Goal: Download file/media: Download file/media

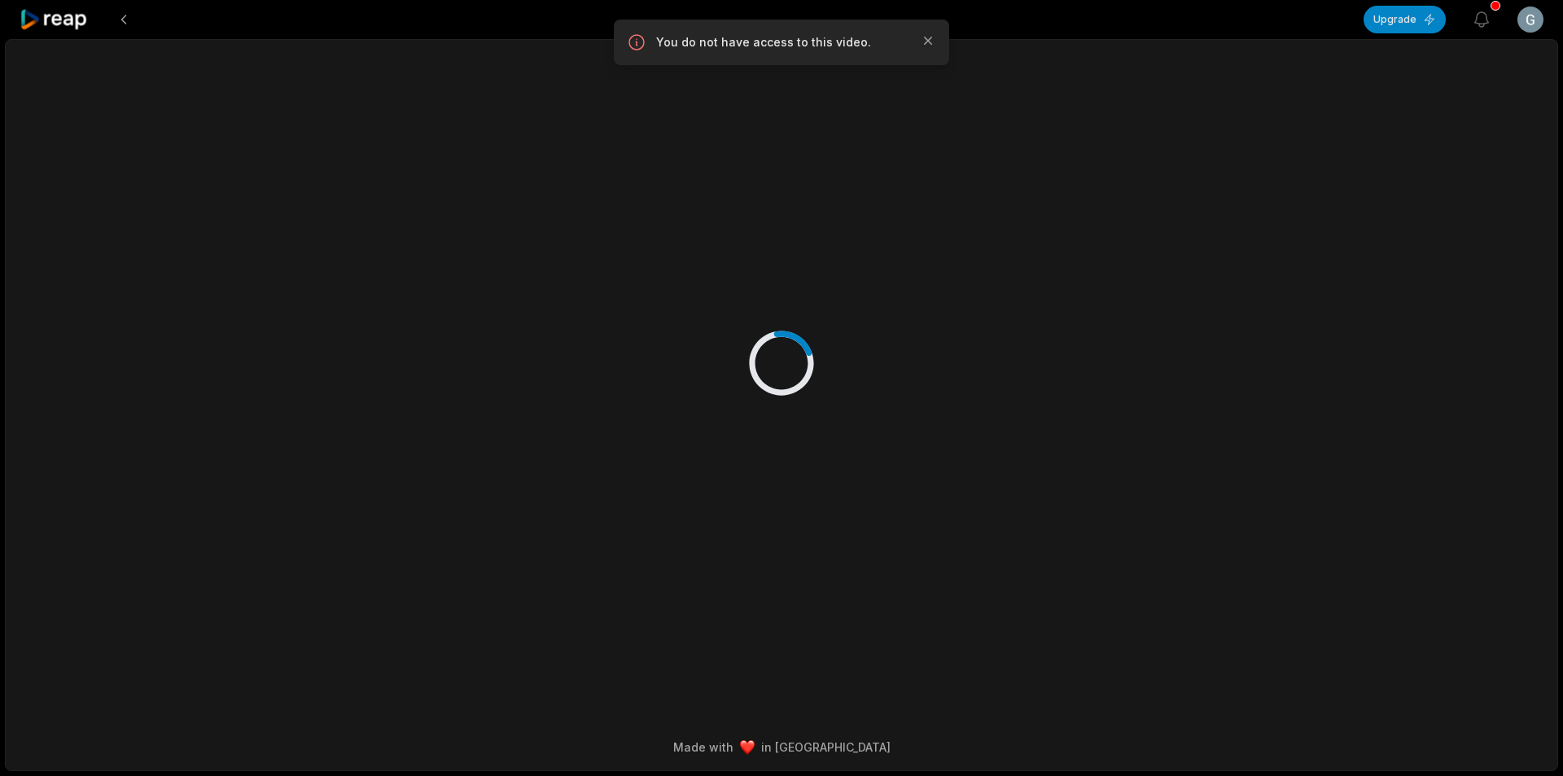
drag, startPoint x: 0, startPoint y: 0, endPoint x: 77, endPoint y: 24, distance: 80.3
click at [77, 24] on icon at bounding box center [54, 20] width 69 height 22
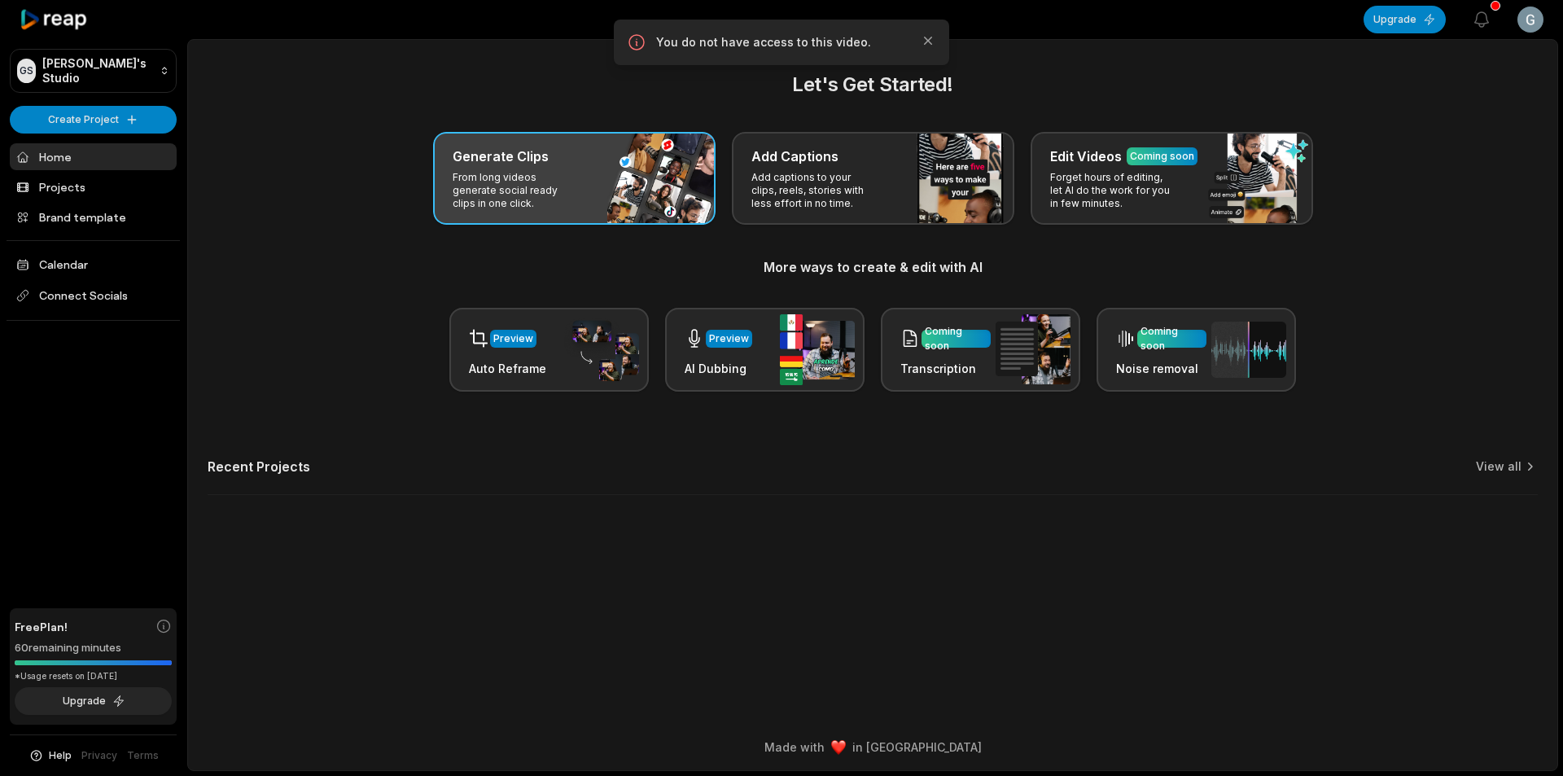
click at [537, 178] on p "From long videos generate social ready clips in one click." at bounding box center [516, 190] width 126 height 39
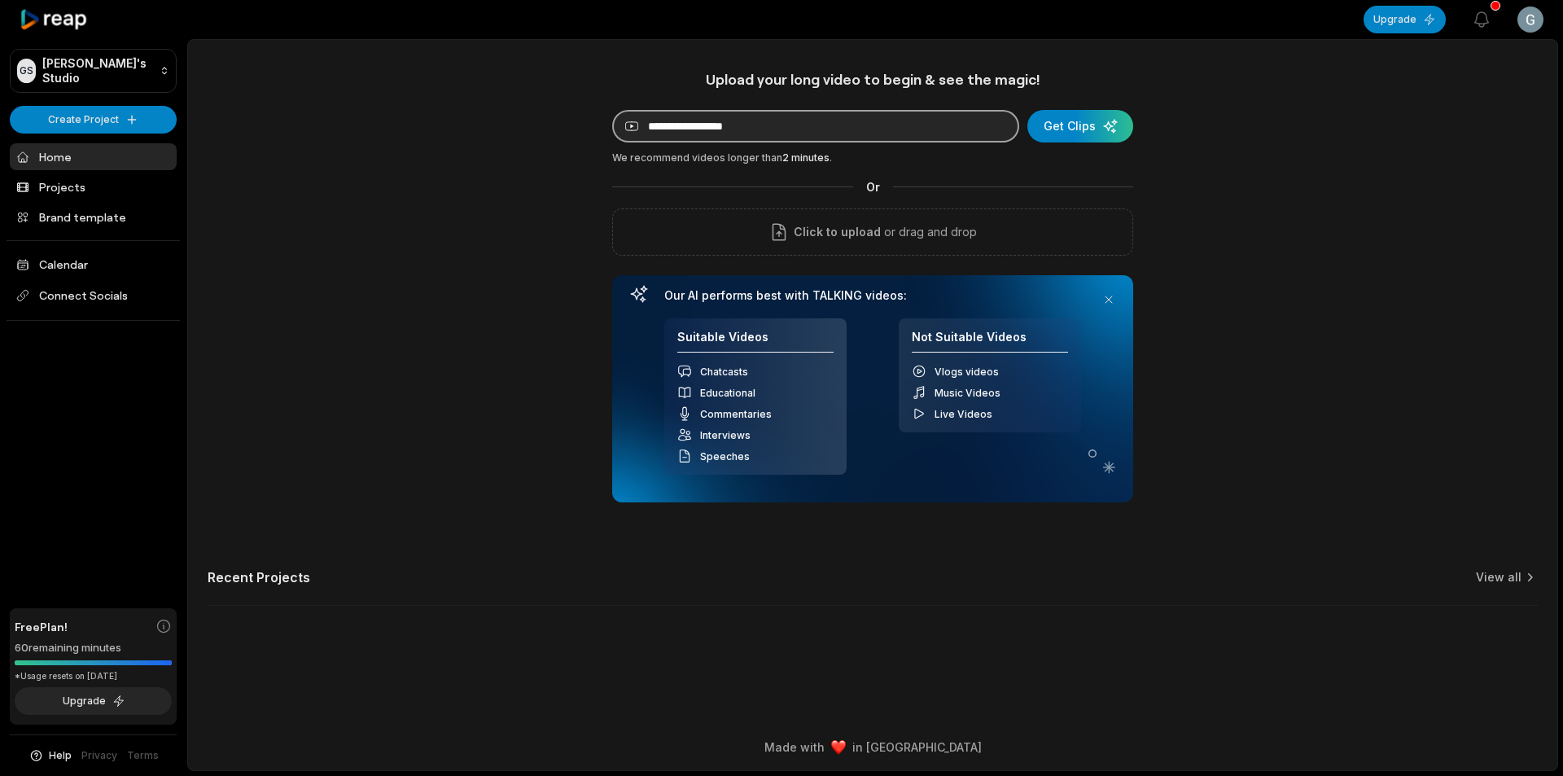
click at [691, 133] on input at bounding box center [815, 126] width 407 height 33
paste input "**********"
type input "**********"
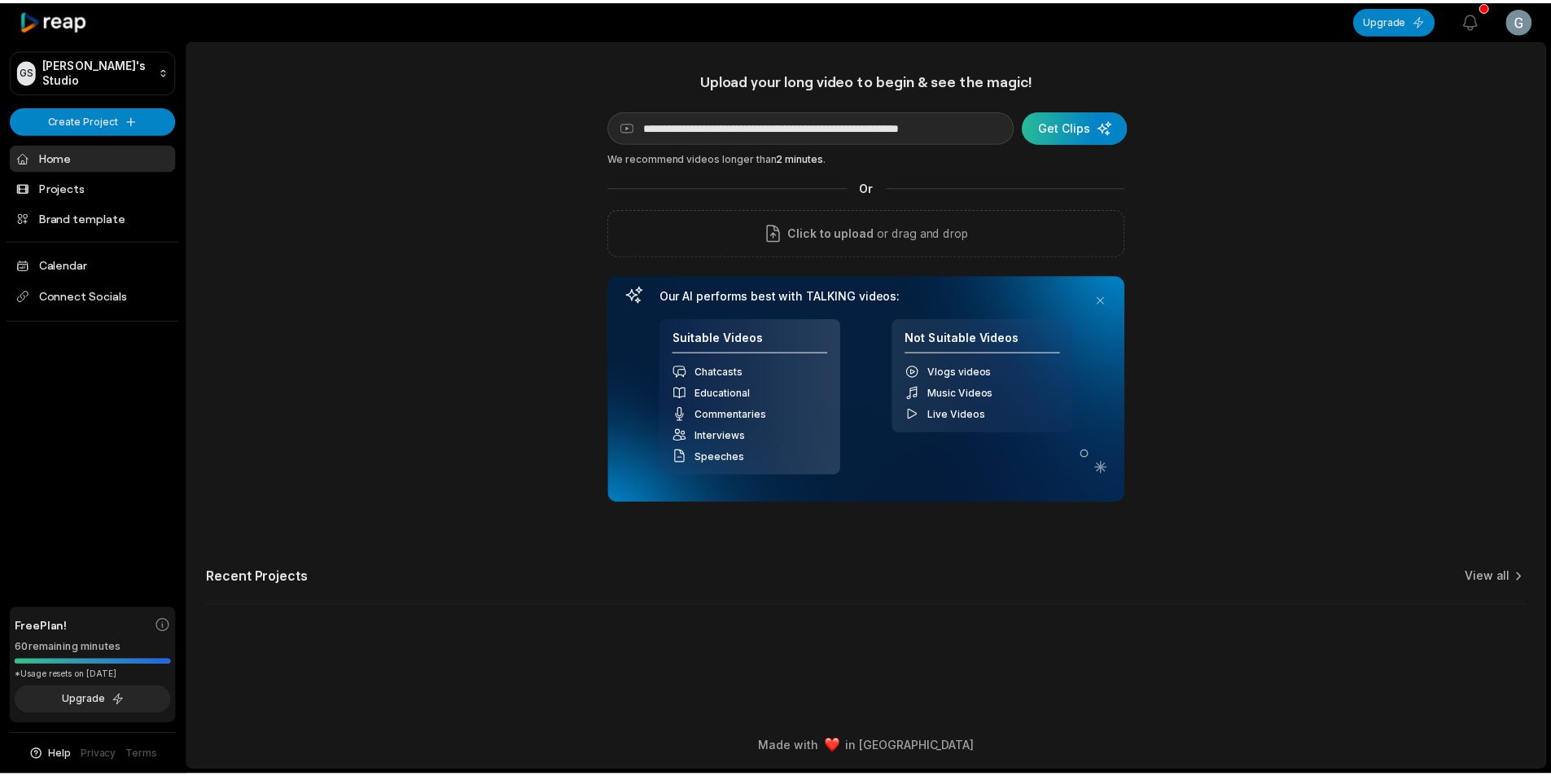
scroll to position [0, 0]
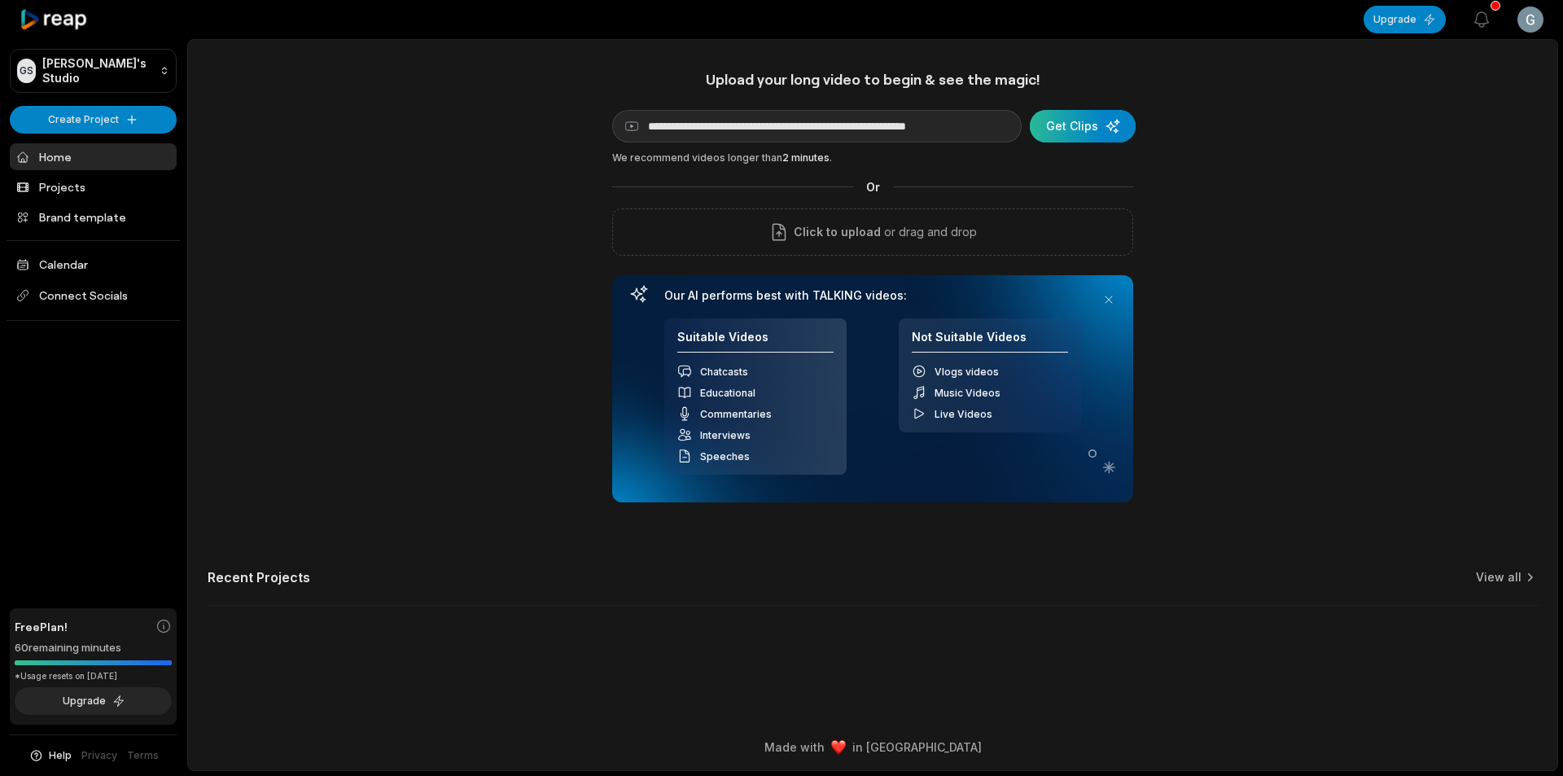
click at [1074, 124] on div "submit" at bounding box center [1083, 126] width 106 height 33
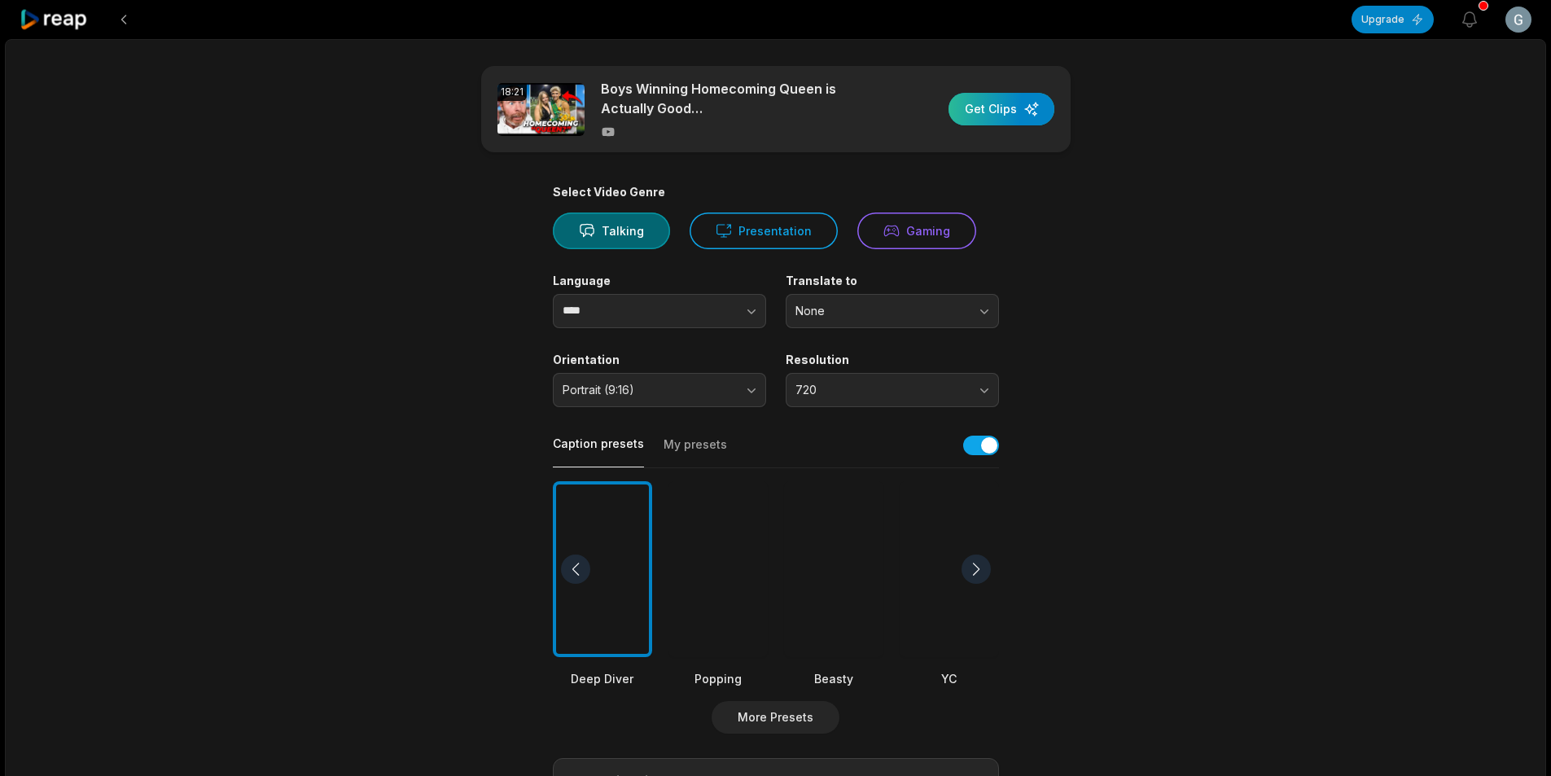
click at [982, 119] on div "button" at bounding box center [1001, 109] width 106 height 33
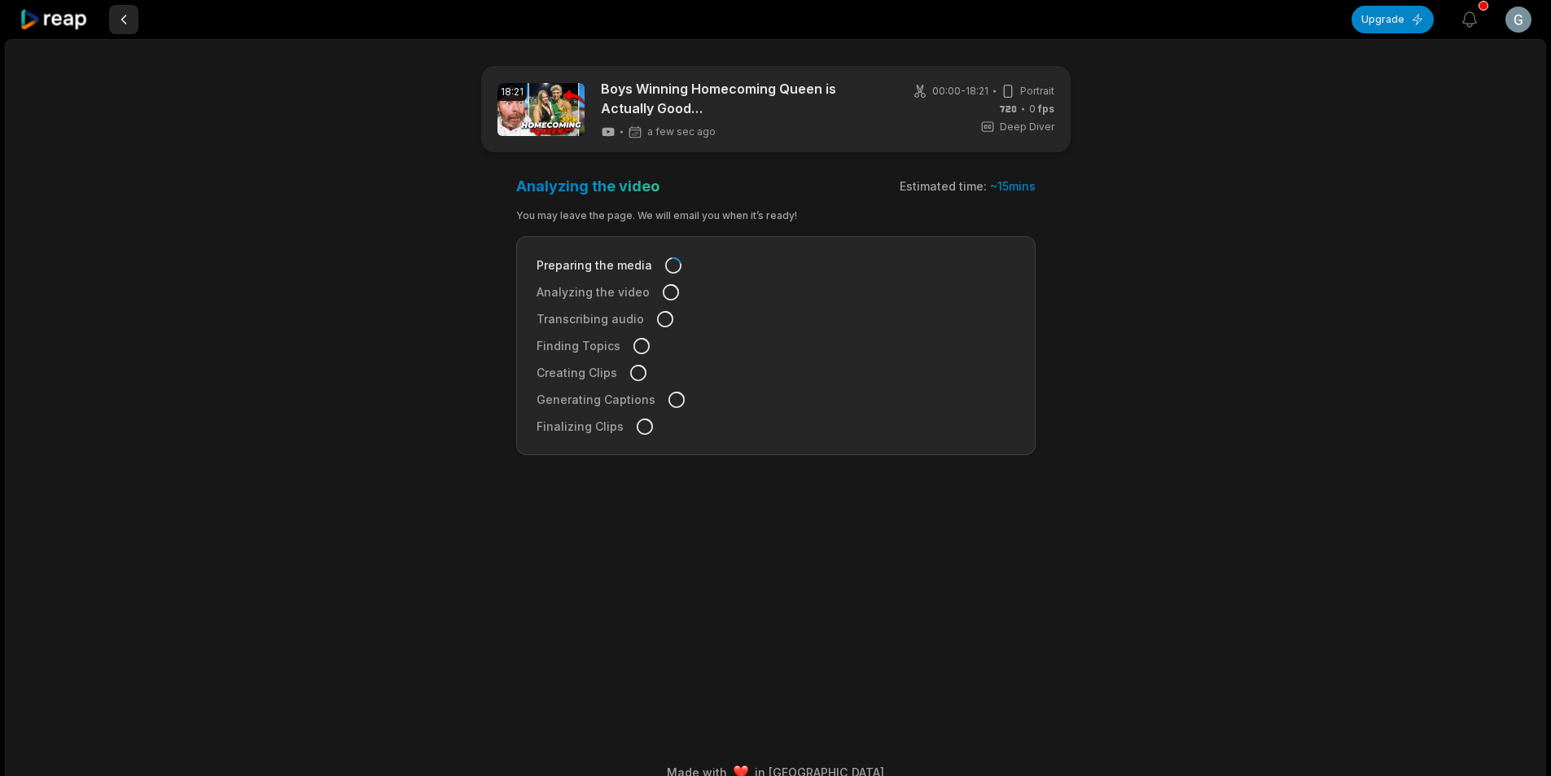
click at [127, 21] on button at bounding box center [123, 19] width 29 height 29
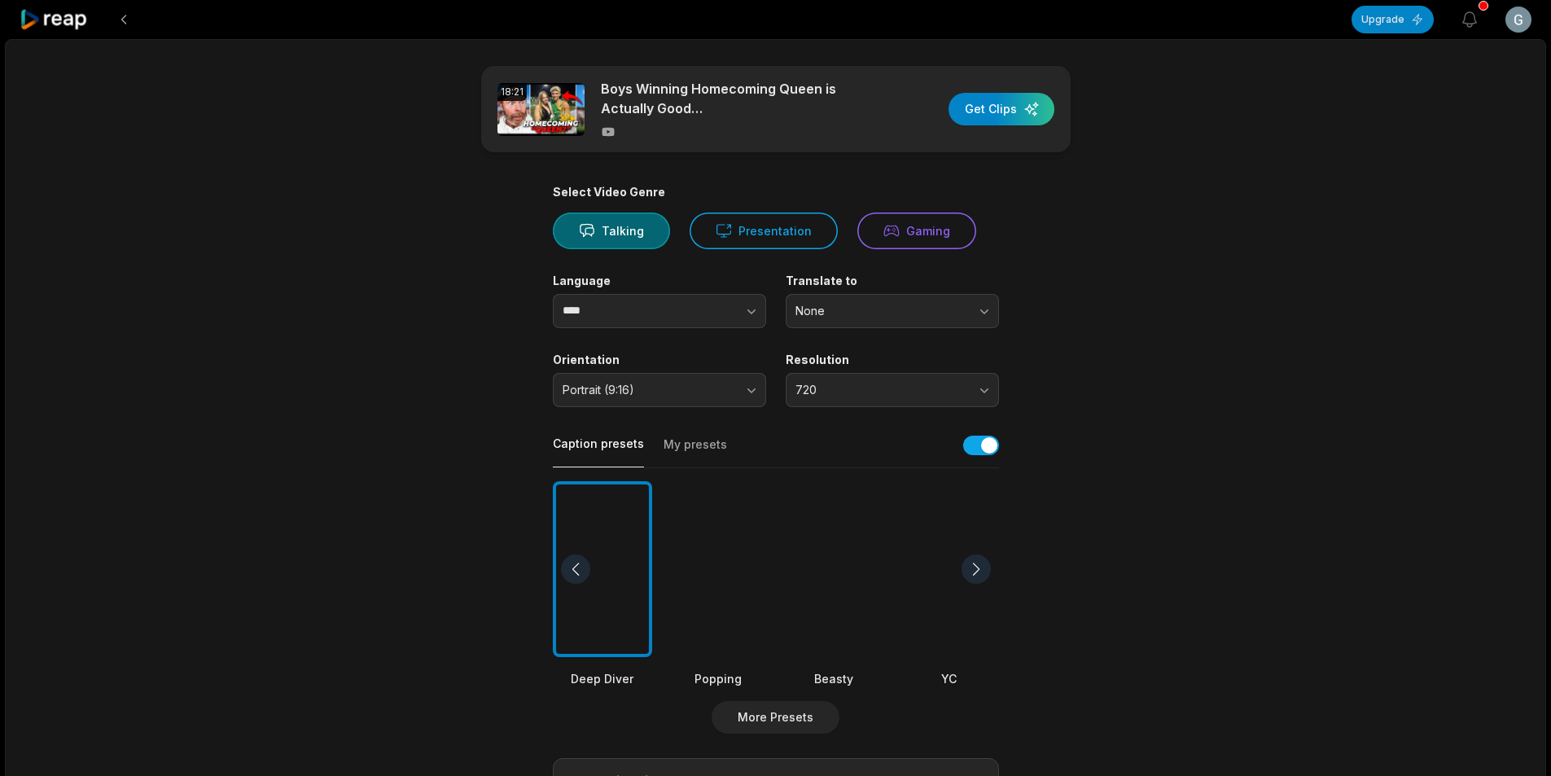
click at [127, 21] on button at bounding box center [123, 19] width 29 height 29
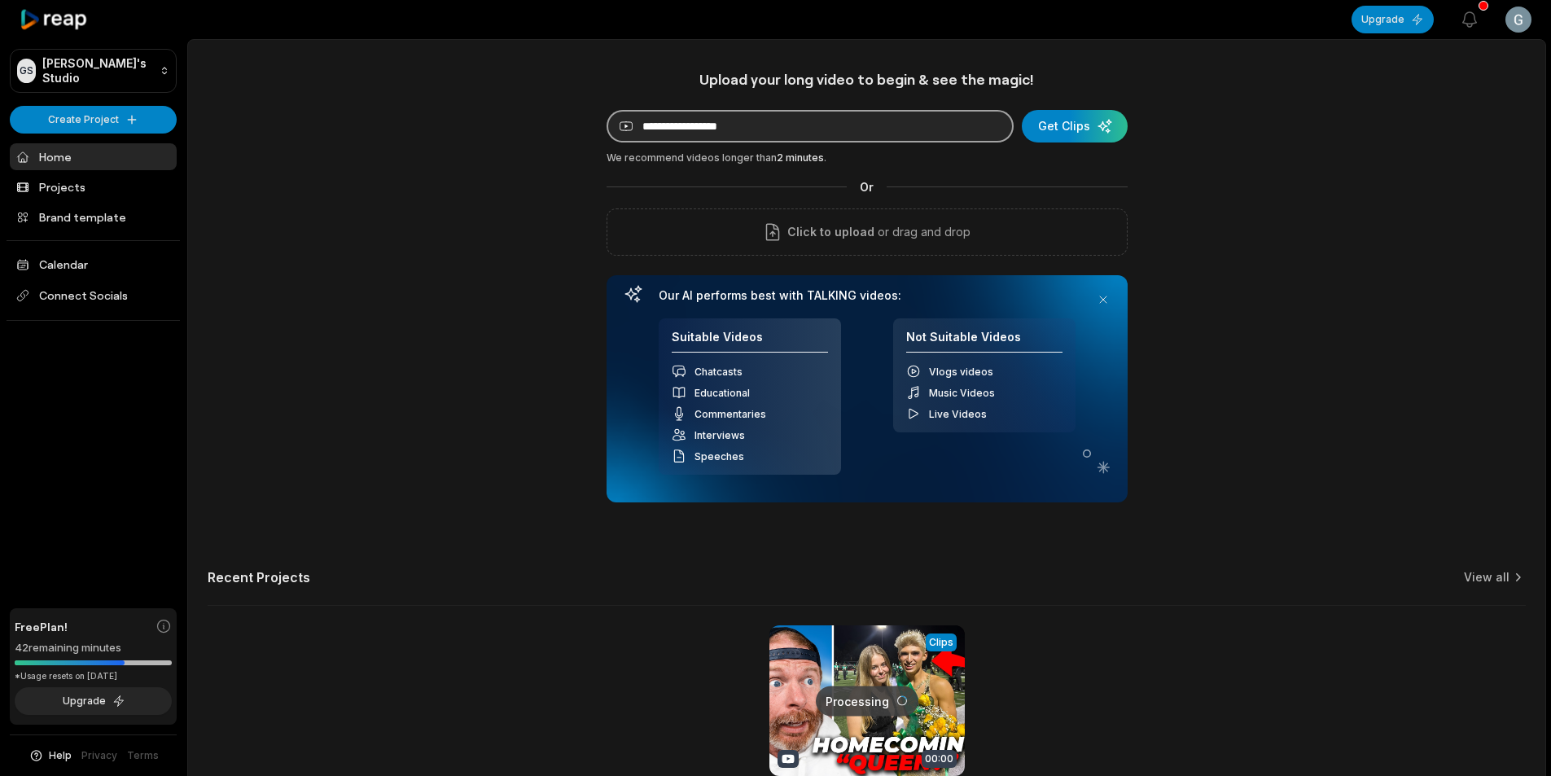
click at [733, 129] on input at bounding box center [809, 126] width 407 height 33
paste input "**********"
type input "**********"
click at [1070, 128] on div "submit" at bounding box center [1075, 126] width 106 height 33
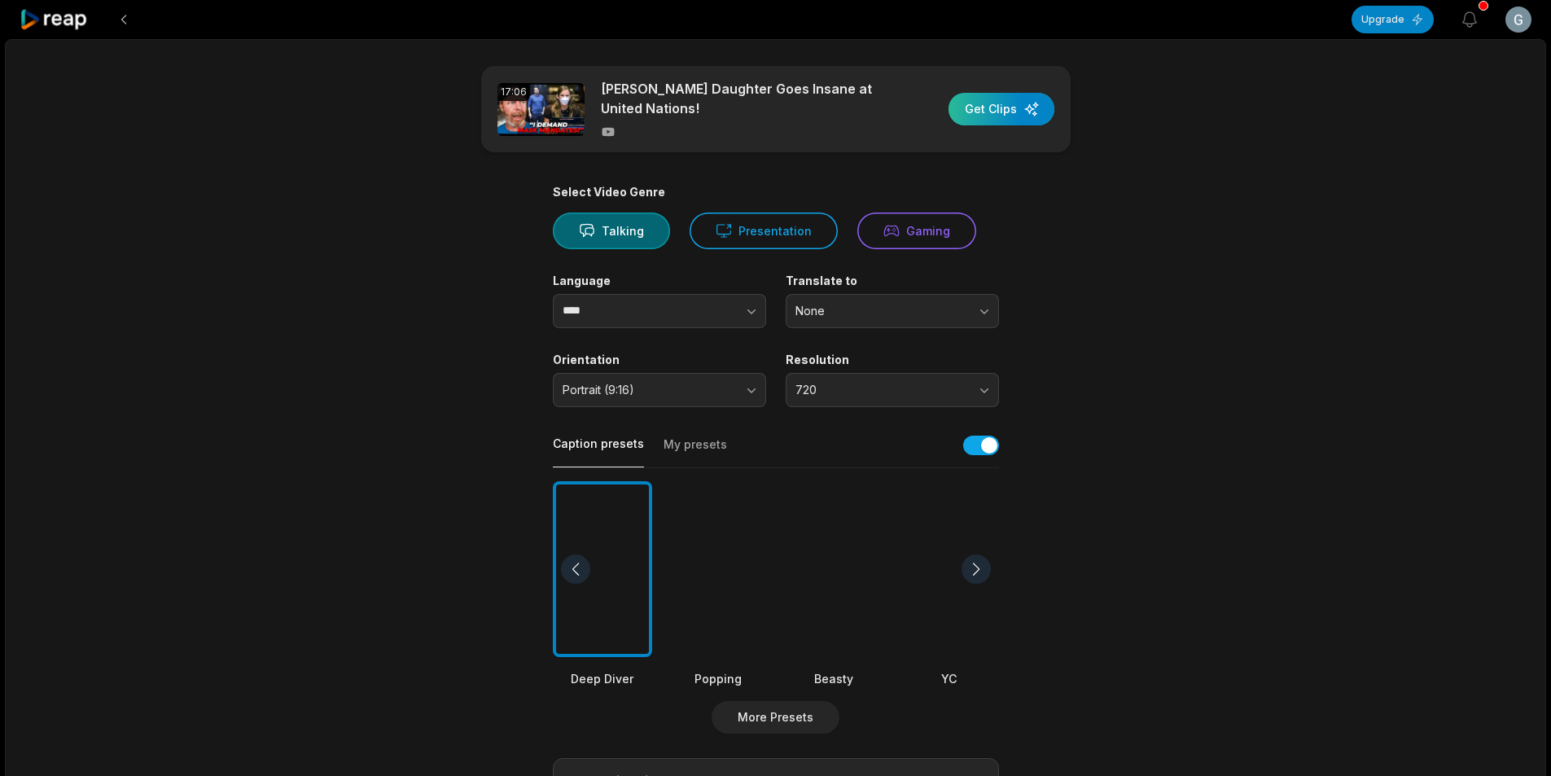
click at [991, 107] on div "button" at bounding box center [1001, 109] width 106 height 33
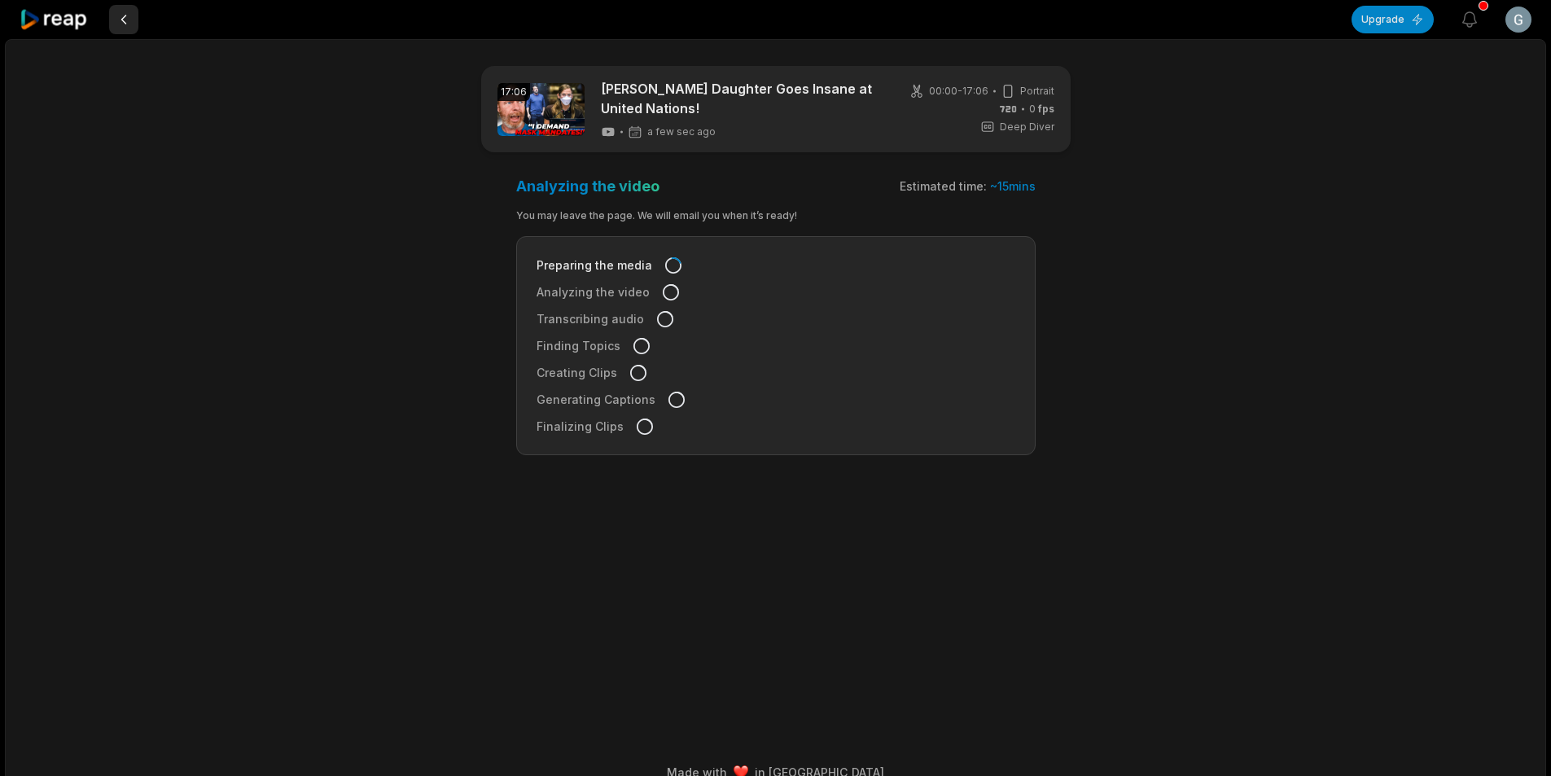
click at [130, 28] on button at bounding box center [123, 19] width 29 height 29
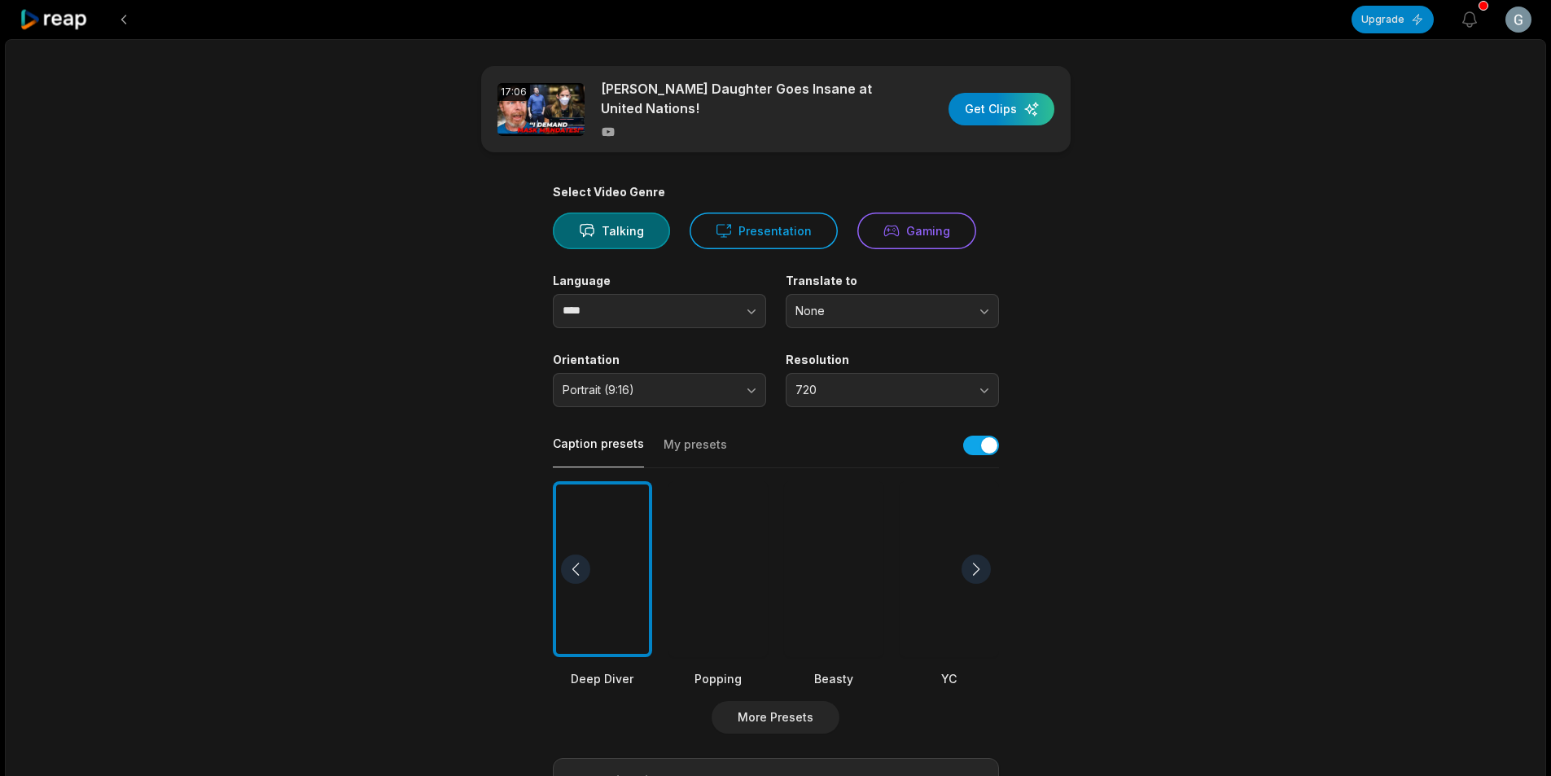
click at [130, 28] on button at bounding box center [123, 19] width 29 height 29
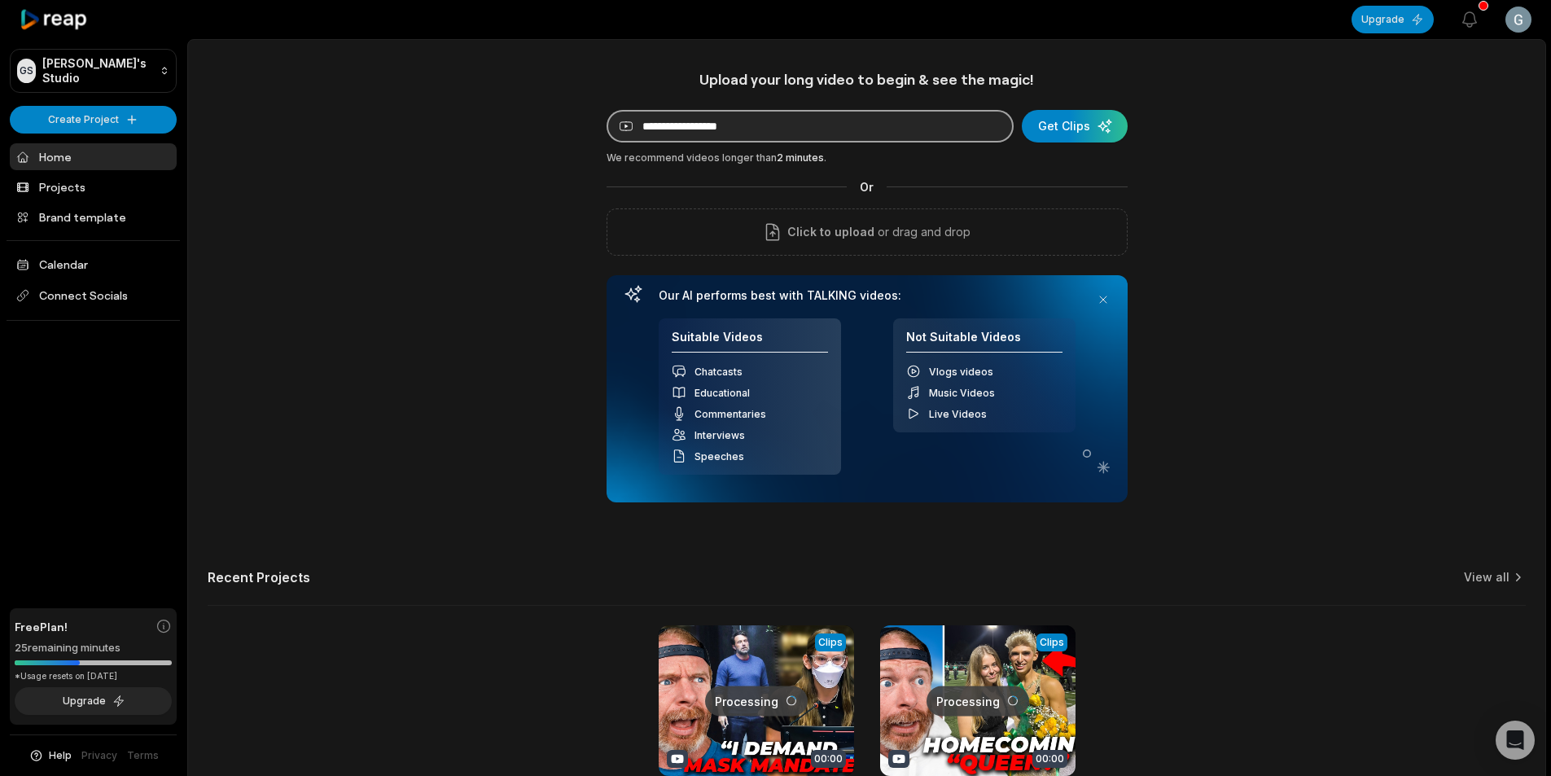
click at [780, 128] on input at bounding box center [809, 126] width 407 height 33
paste input "**********"
type input "**********"
click at [1059, 127] on div "submit" at bounding box center [1075, 126] width 106 height 33
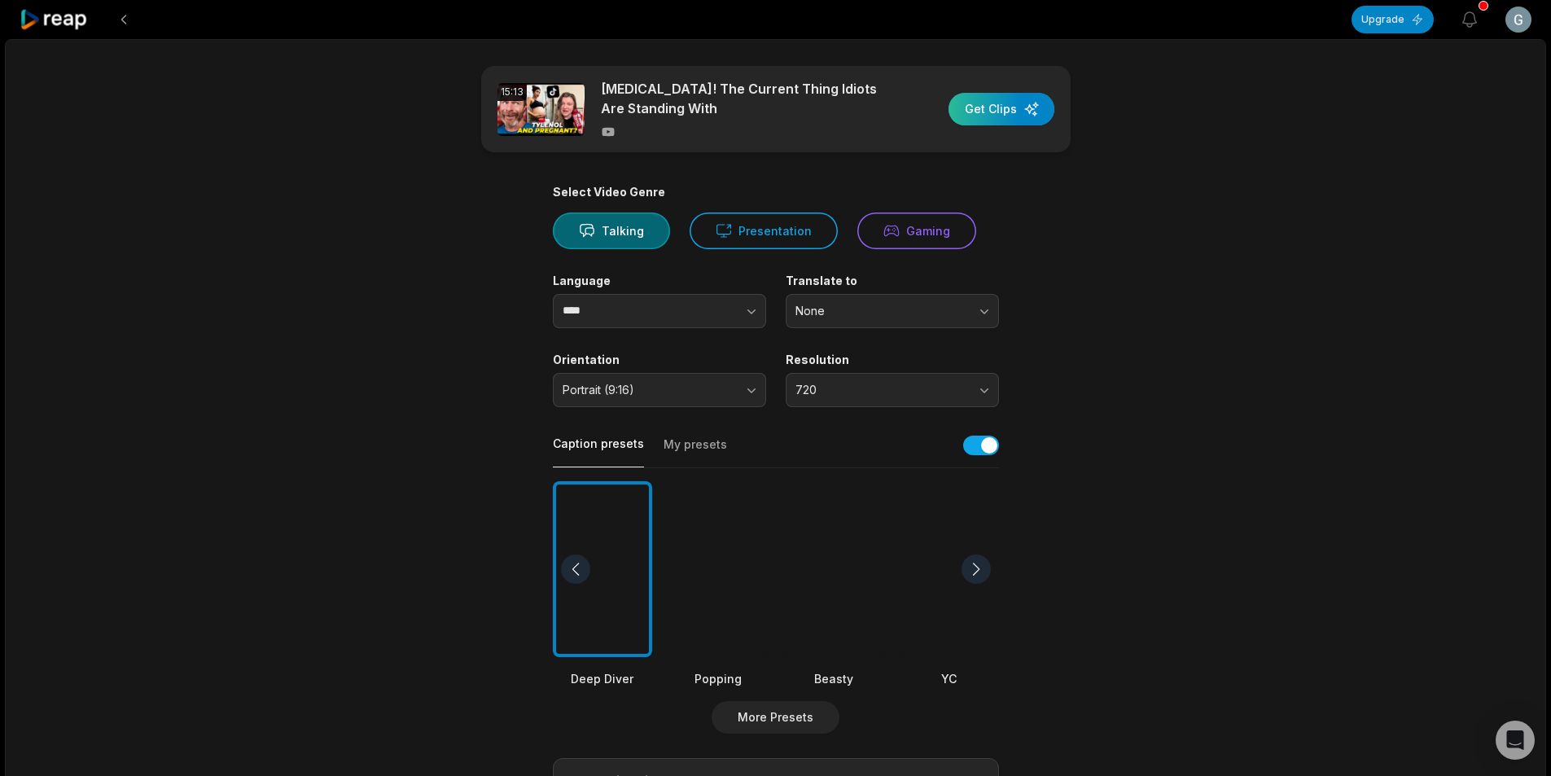
click at [993, 108] on div "button" at bounding box center [1001, 109] width 106 height 33
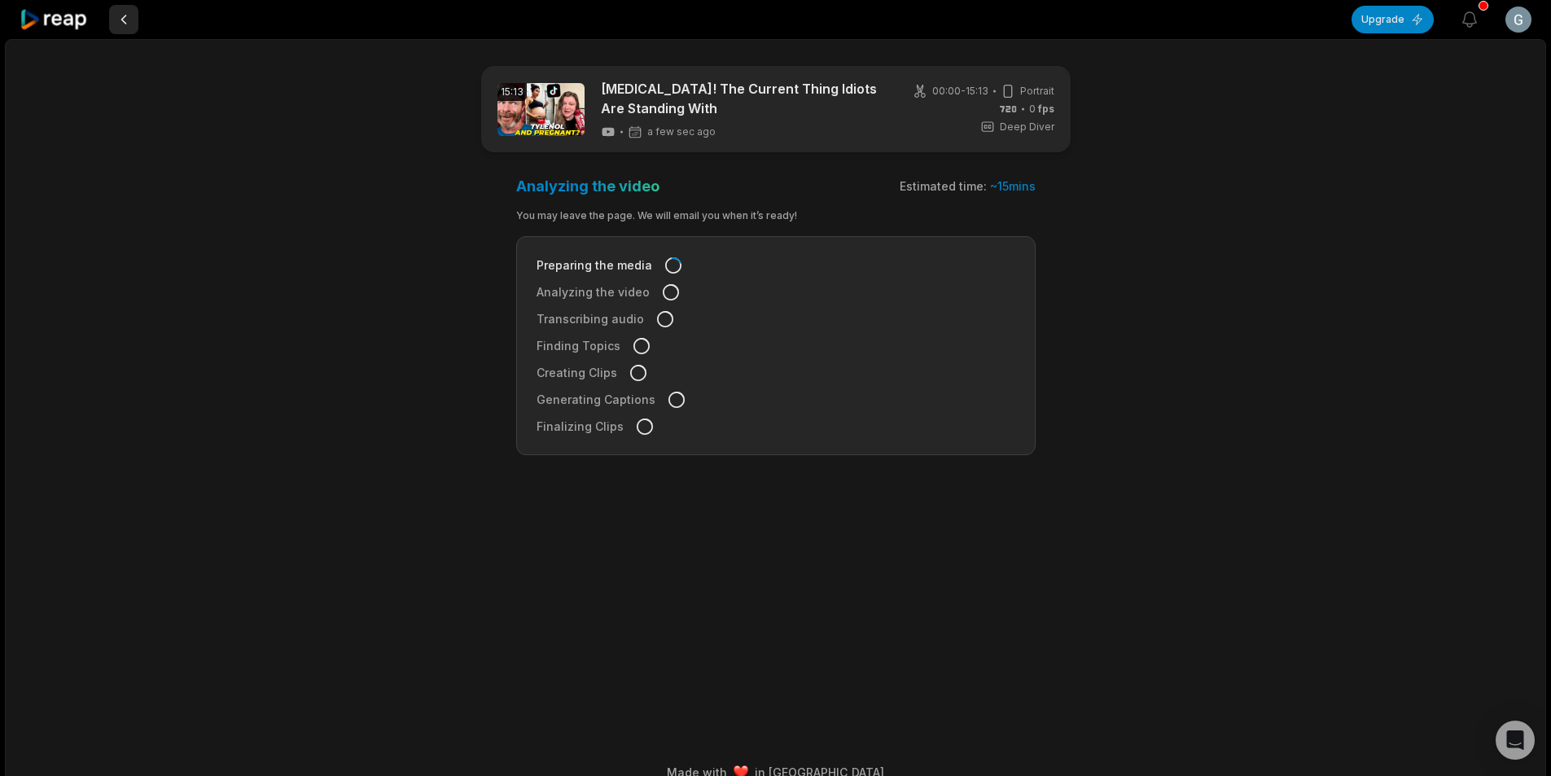
click at [120, 24] on button at bounding box center [123, 19] width 29 height 29
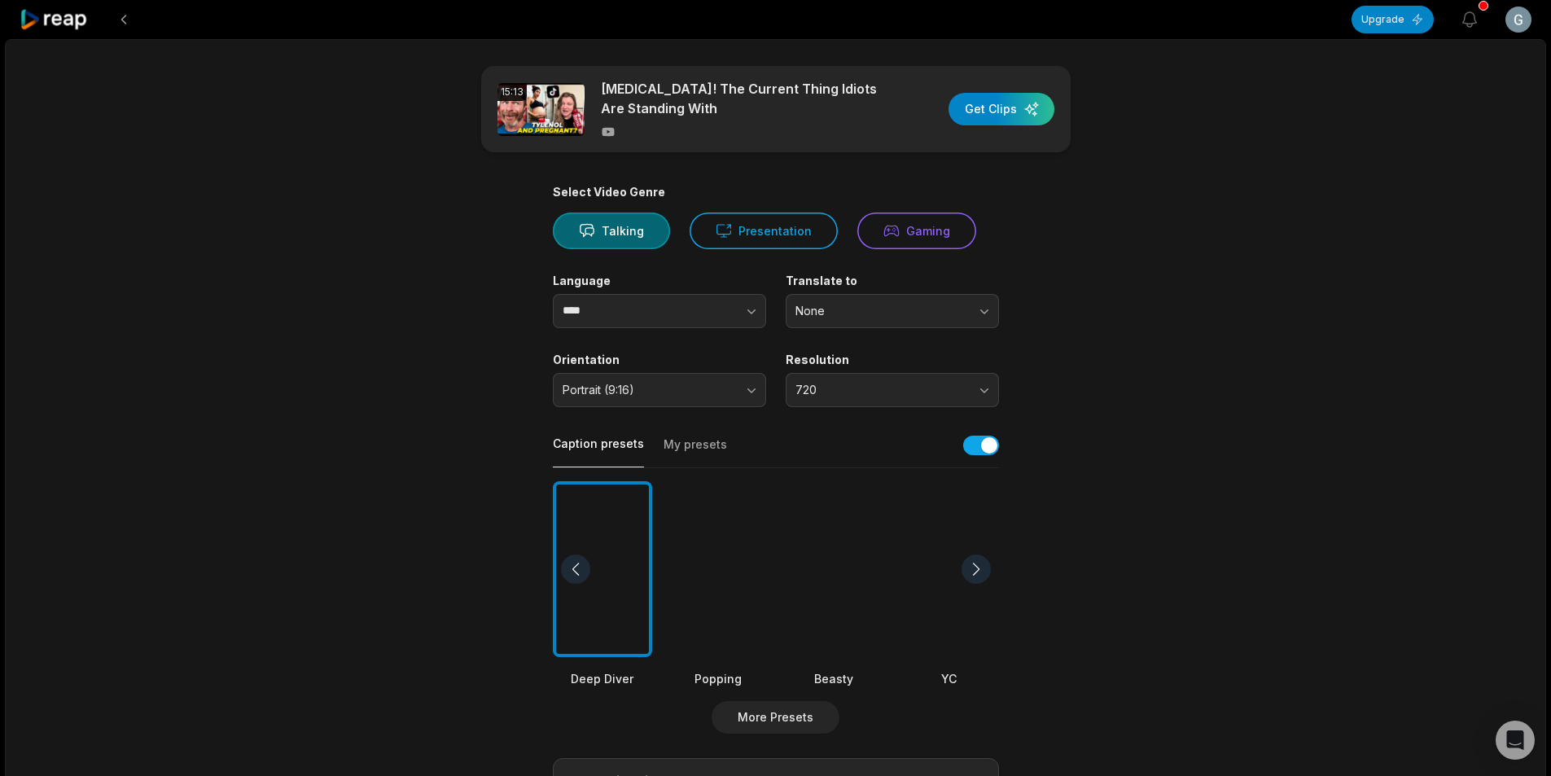
click at [120, 24] on button at bounding box center [123, 19] width 29 height 29
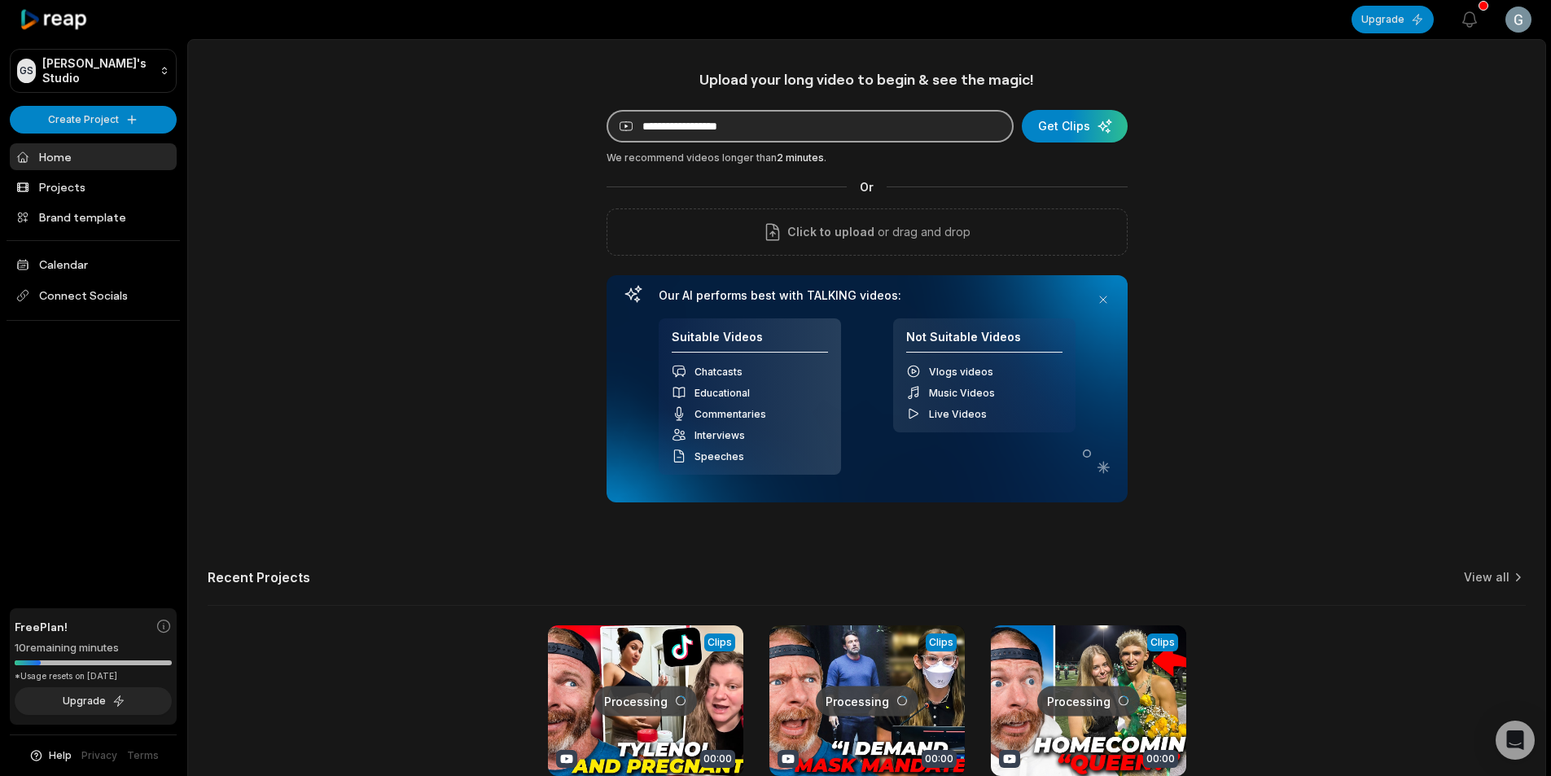
click at [743, 129] on input at bounding box center [809, 126] width 407 height 33
paste input "**********"
type input "**********"
click at [1069, 131] on div "submit" at bounding box center [1075, 126] width 106 height 33
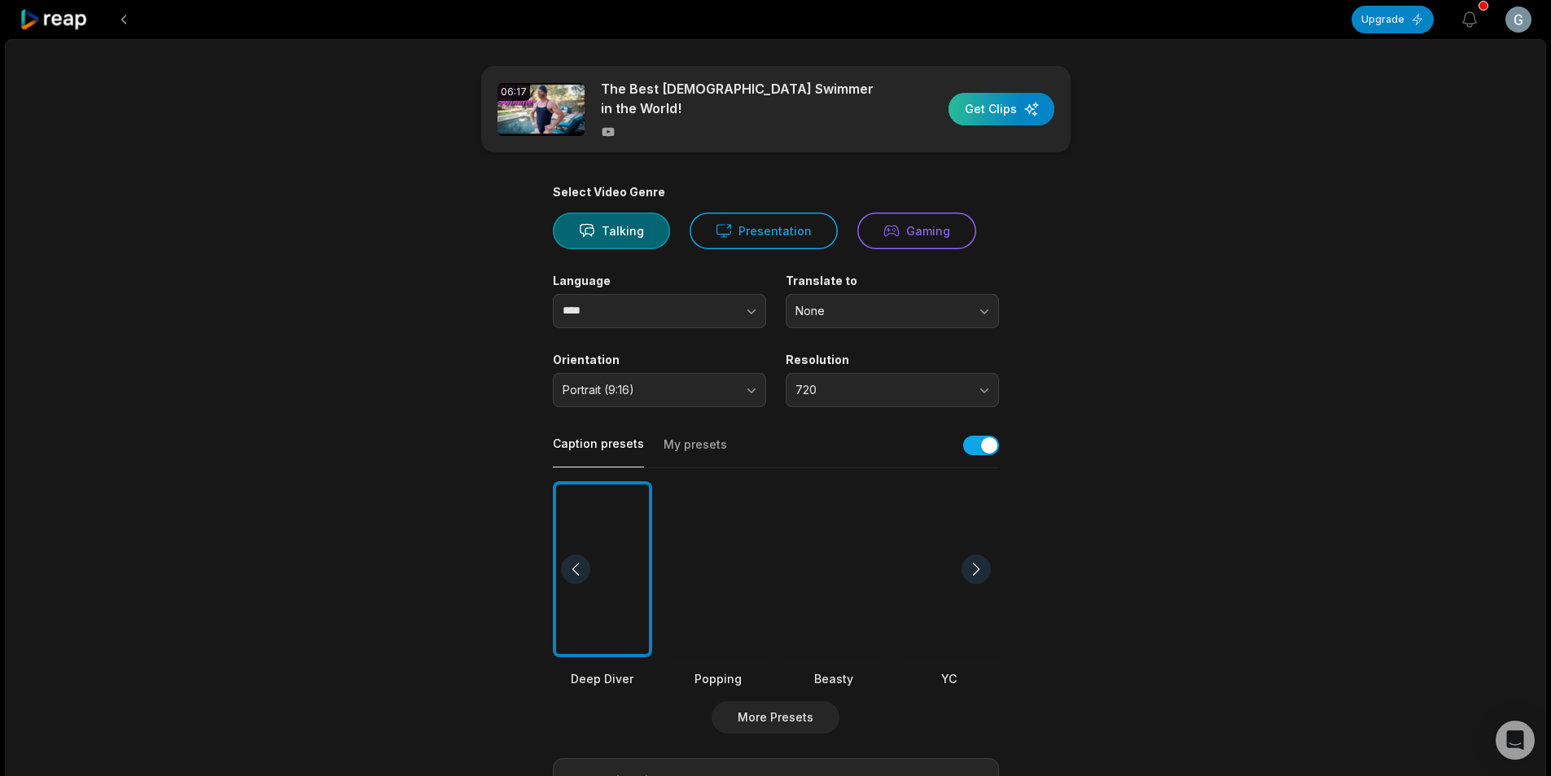
click at [990, 102] on div "button" at bounding box center [1001, 109] width 106 height 33
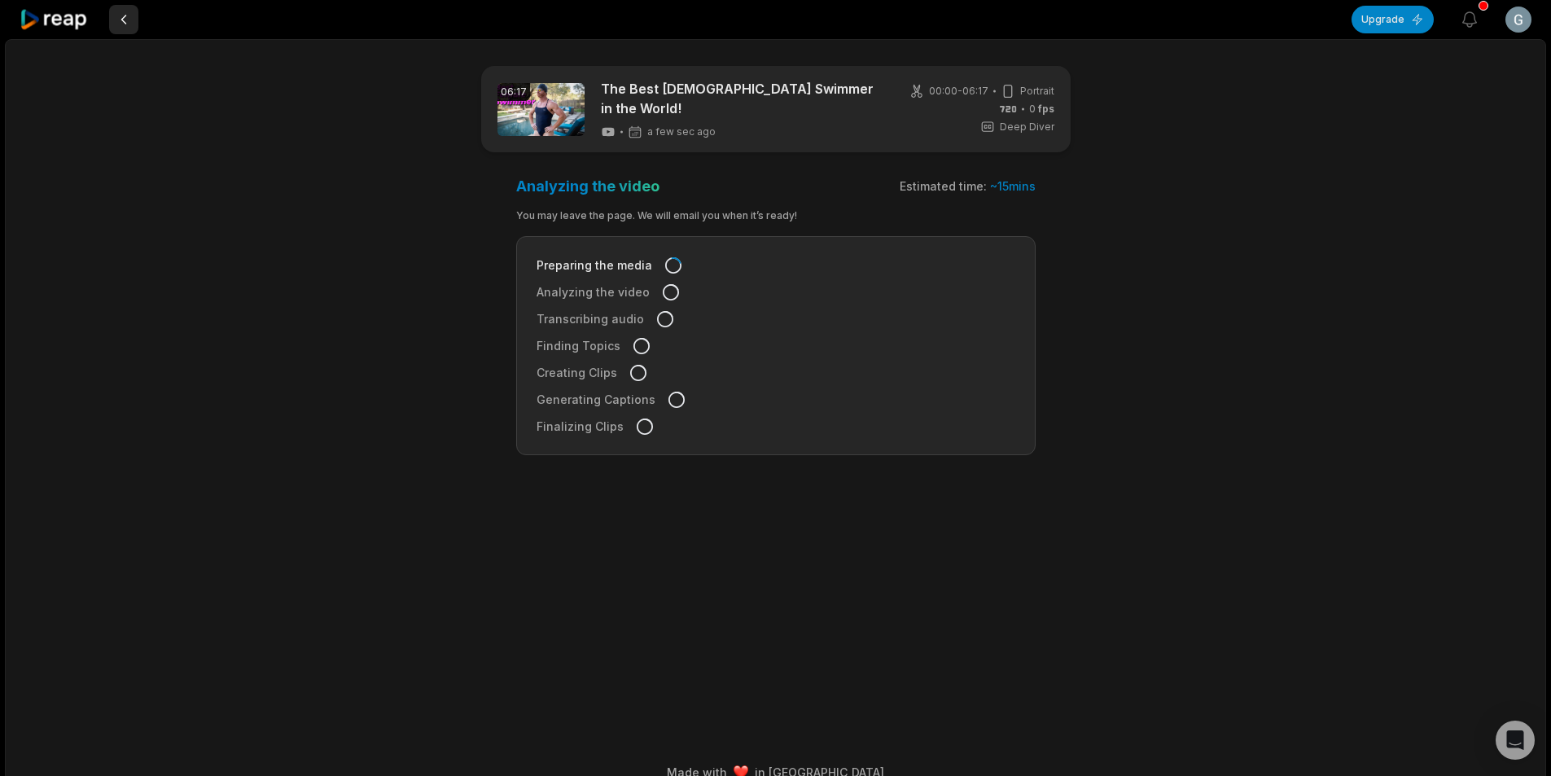
click at [129, 18] on button at bounding box center [123, 19] width 29 height 29
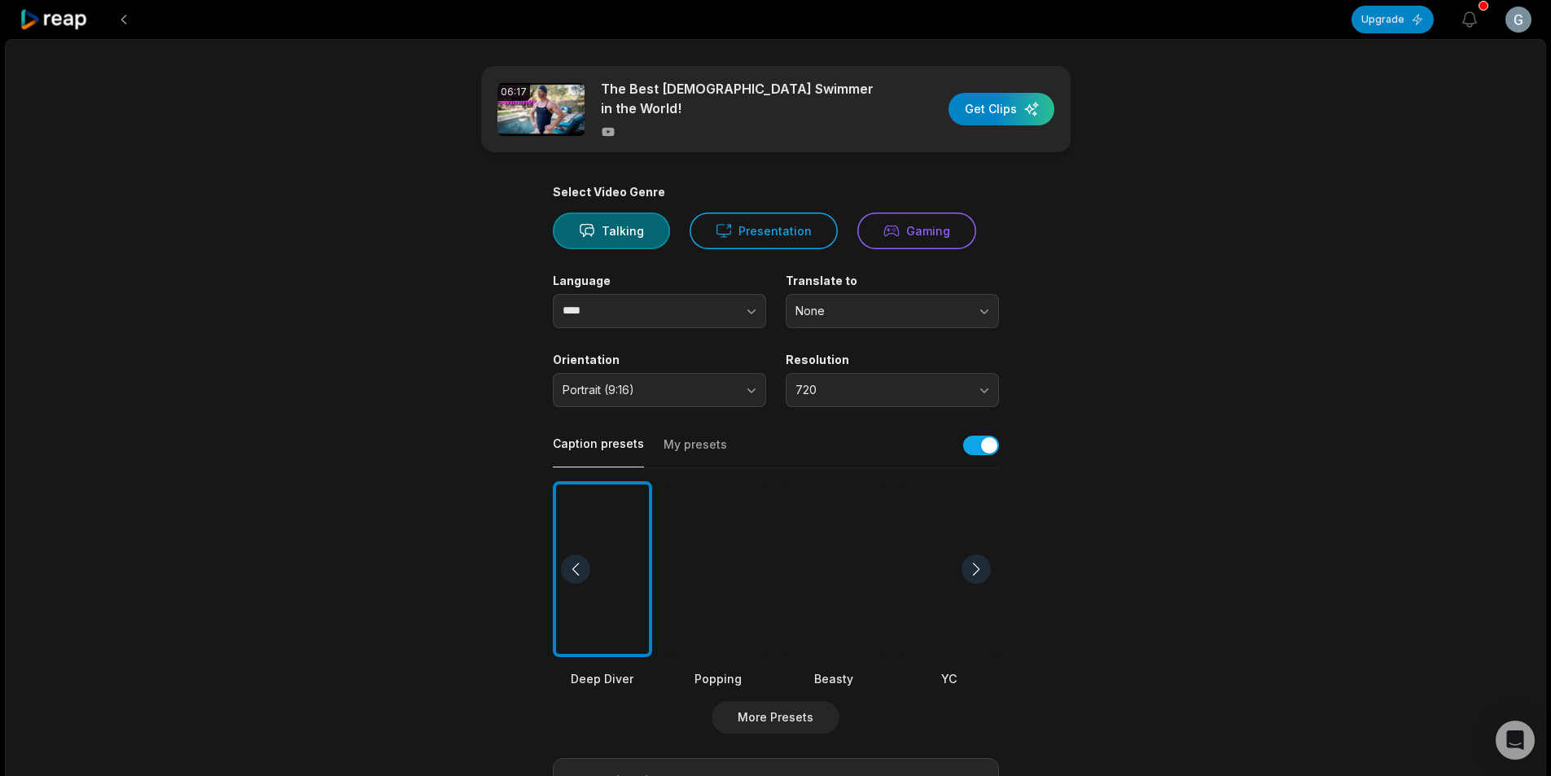
click at [129, 18] on button at bounding box center [123, 19] width 29 height 29
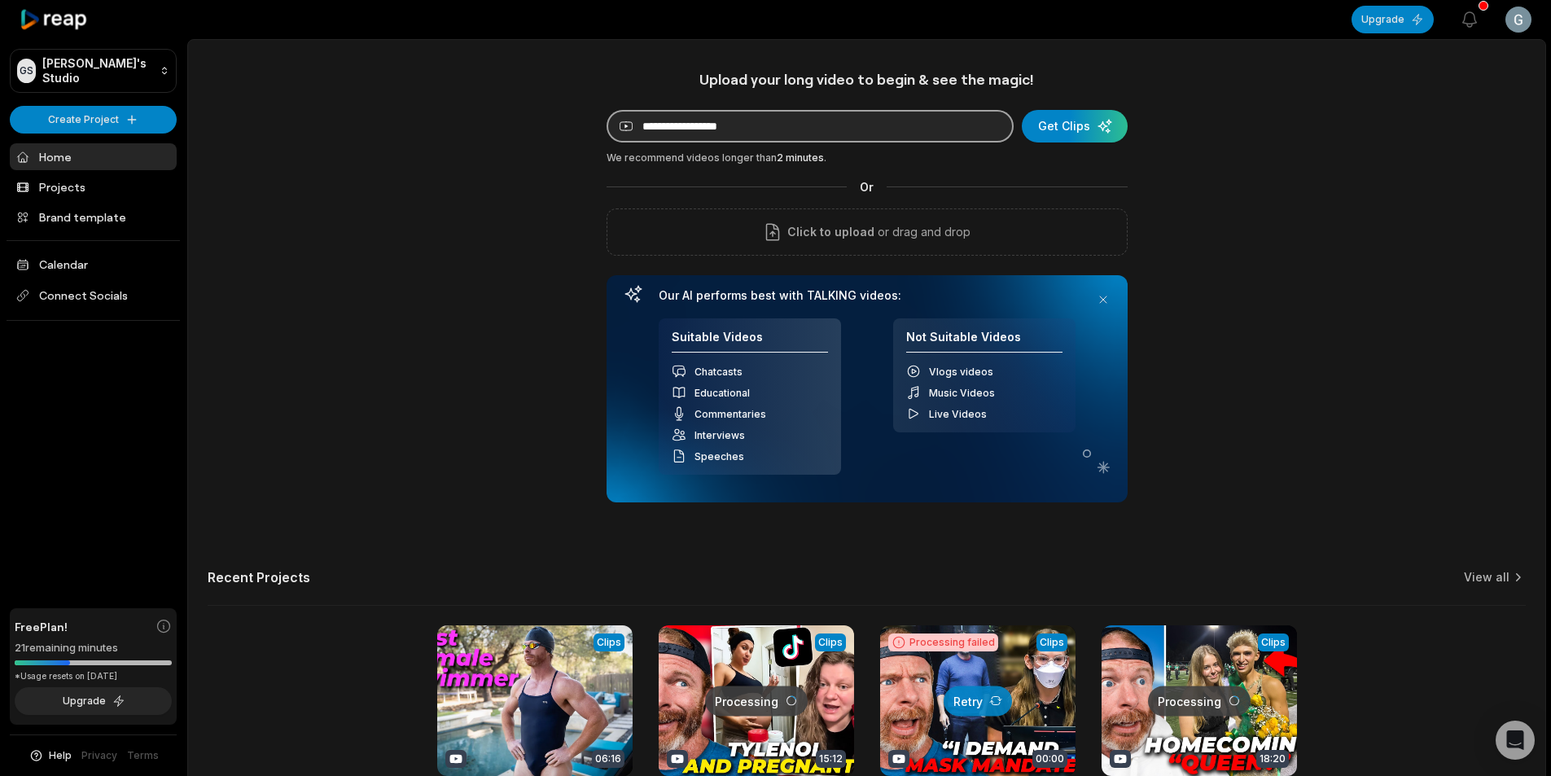
click at [713, 130] on input at bounding box center [809, 126] width 407 height 33
paste input "**********"
type input "**********"
click at [1070, 125] on div "submit" at bounding box center [1075, 126] width 106 height 33
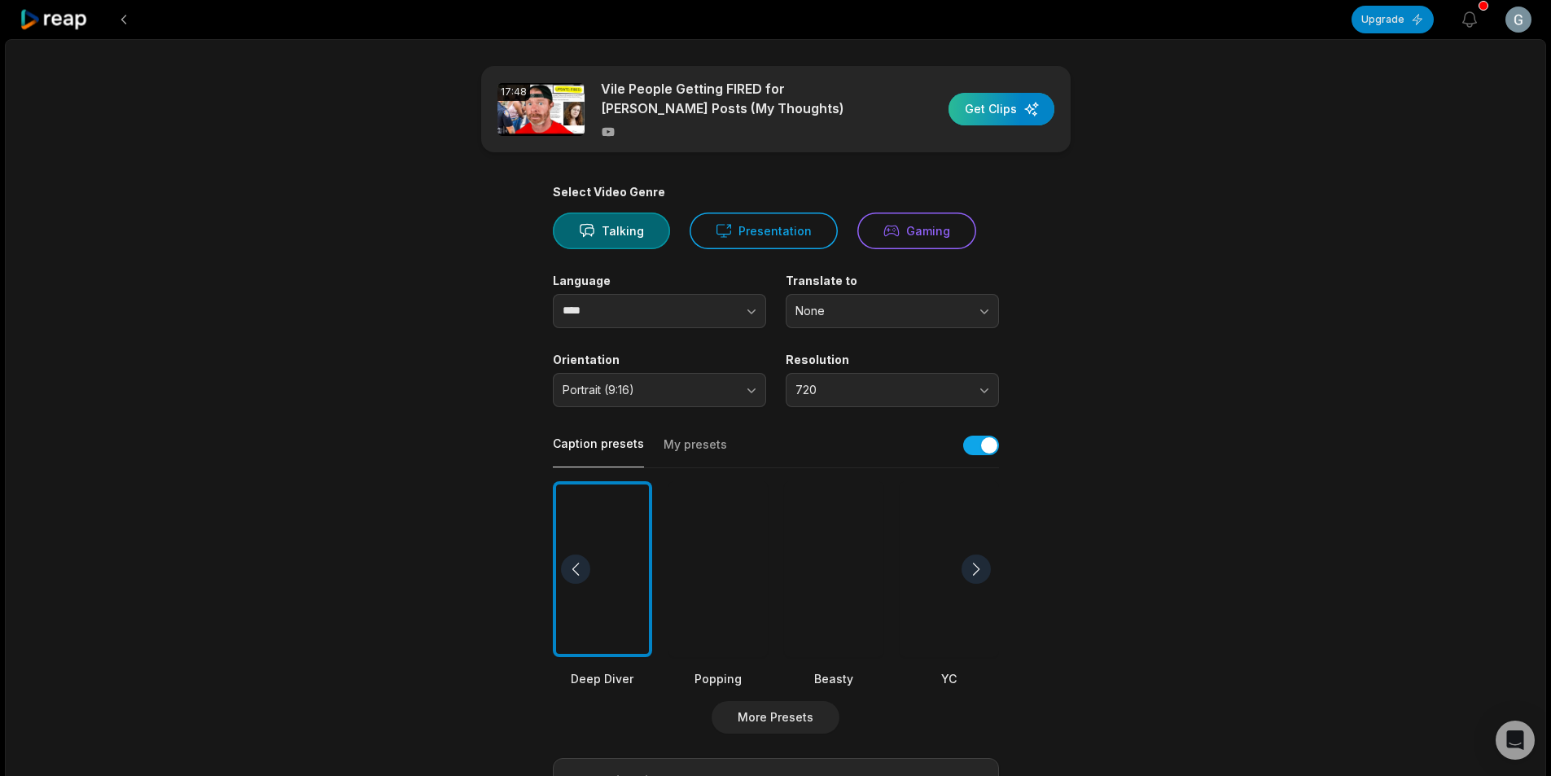
click at [1000, 115] on div "button" at bounding box center [1001, 109] width 106 height 33
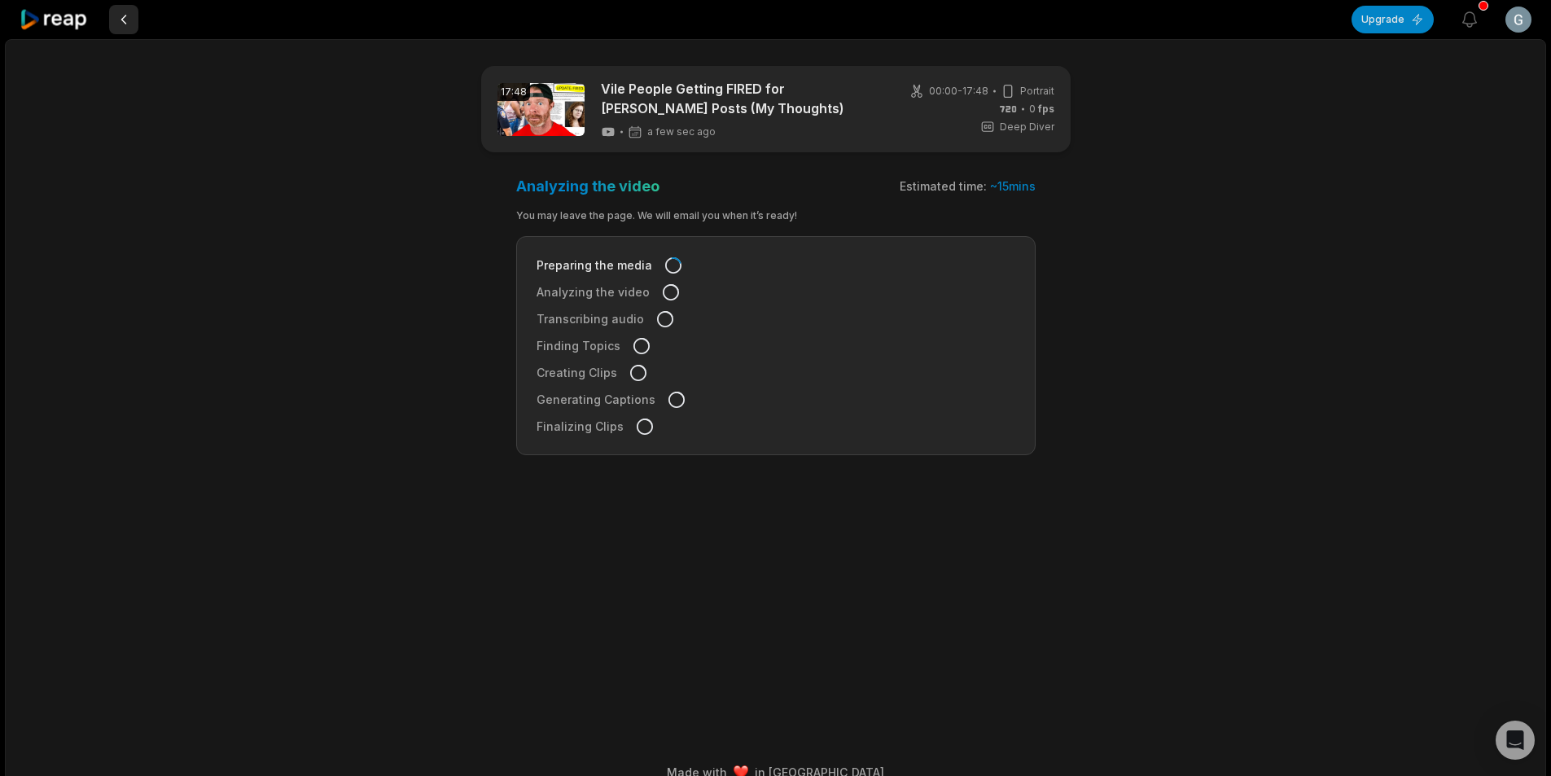
click at [123, 27] on button at bounding box center [123, 19] width 29 height 29
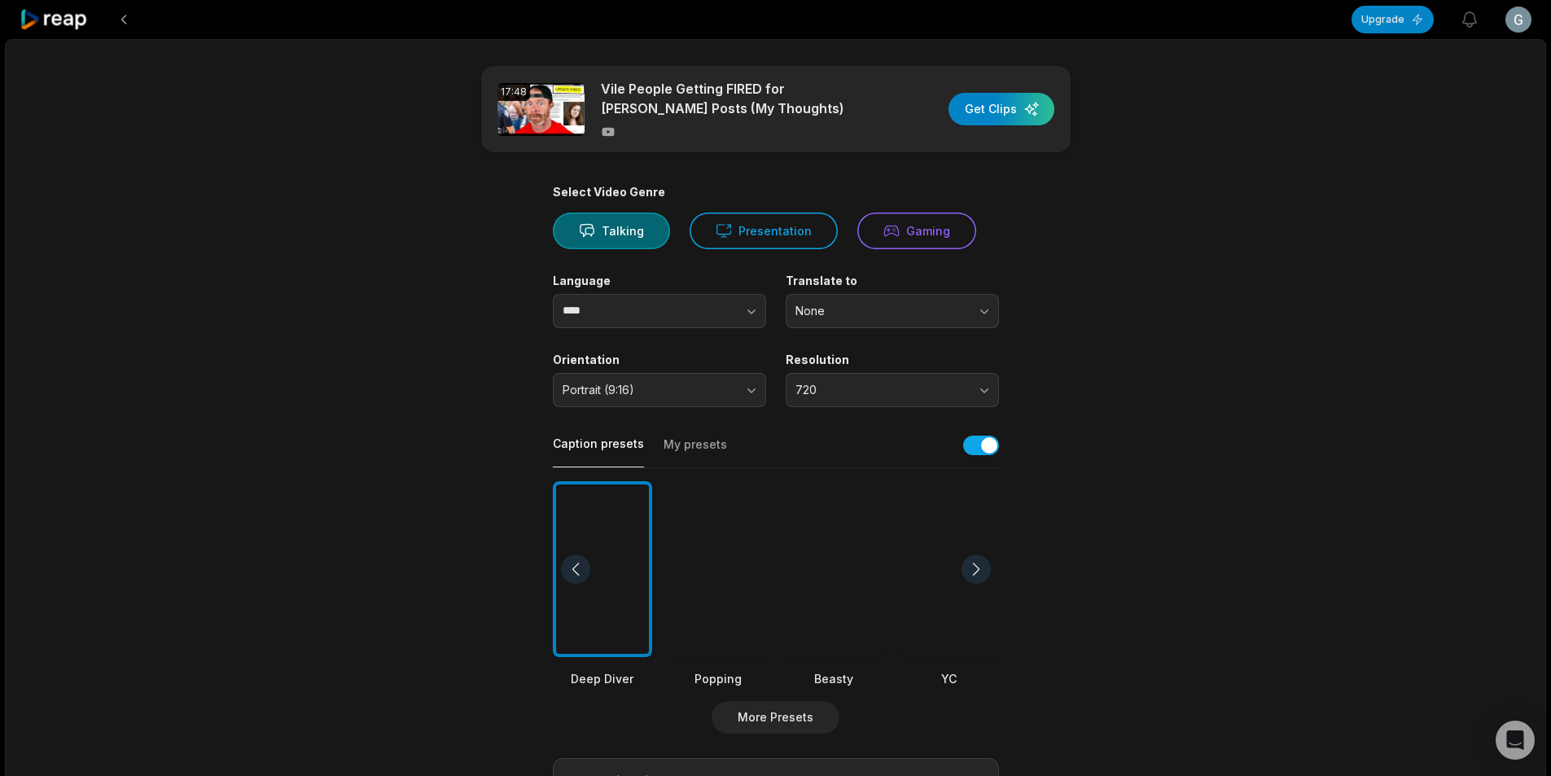
click at [123, 27] on button at bounding box center [123, 19] width 29 height 29
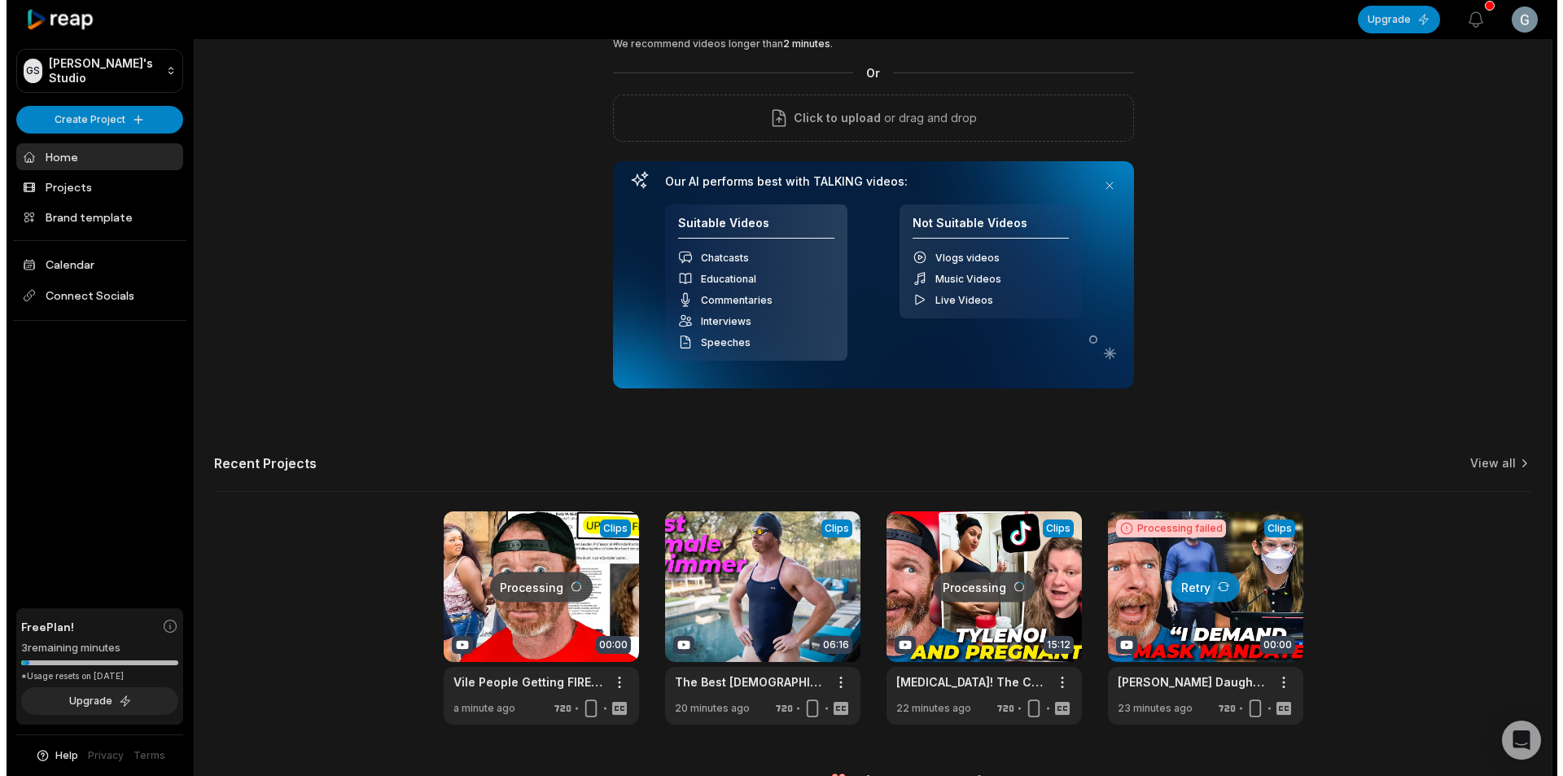
scroll to position [147, 0]
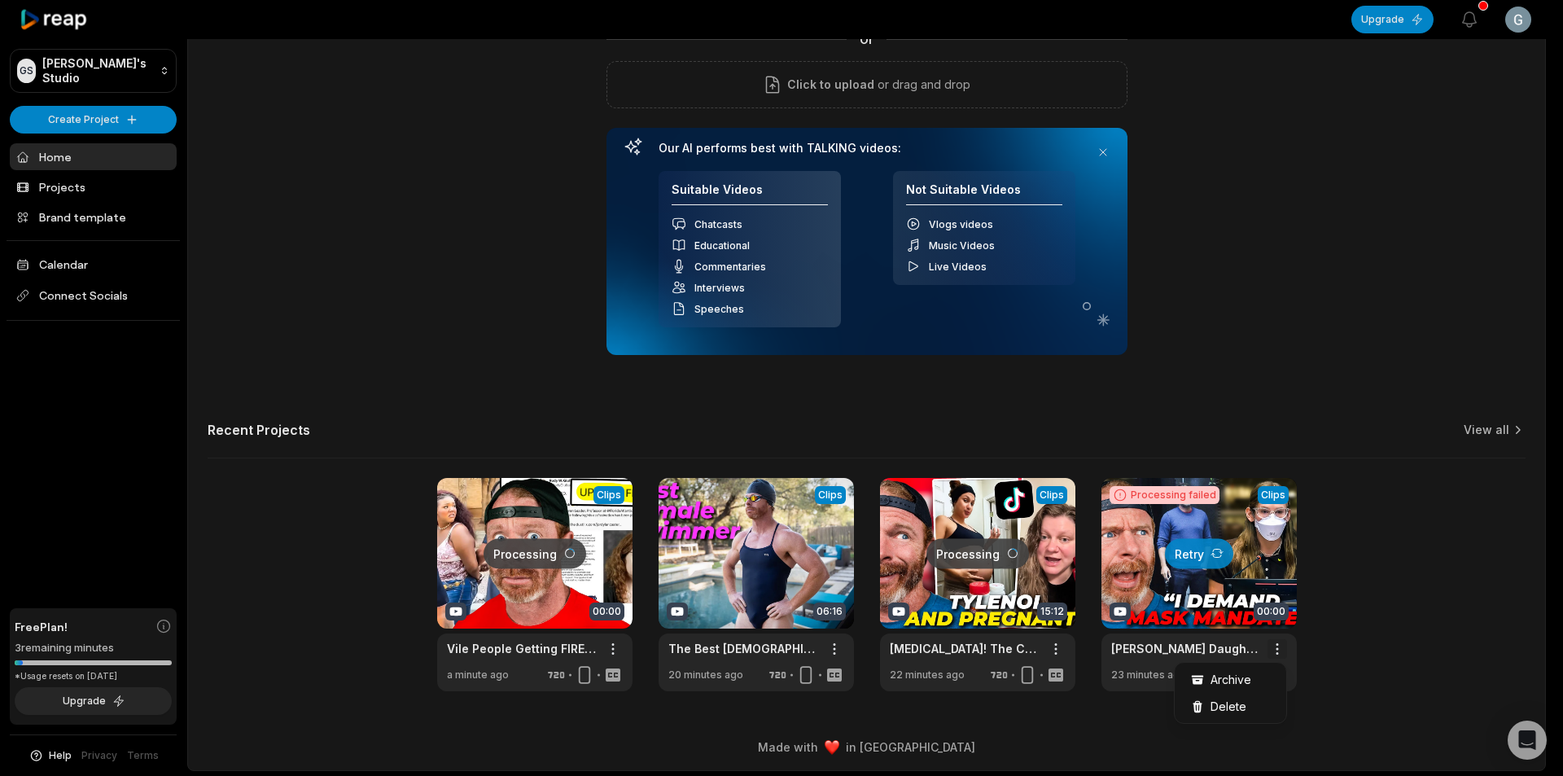
click at [1280, 628] on html "[PERSON_NAME] Studio Create Project Home Projects Brand template Calendar Conne…" at bounding box center [781, 241] width 1563 height 776
click at [1242, 707] on span "Delete" at bounding box center [1228, 706] width 36 height 17
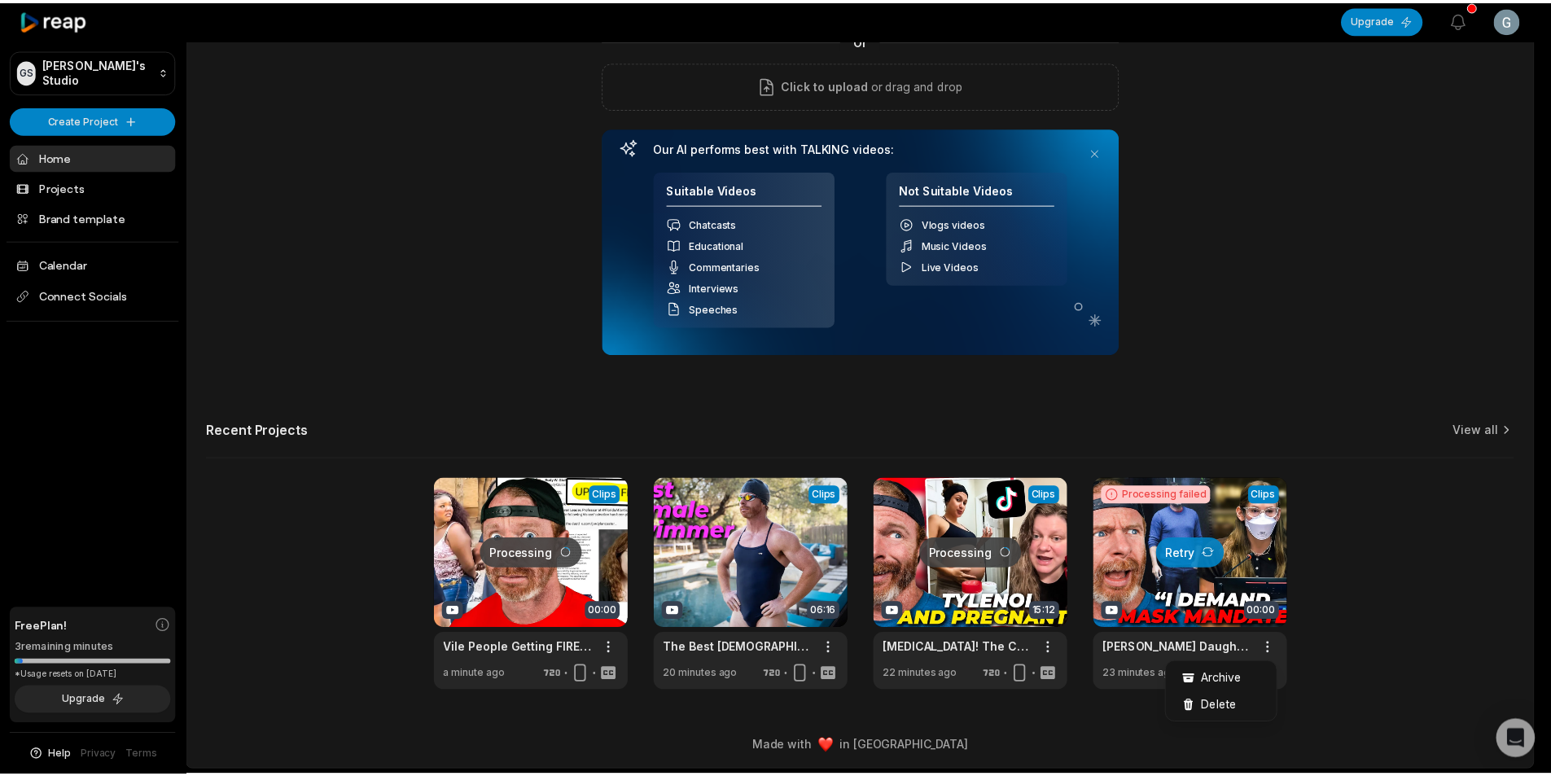
scroll to position [0, 0]
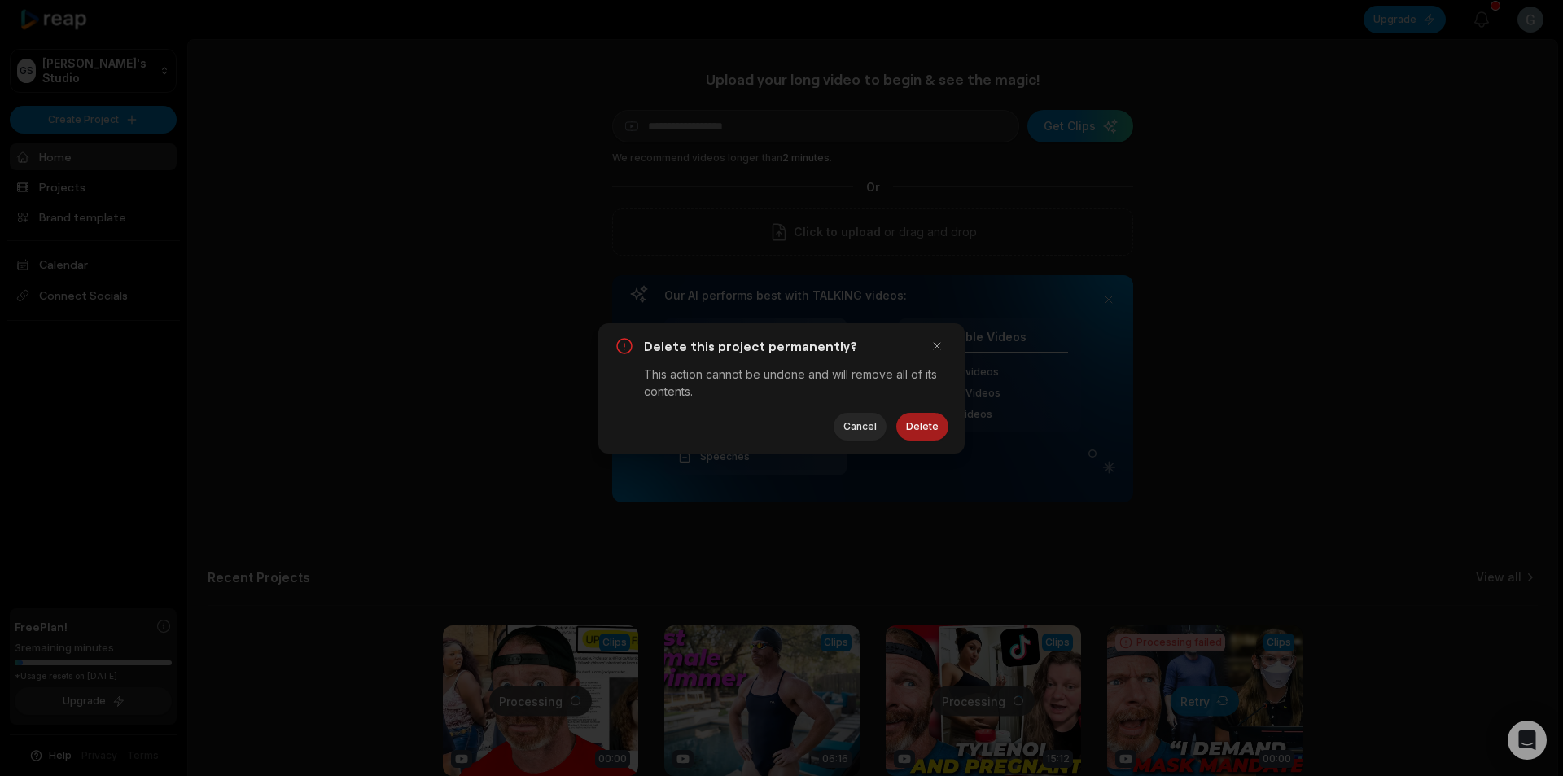
click at [910, 427] on button "Delete" at bounding box center [922, 427] width 52 height 28
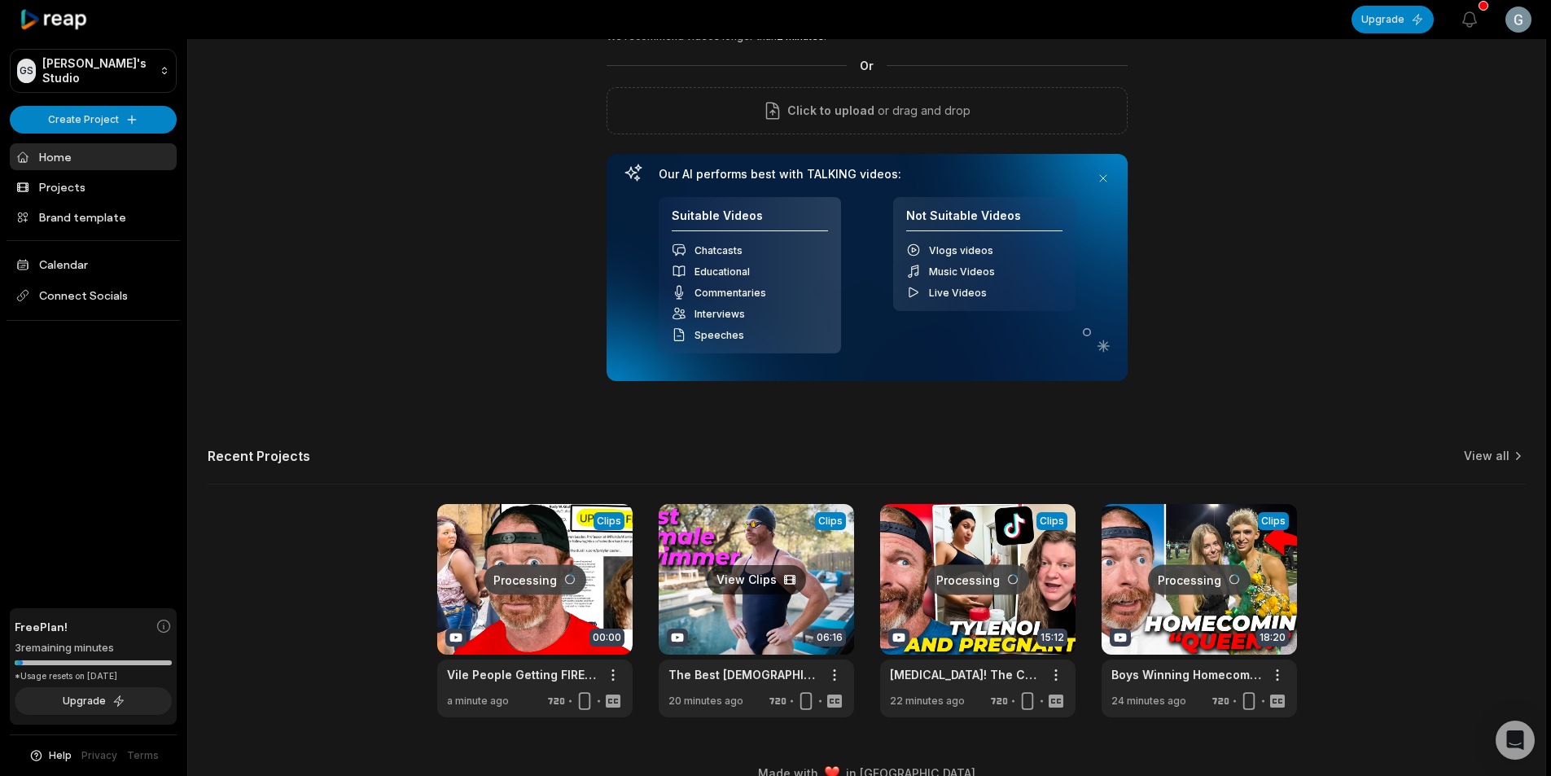
scroll to position [147, 0]
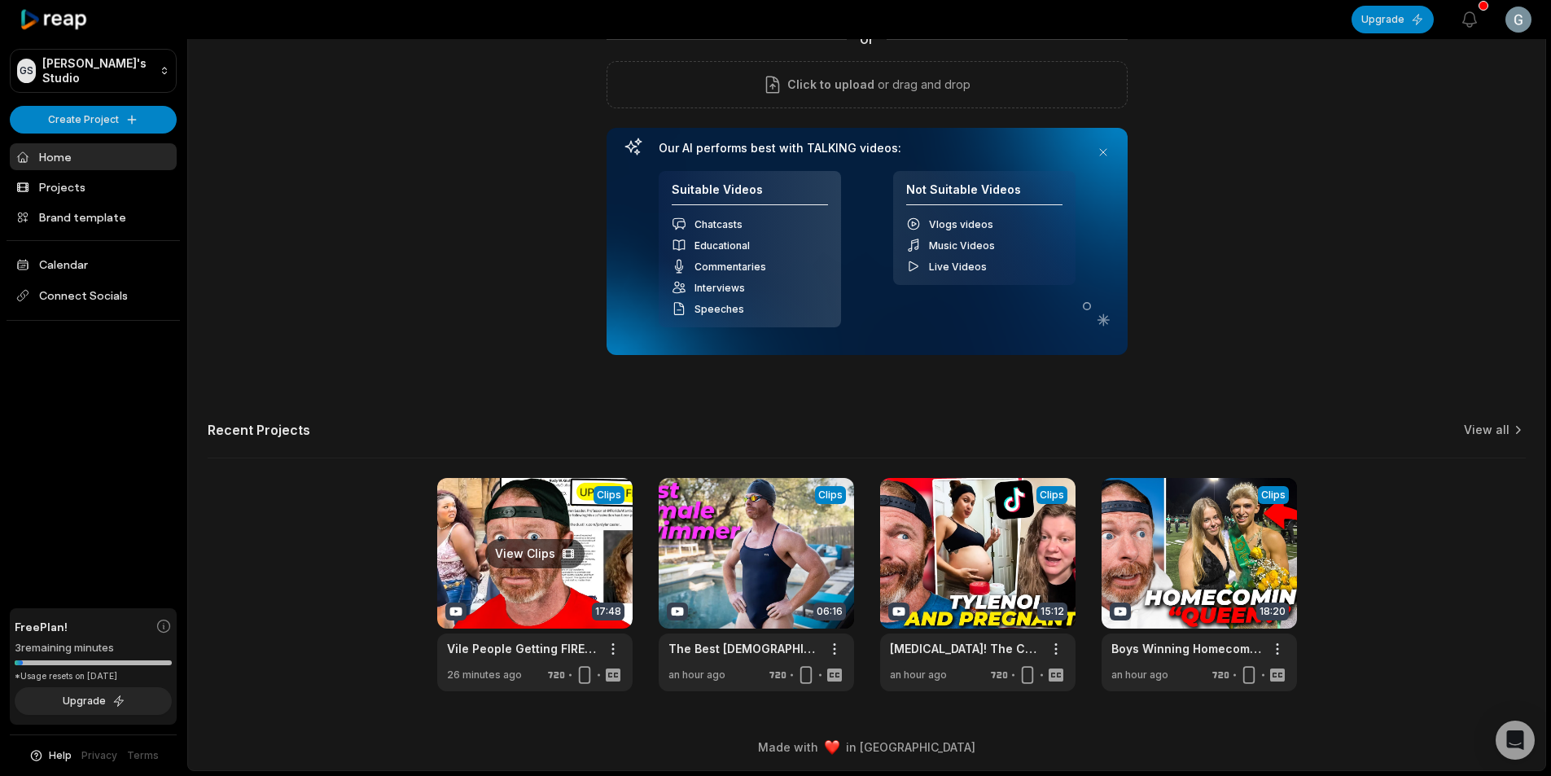
click at [538, 590] on link at bounding box center [534, 584] width 195 height 213
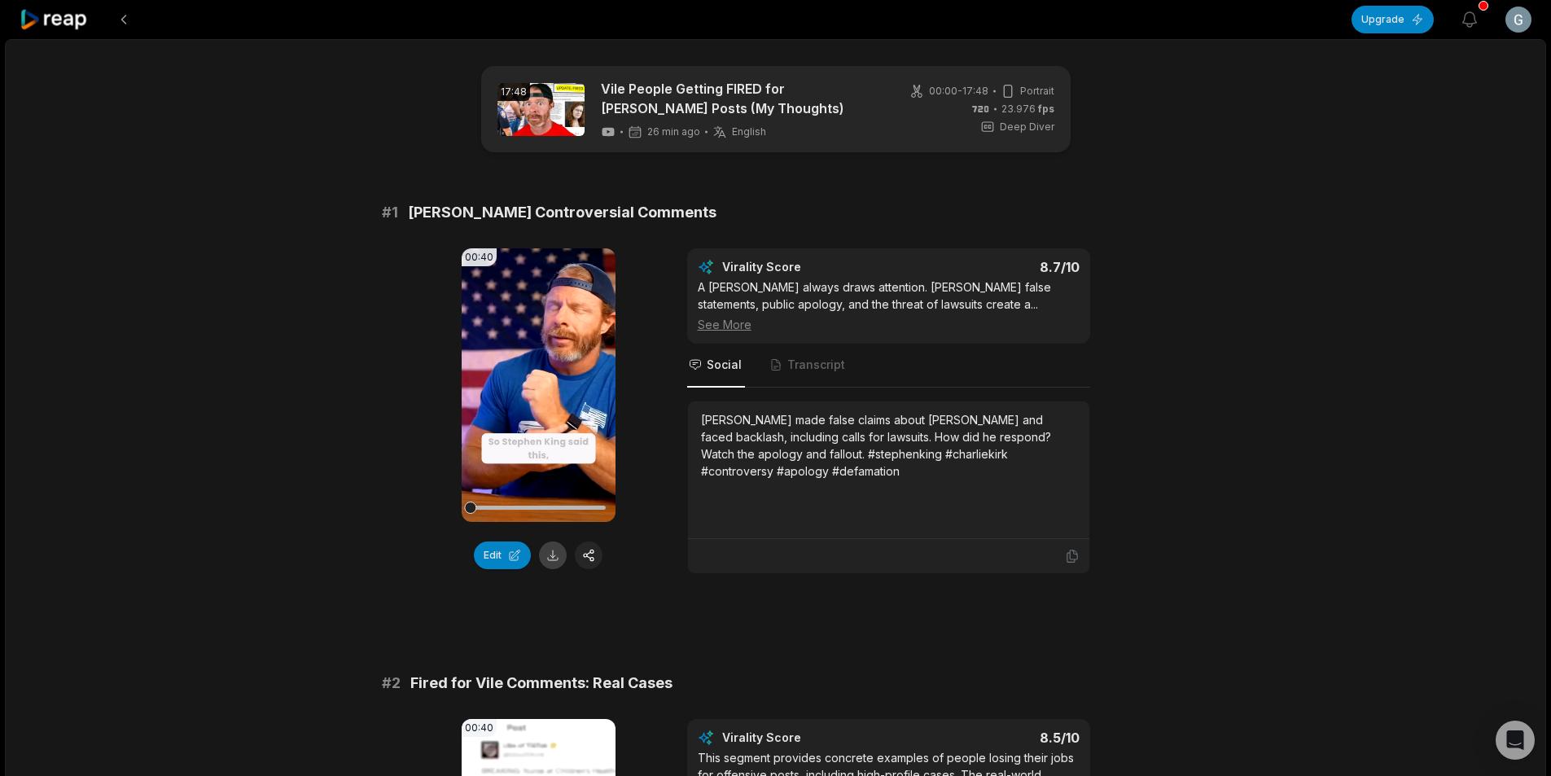
scroll to position [244, 0]
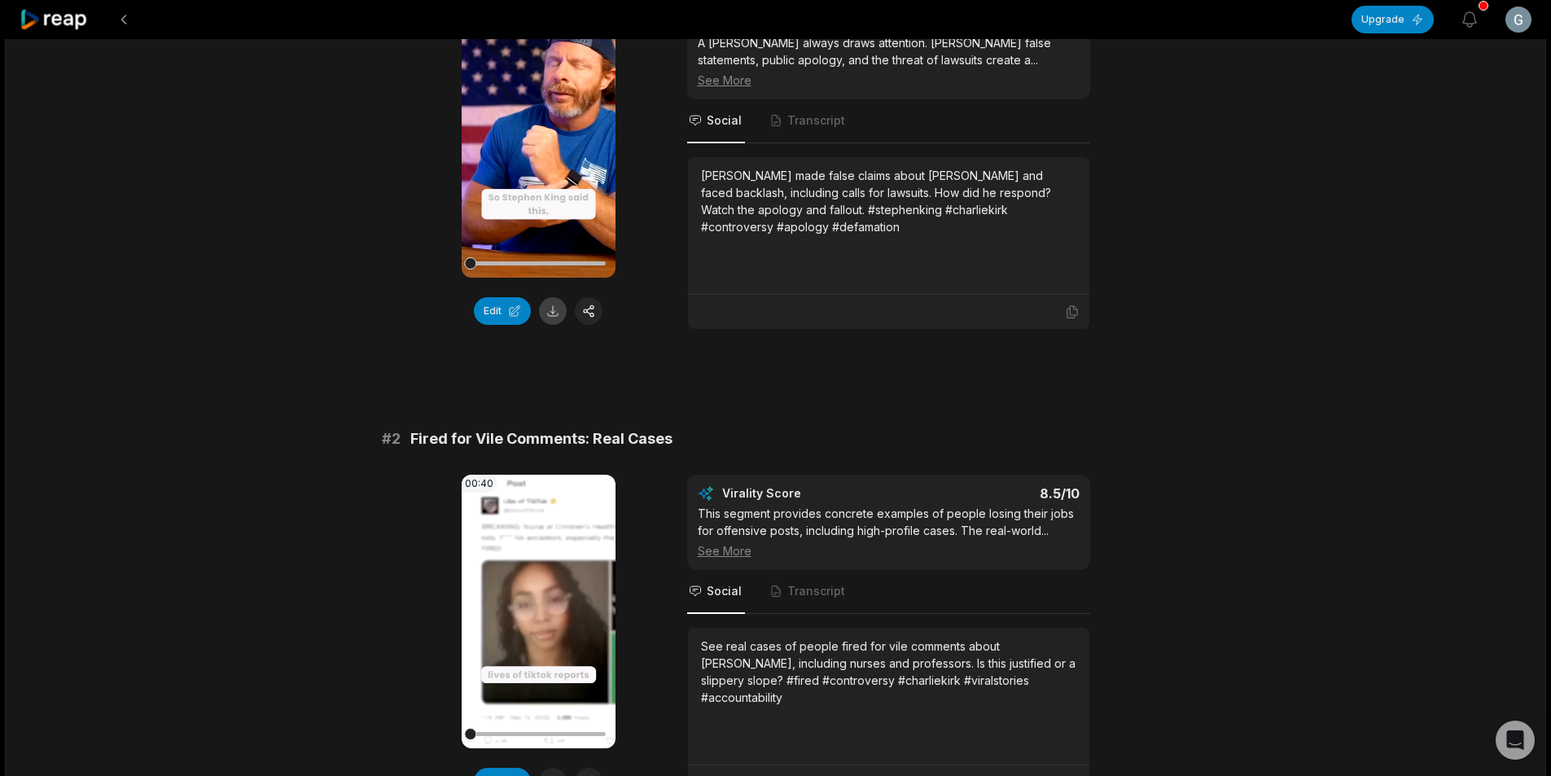
click at [558, 309] on button at bounding box center [553, 311] width 28 height 28
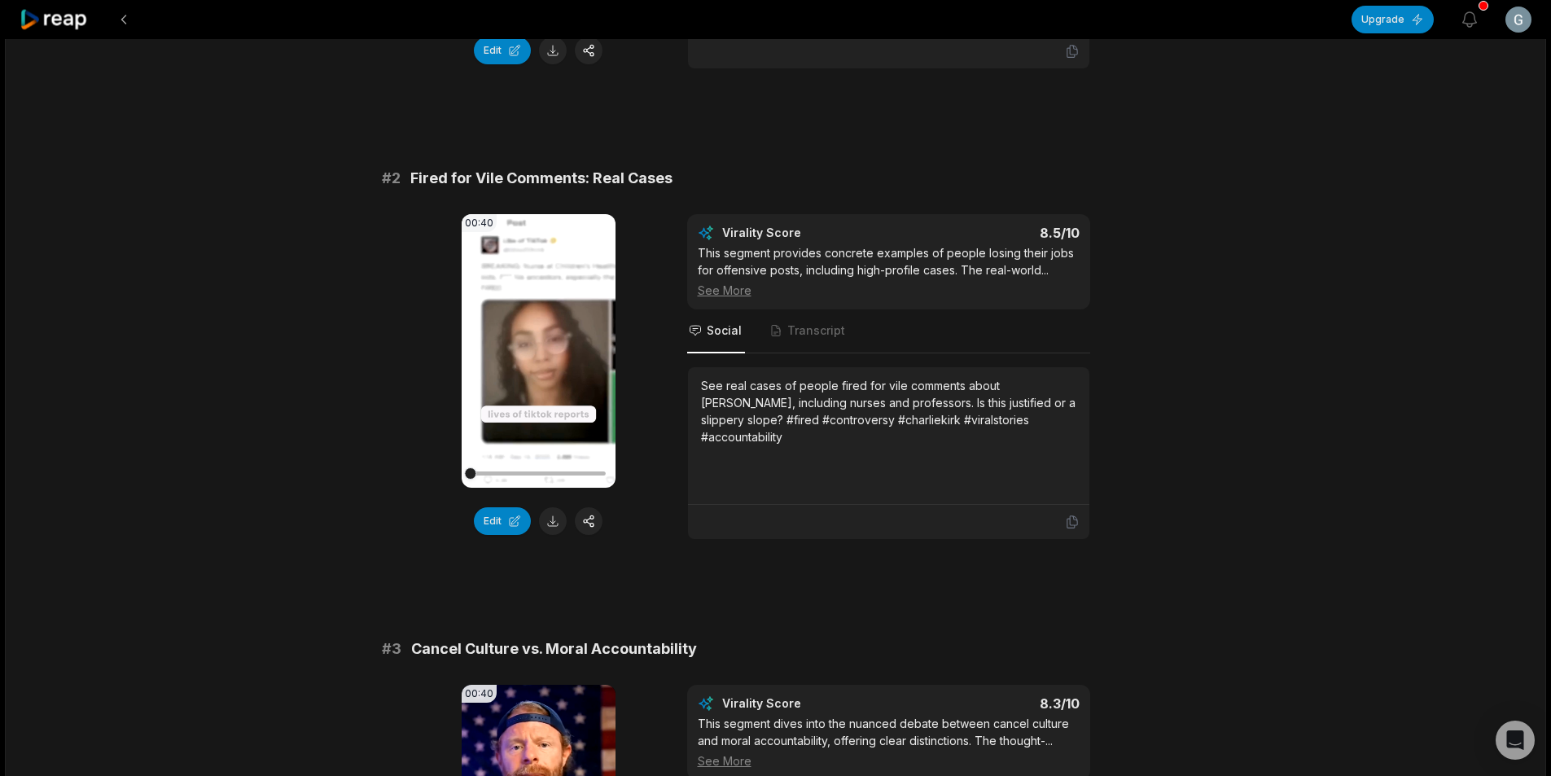
scroll to position [570, 0]
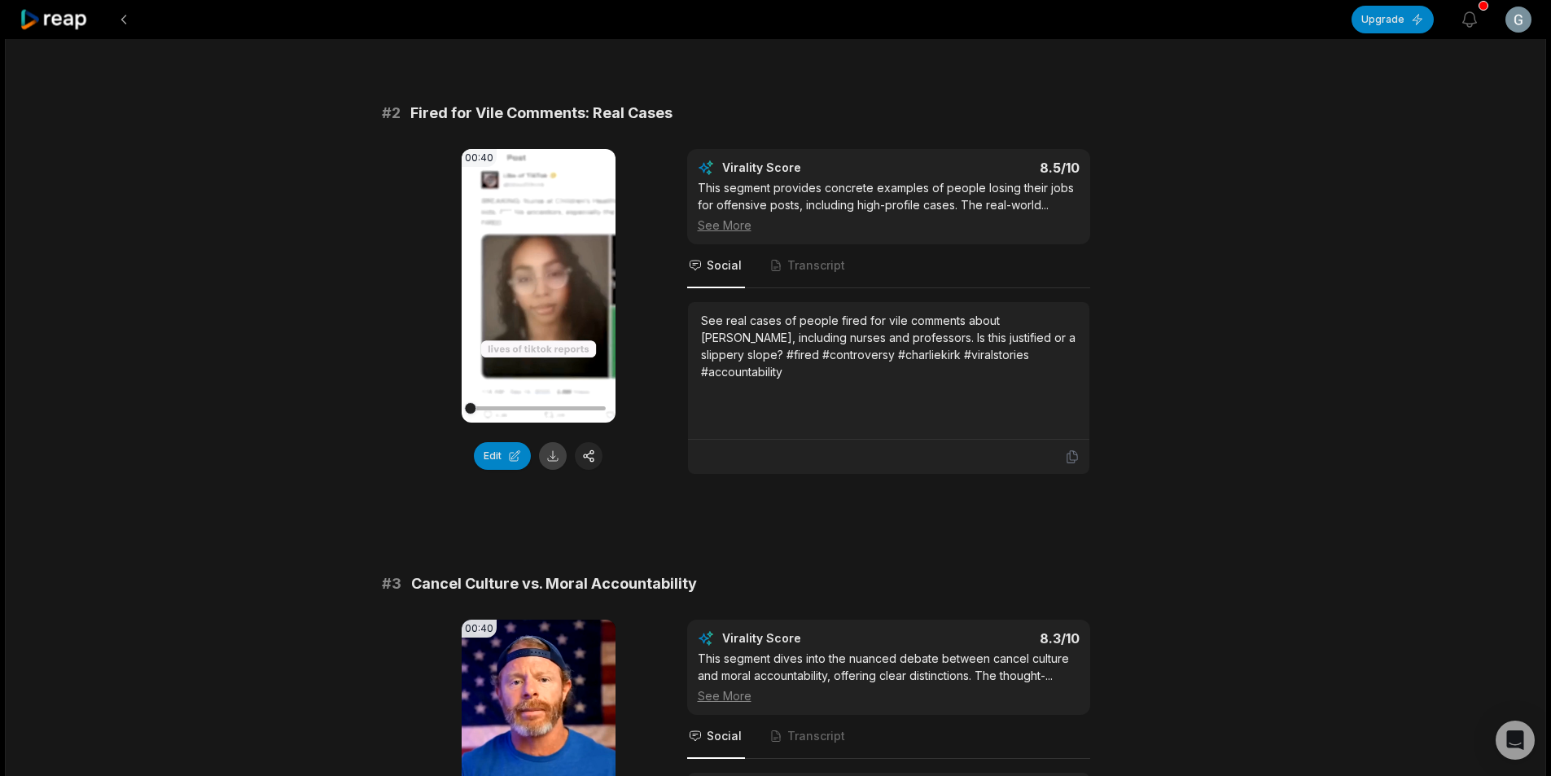
click at [558, 448] on button at bounding box center [553, 456] width 28 height 28
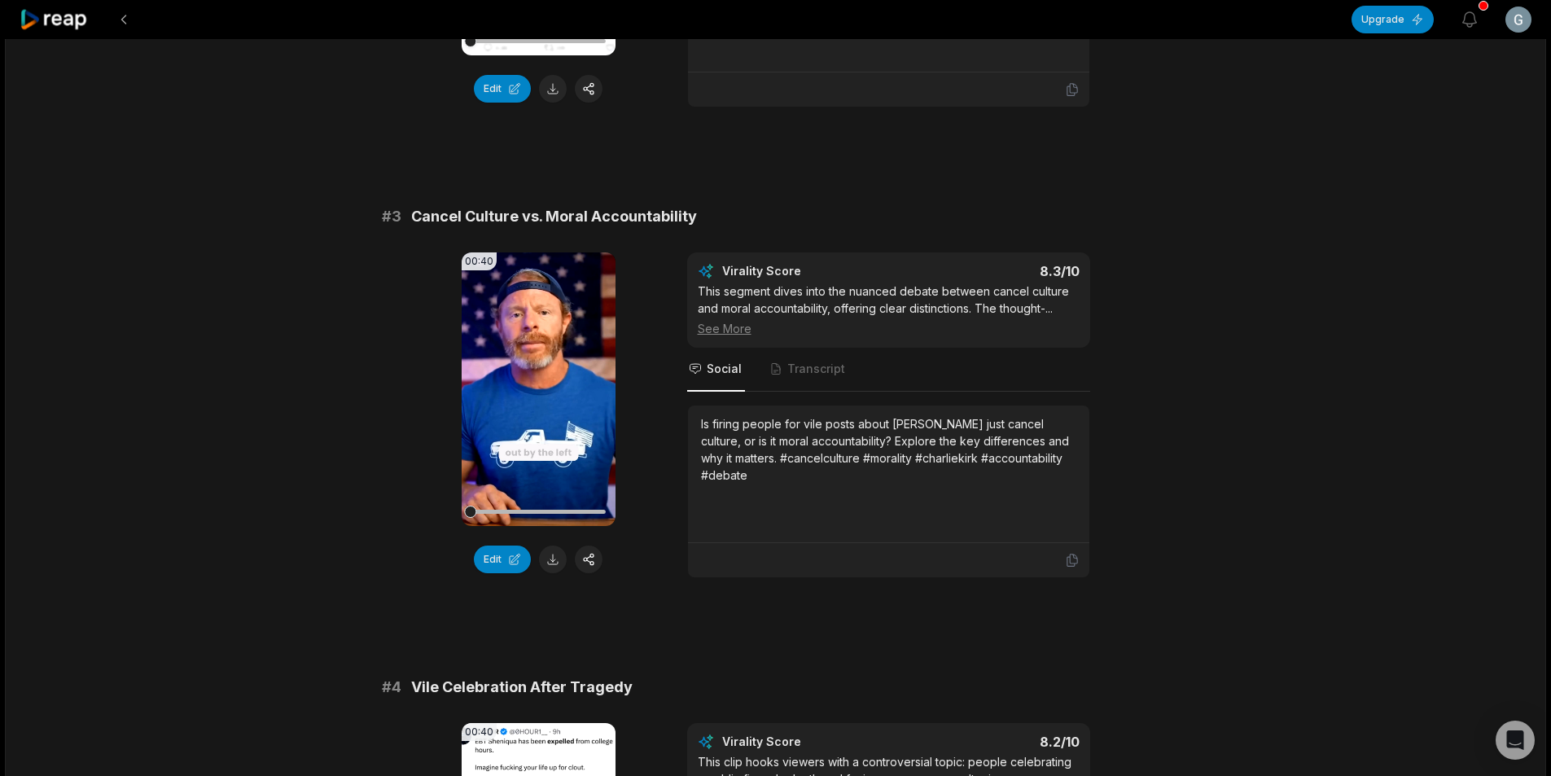
scroll to position [977, 0]
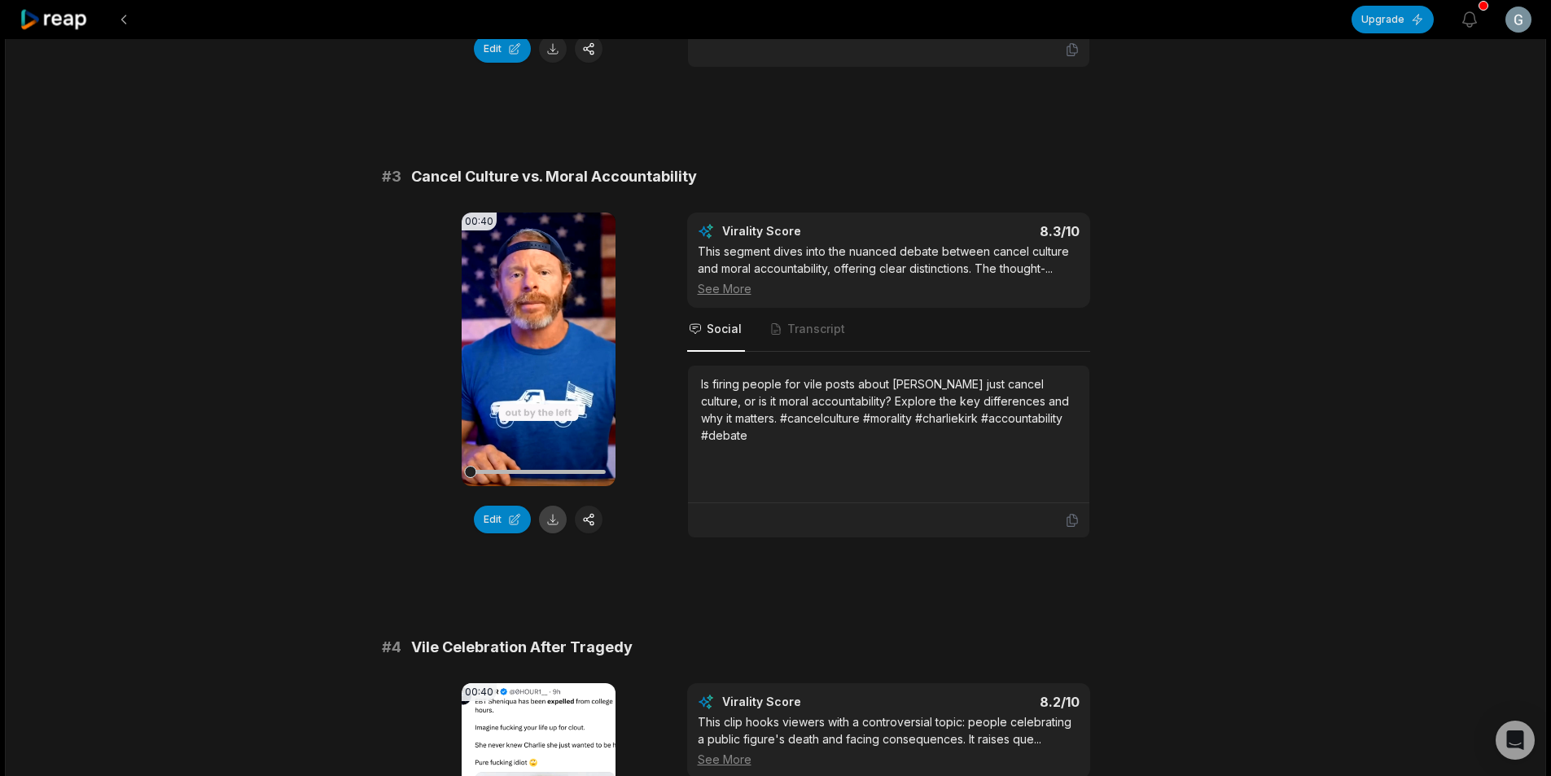
click at [553, 518] on button at bounding box center [553, 519] width 28 height 28
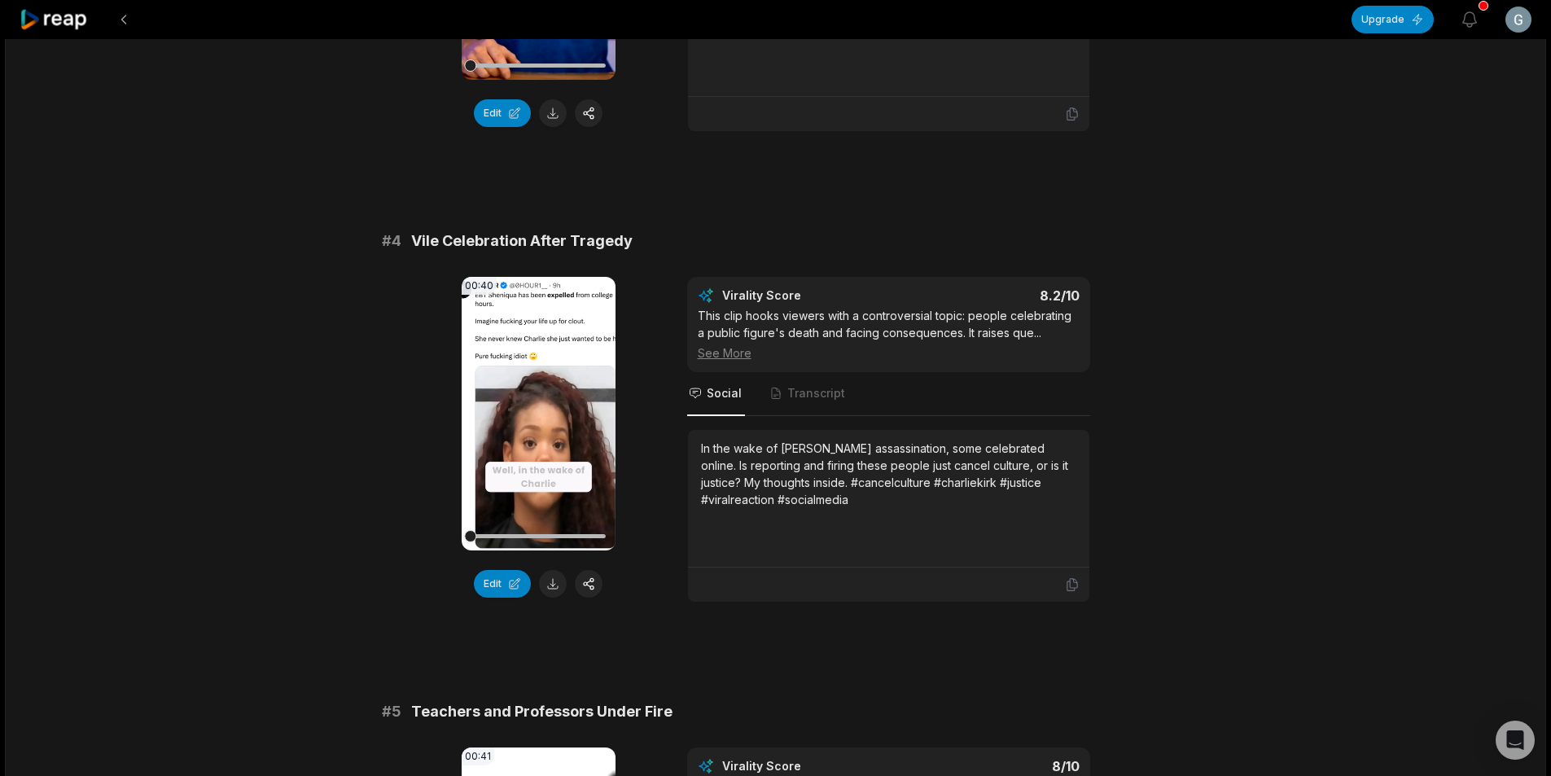
scroll to position [1384, 0]
click at [555, 578] on button at bounding box center [553, 583] width 28 height 28
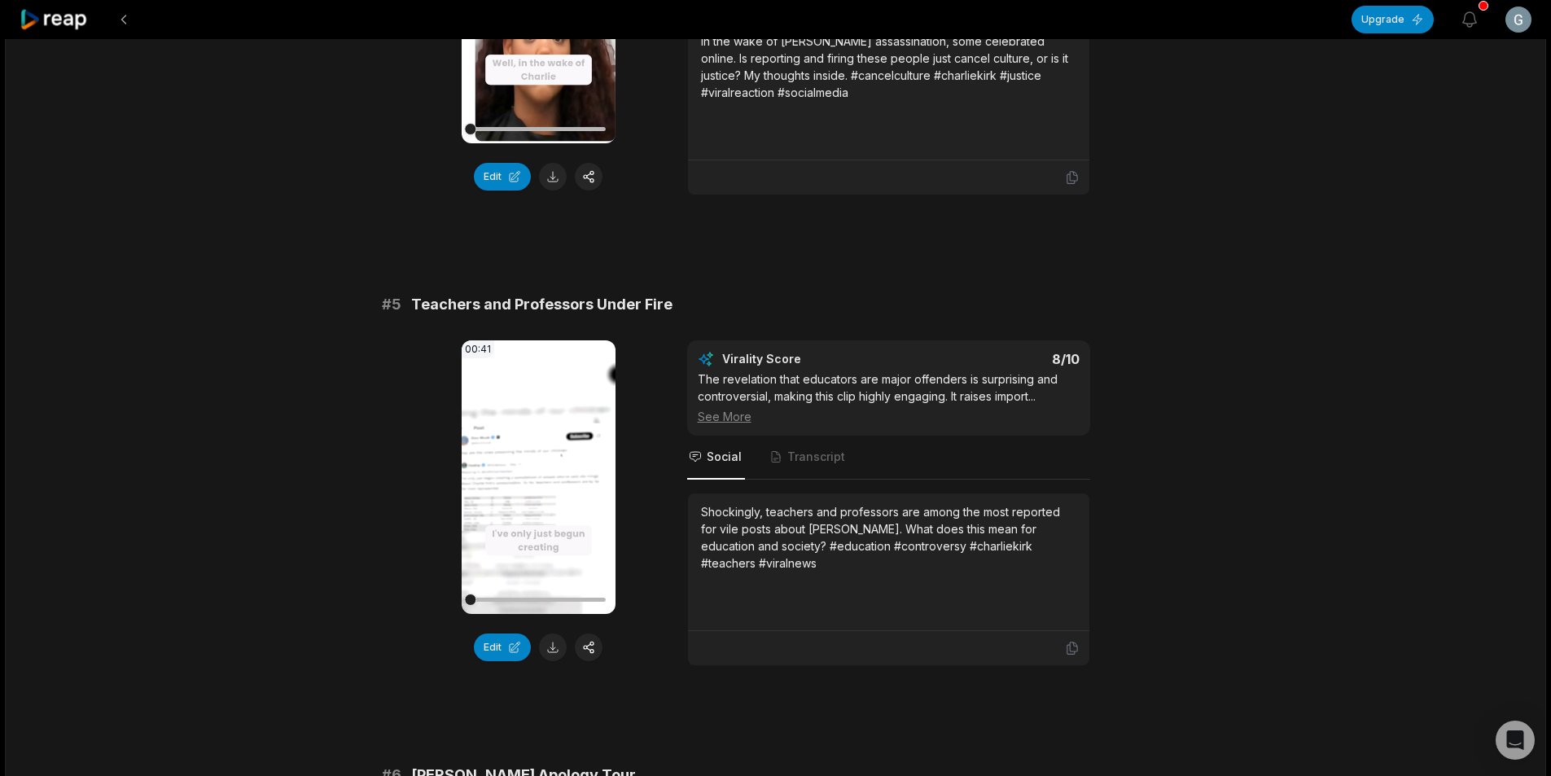
scroll to position [1791, 0]
click at [547, 640] on button at bounding box center [553, 646] width 28 height 28
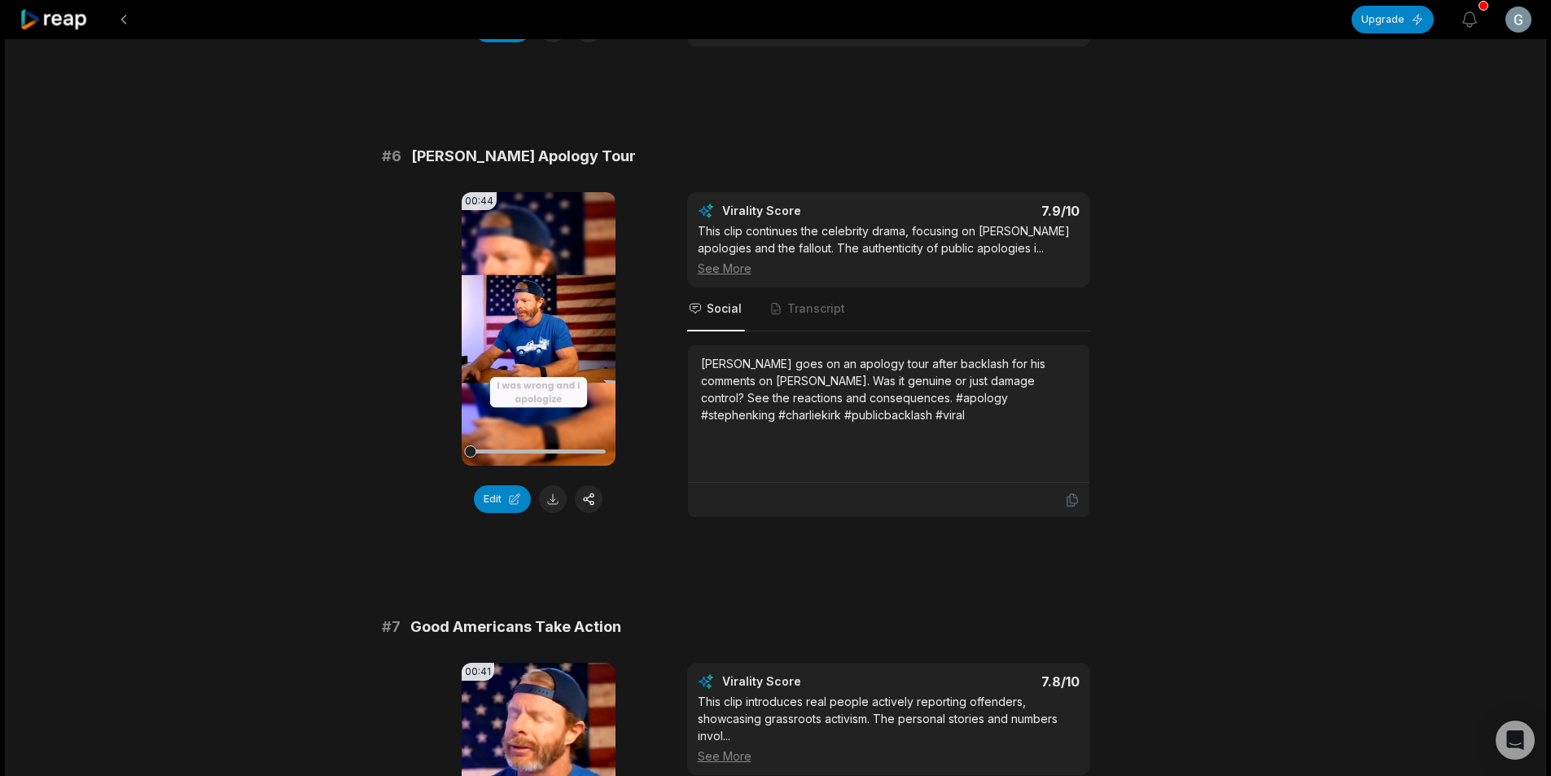
scroll to position [2442, 0]
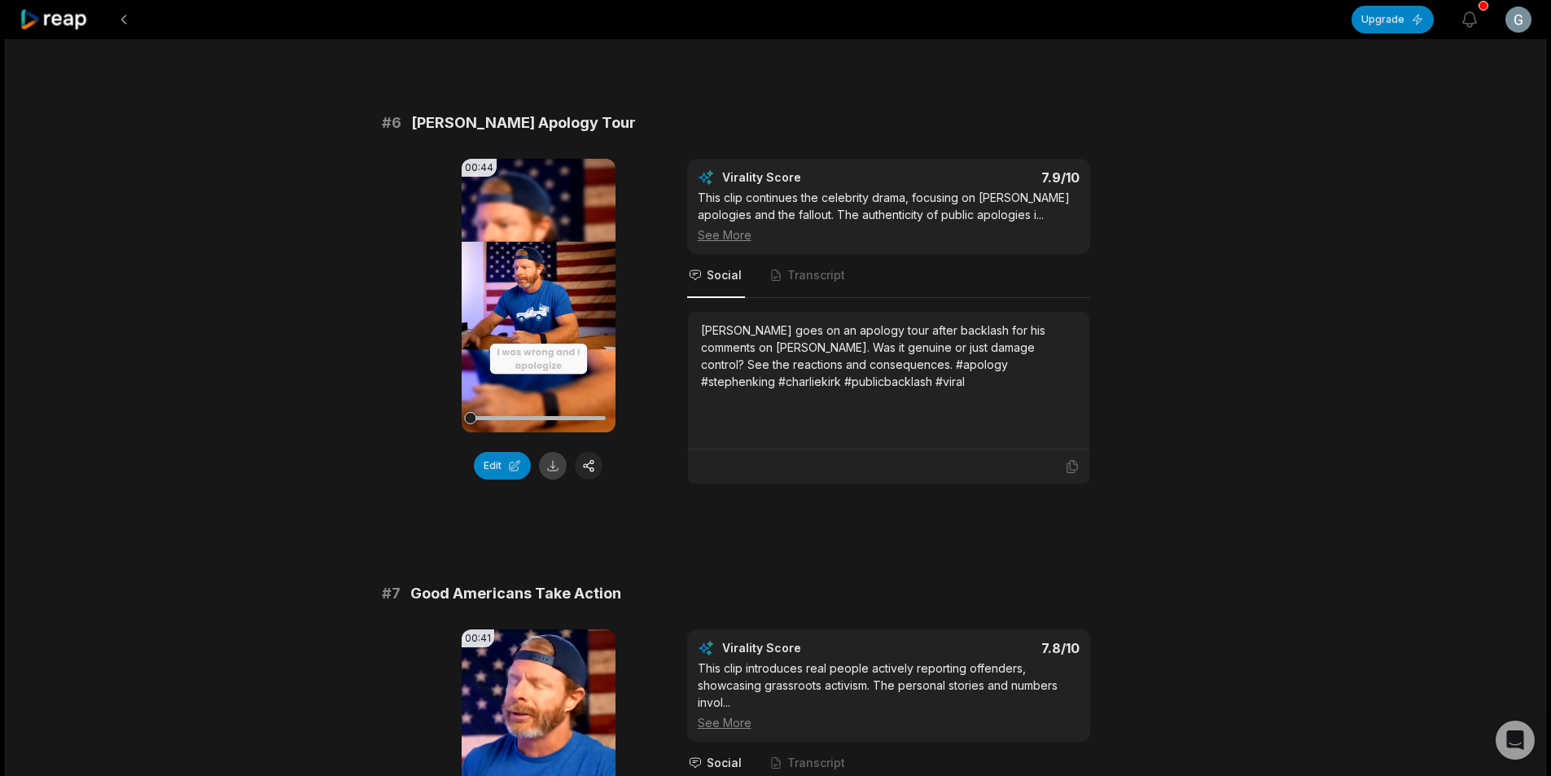
click at [554, 466] on button at bounding box center [553, 466] width 28 height 28
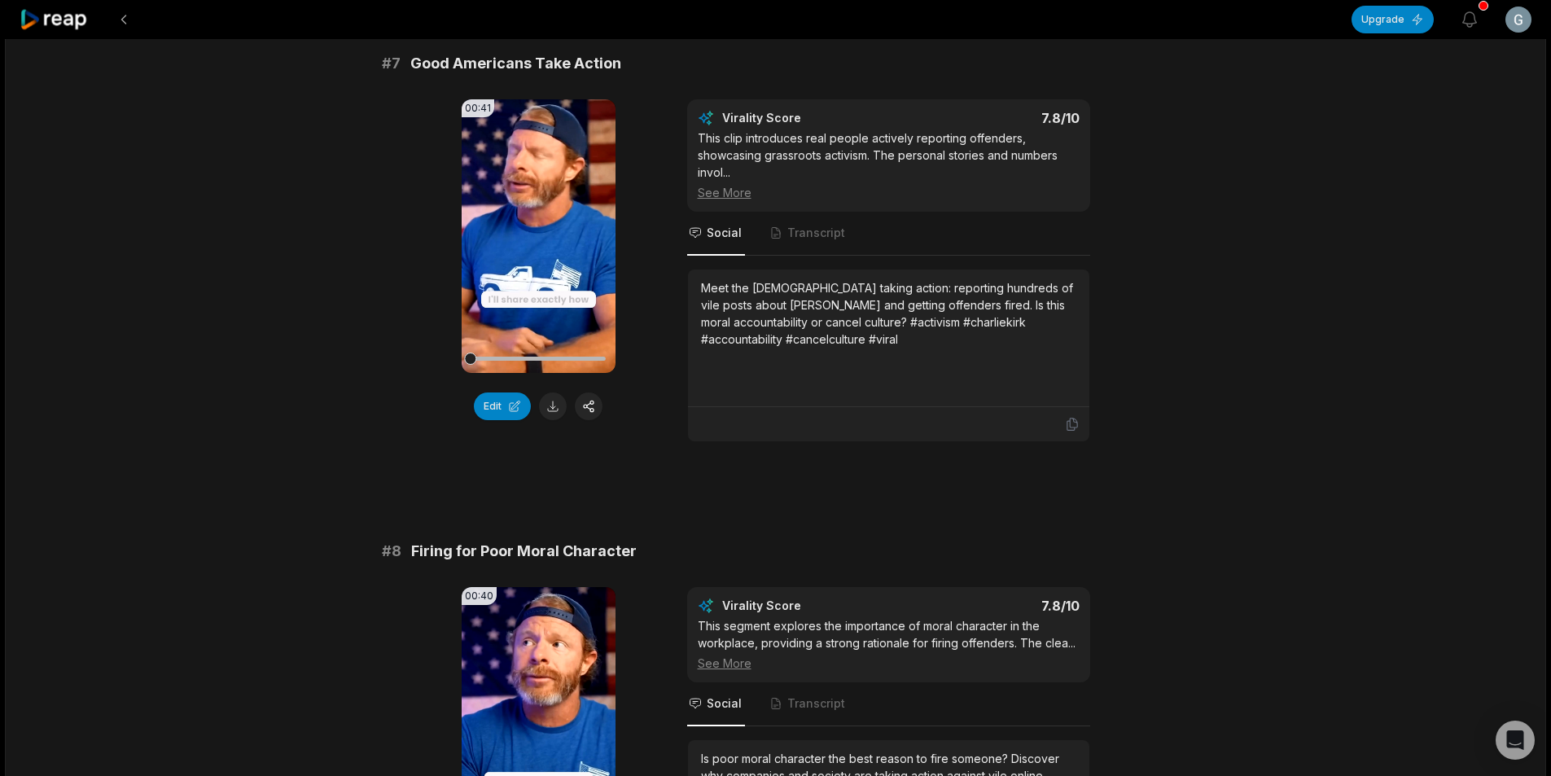
scroll to position [3012, 0]
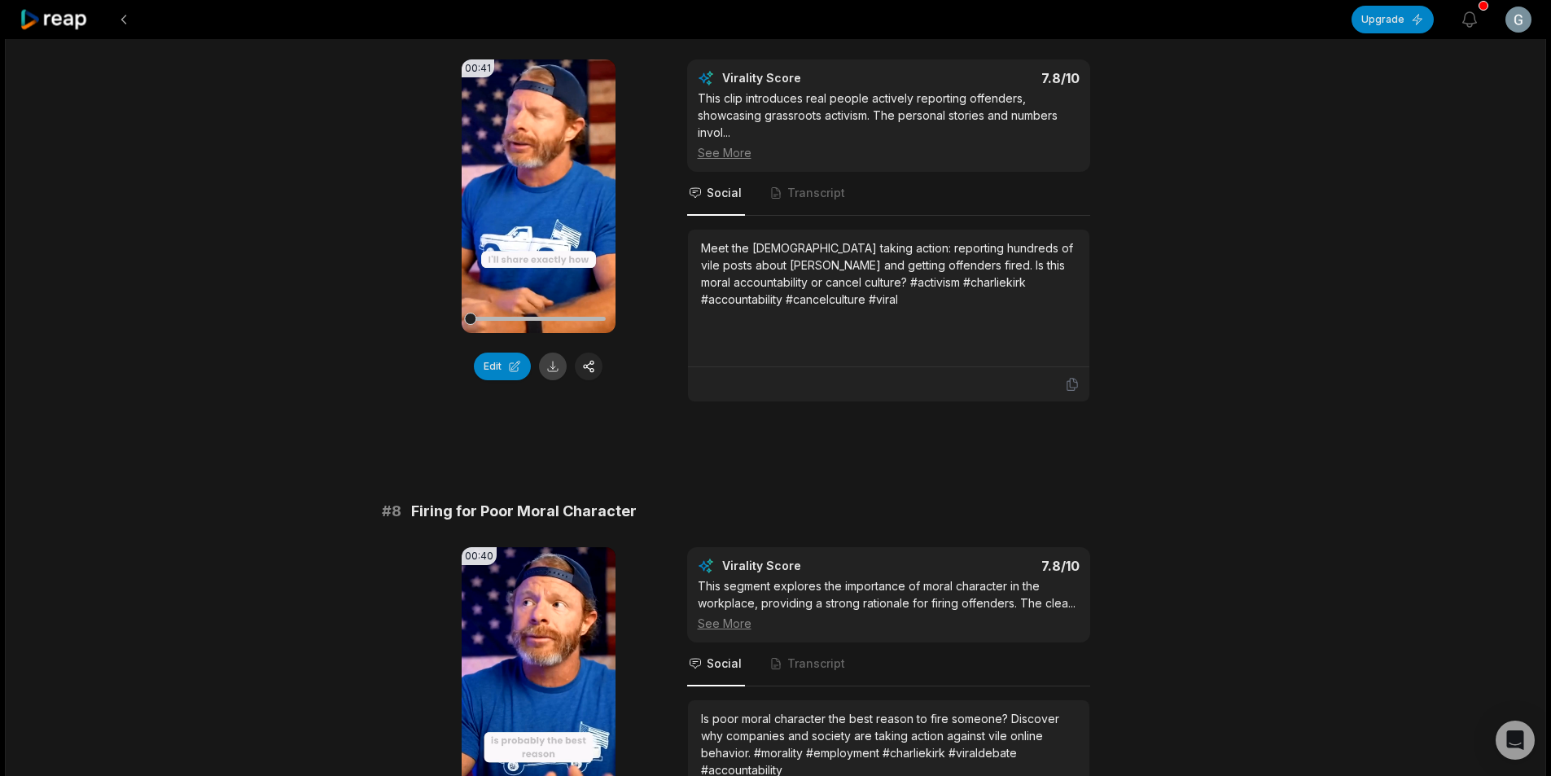
click at [554, 370] on button at bounding box center [553, 366] width 28 height 28
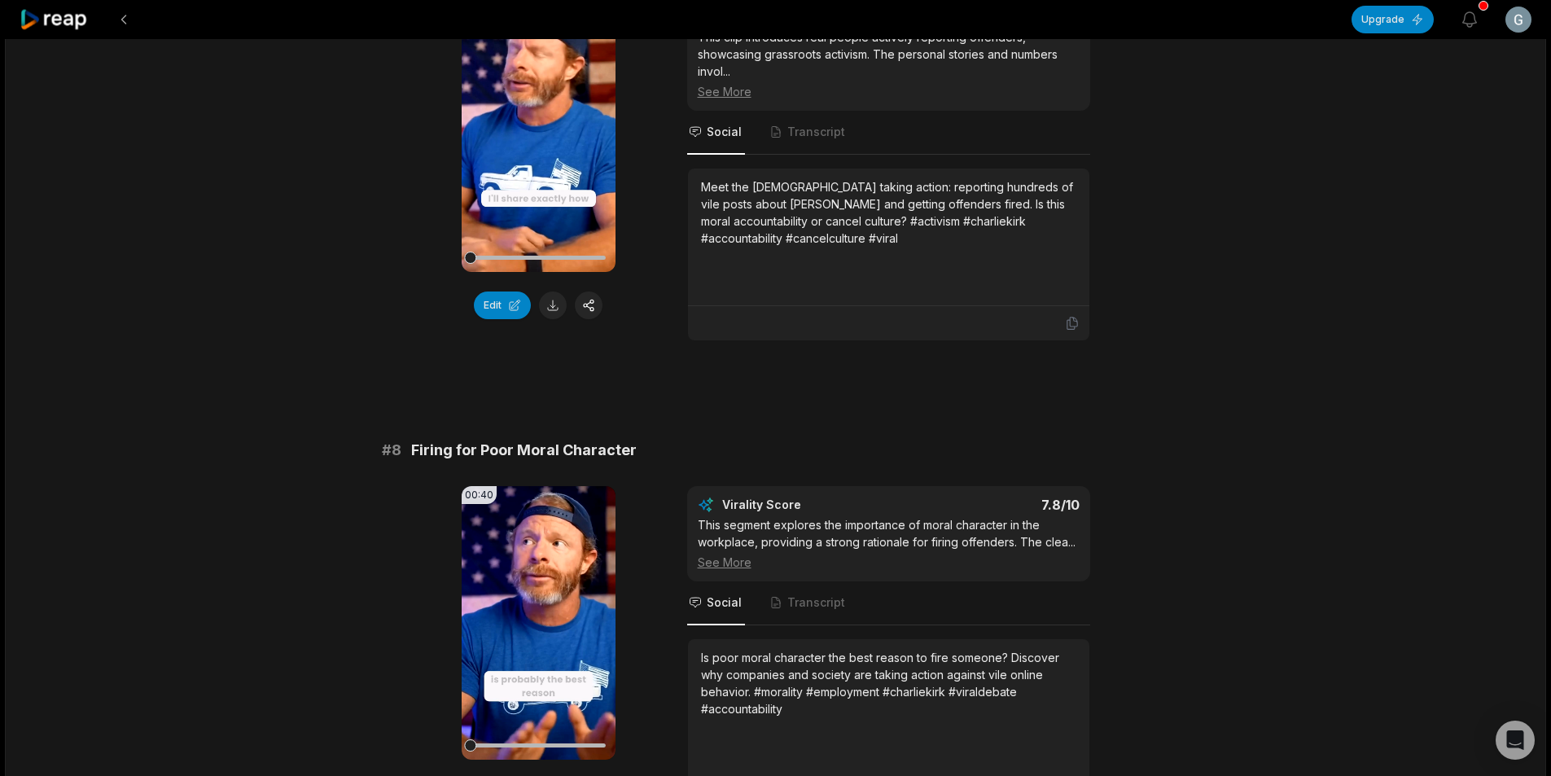
scroll to position [3337, 0]
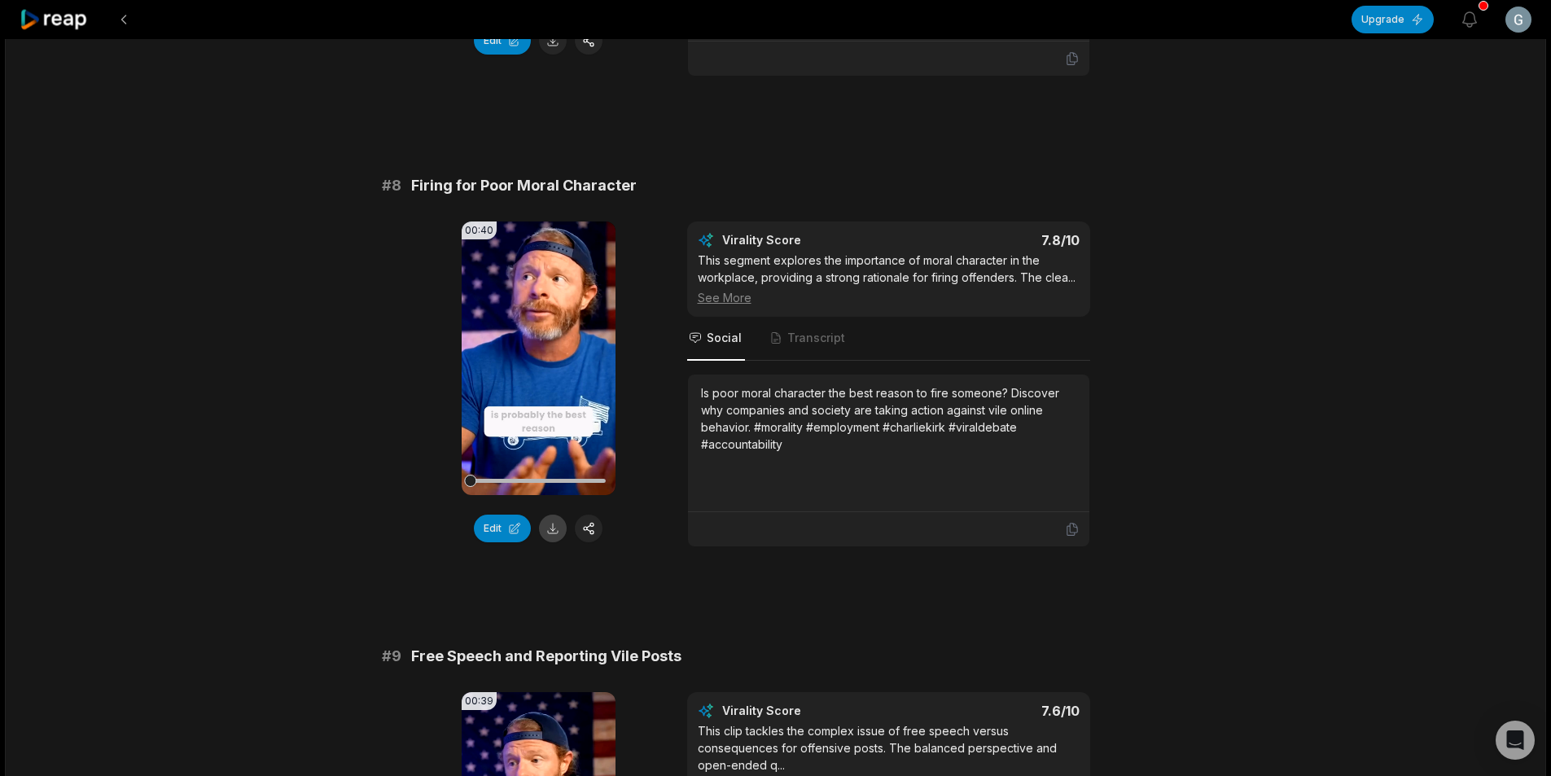
click at [547, 527] on button at bounding box center [553, 528] width 28 height 28
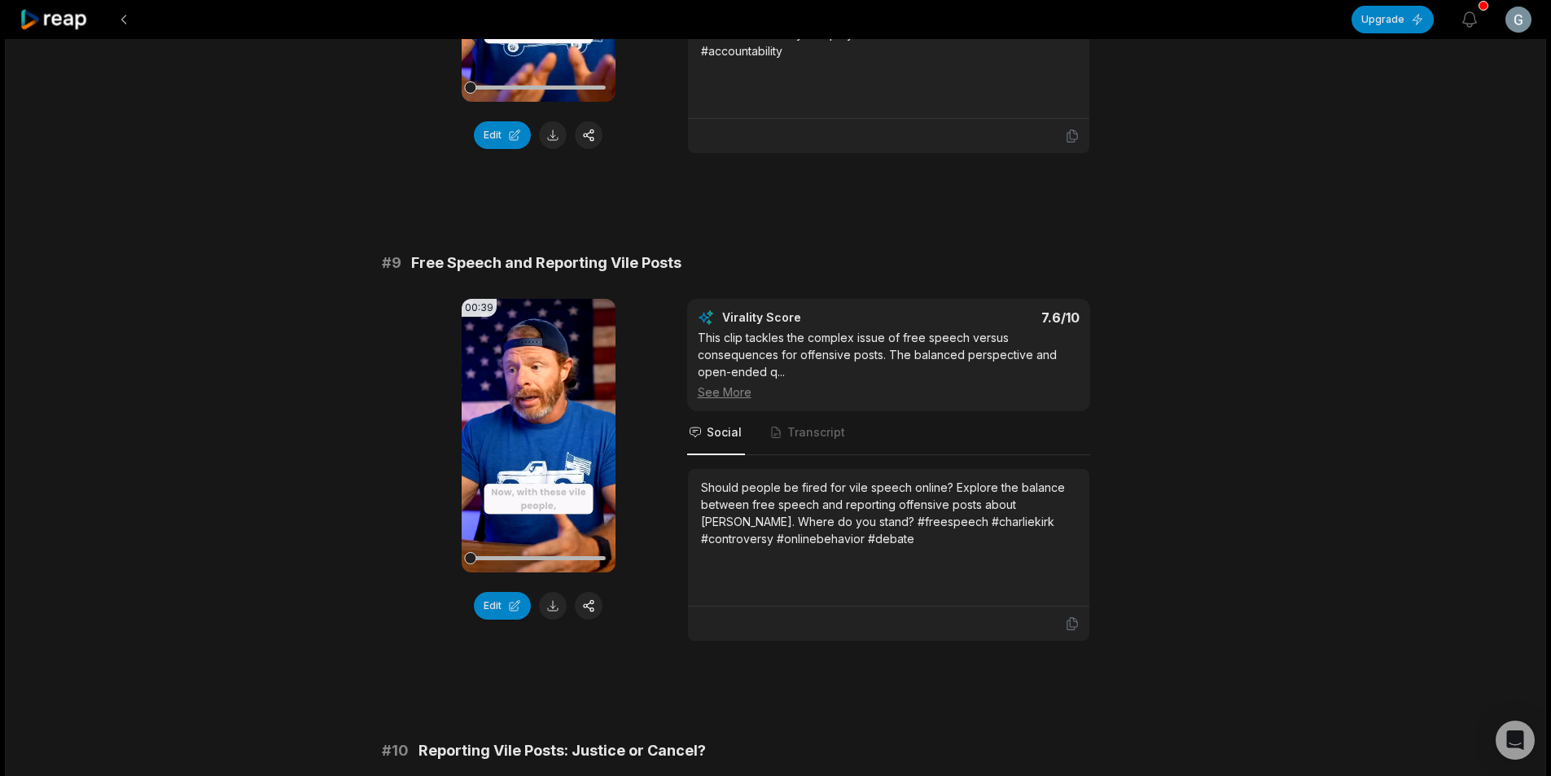
scroll to position [3744, 0]
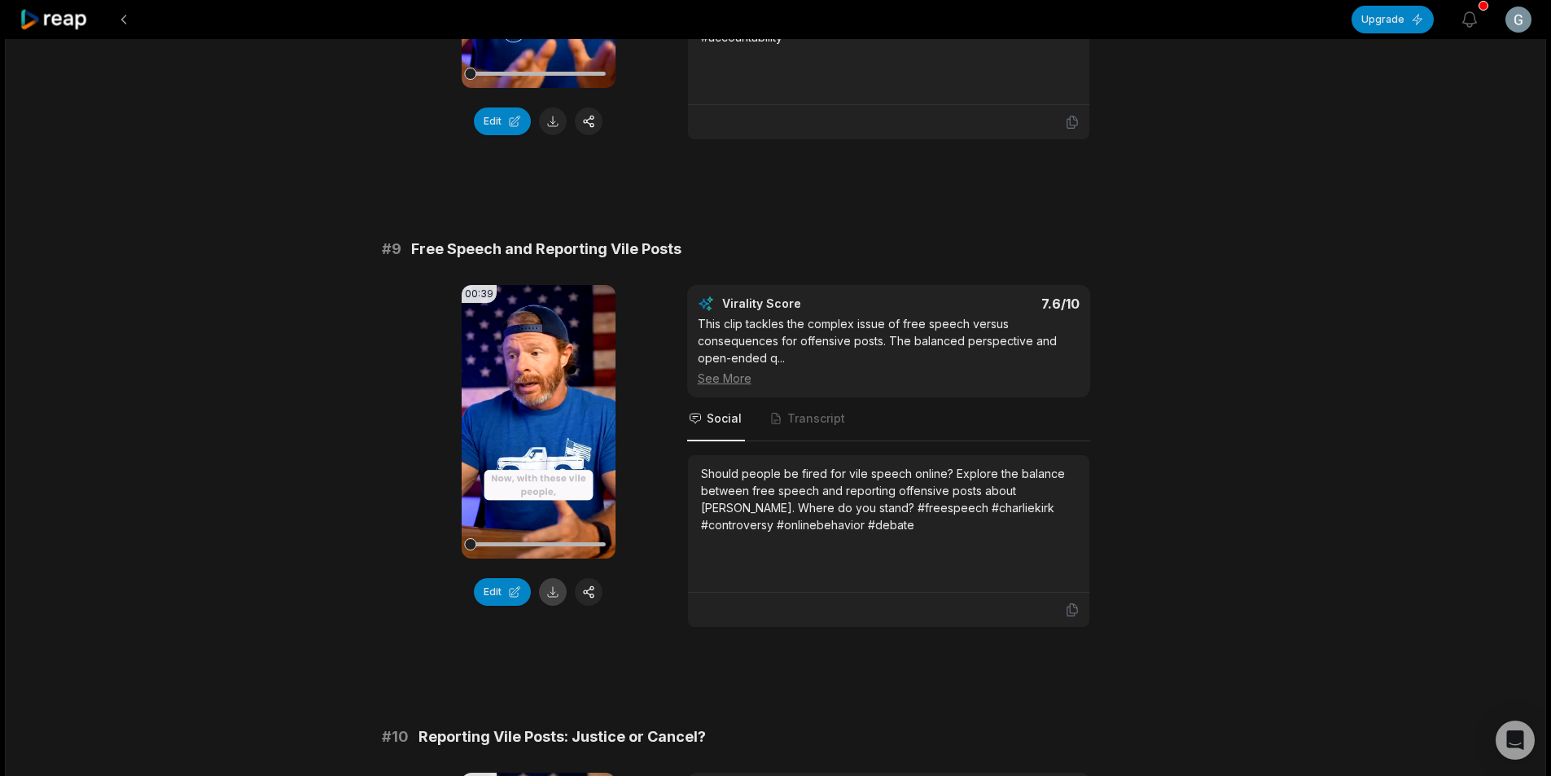
click at [549, 591] on button at bounding box center [553, 592] width 28 height 28
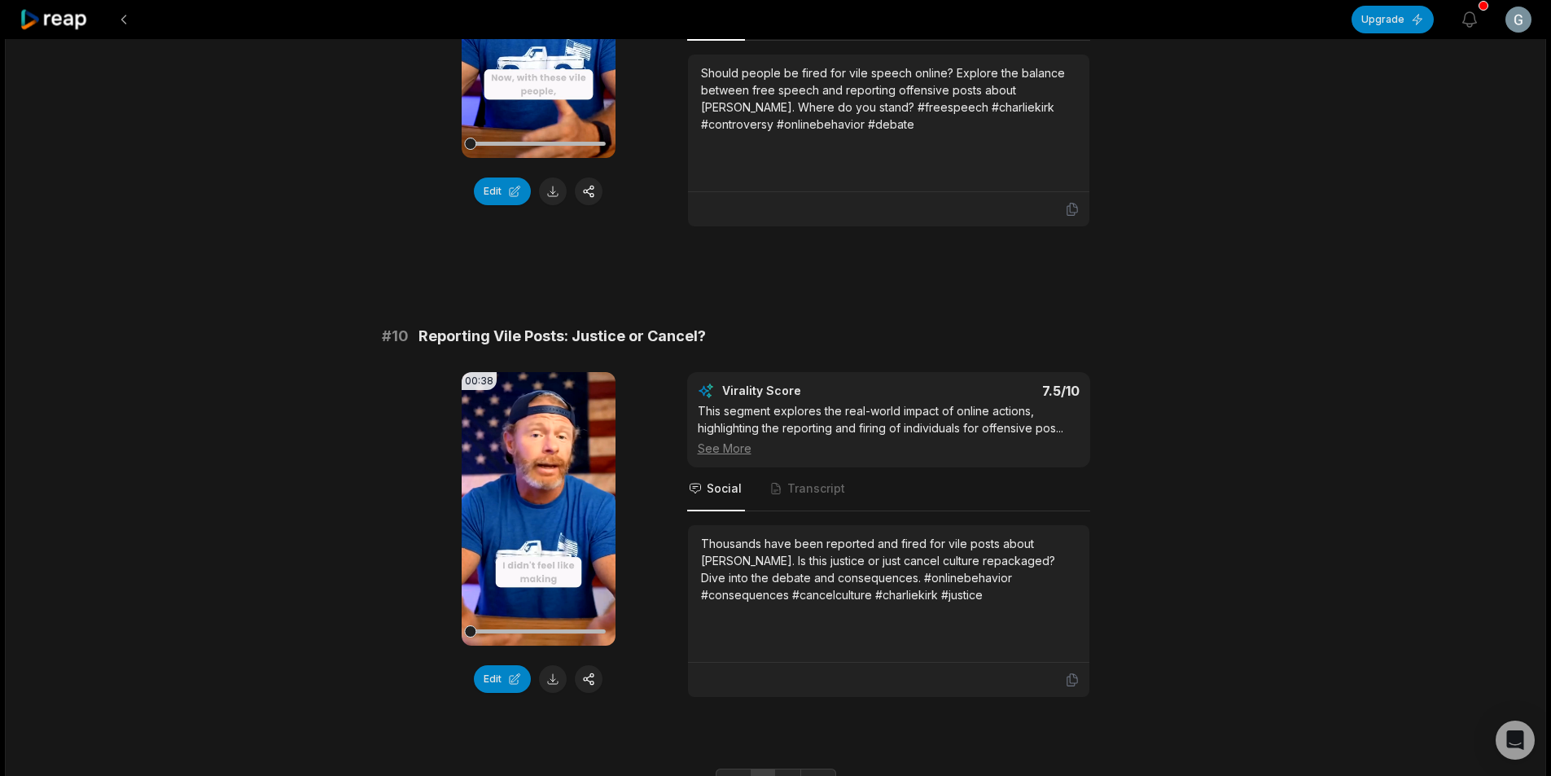
scroll to position [4151, 0]
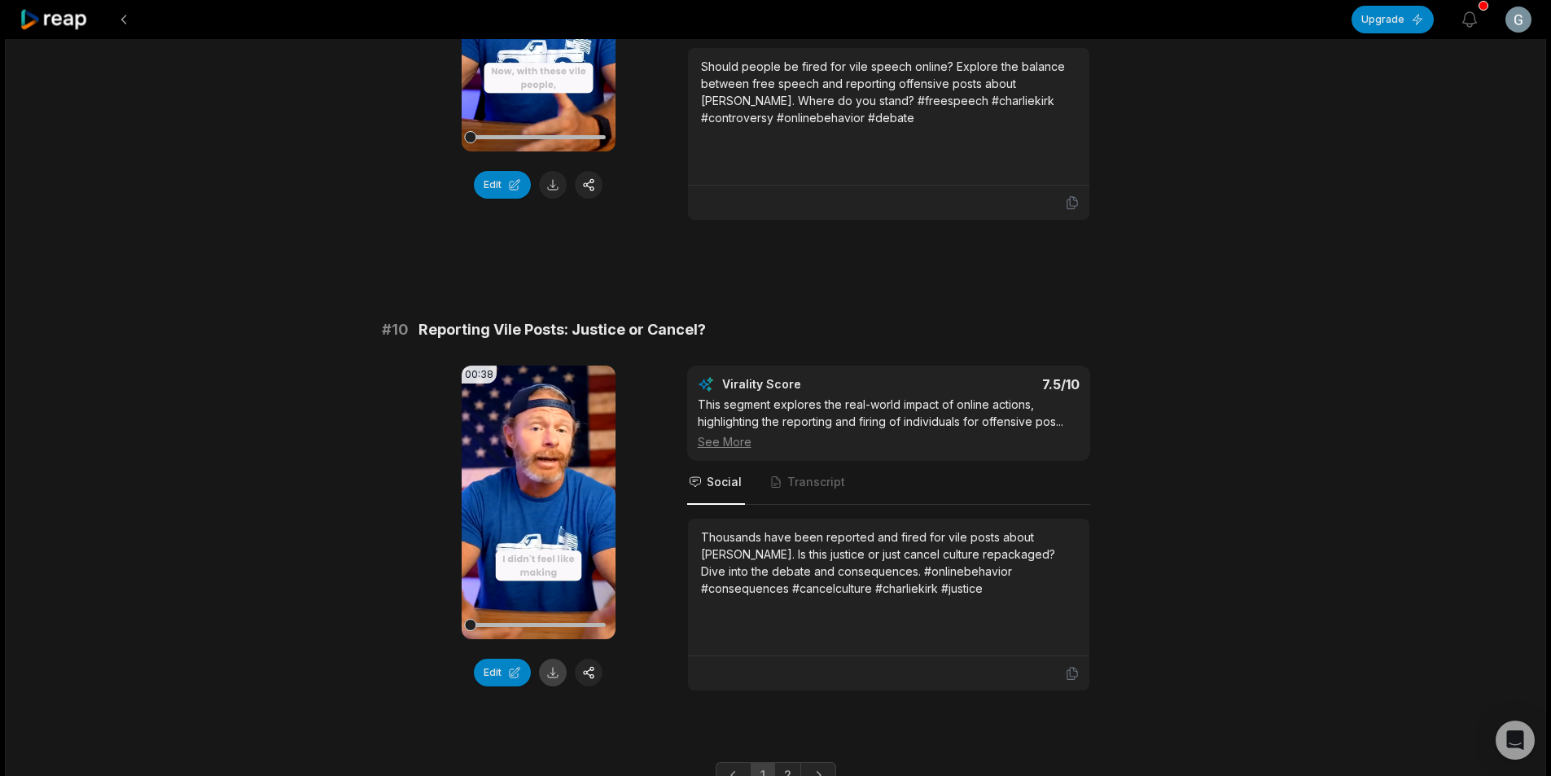
click at [546, 679] on button at bounding box center [553, 672] width 28 height 28
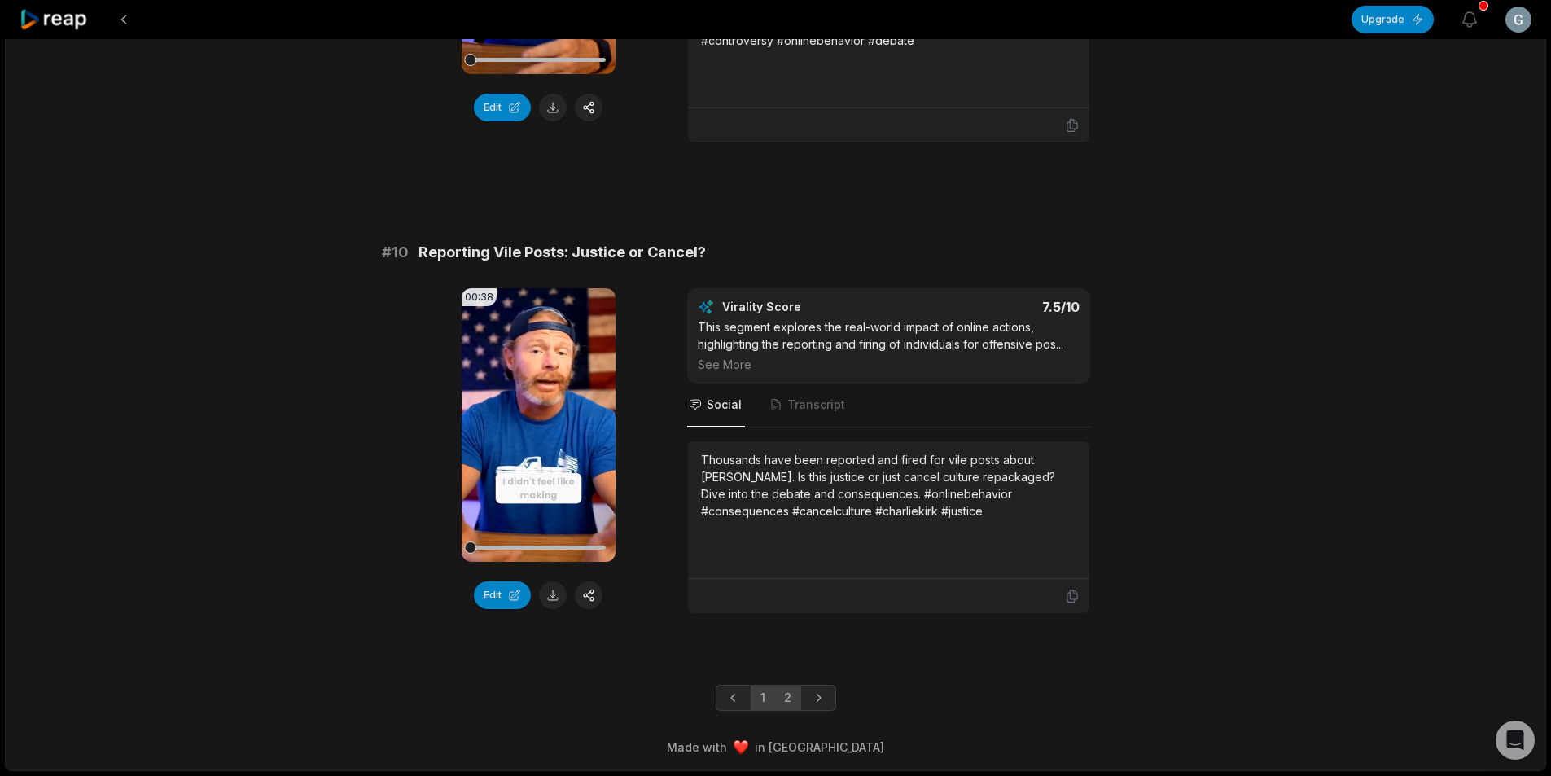
click at [793, 698] on link "2" at bounding box center [787, 698] width 27 height 26
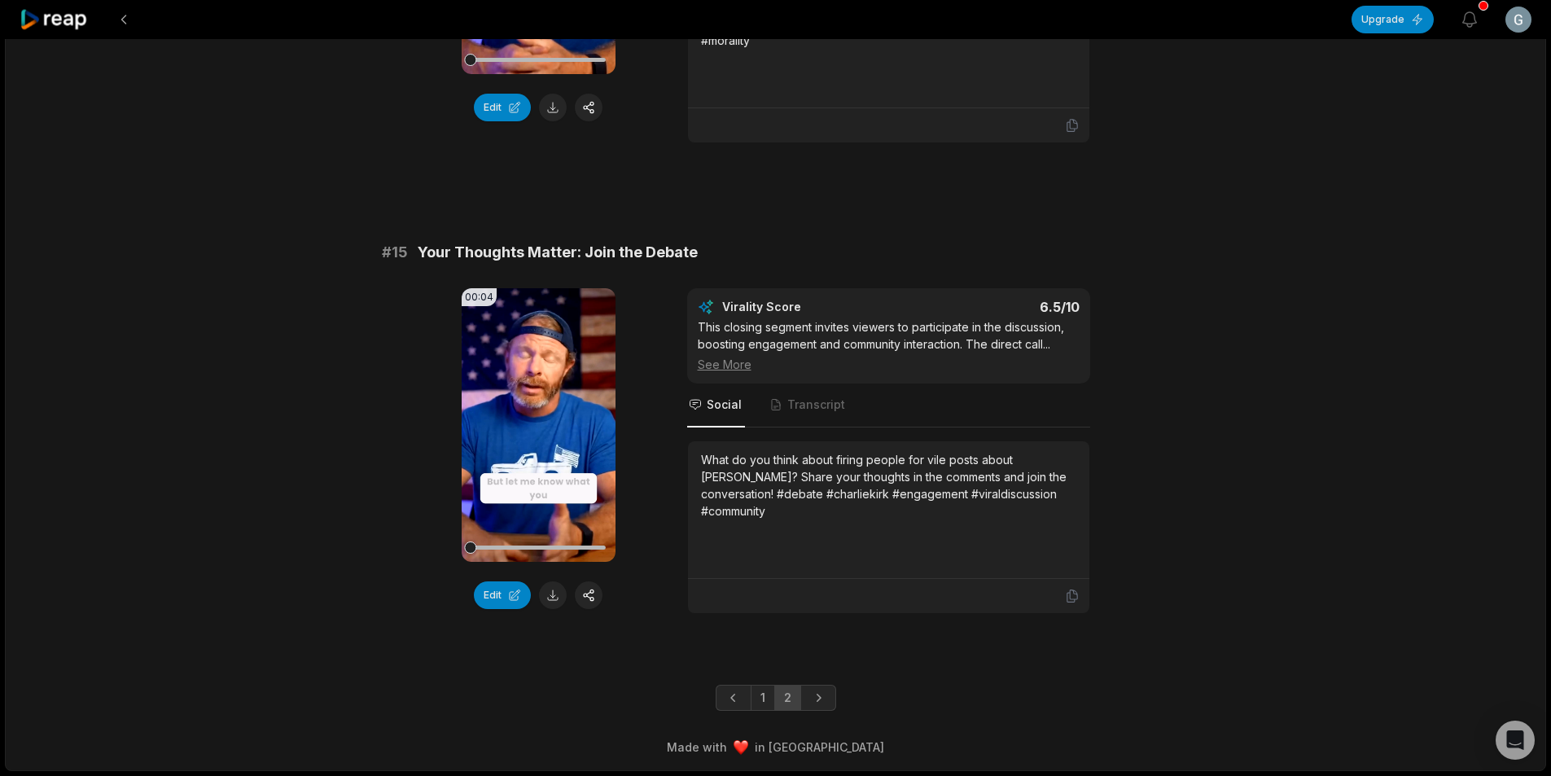
scroll to position [1910, 0]
click at [553, 597] on button at bounding box center [553, 595] width 28 height 28
click at [128, 23] on button at bounding box center [123, 19] width 29 height 29
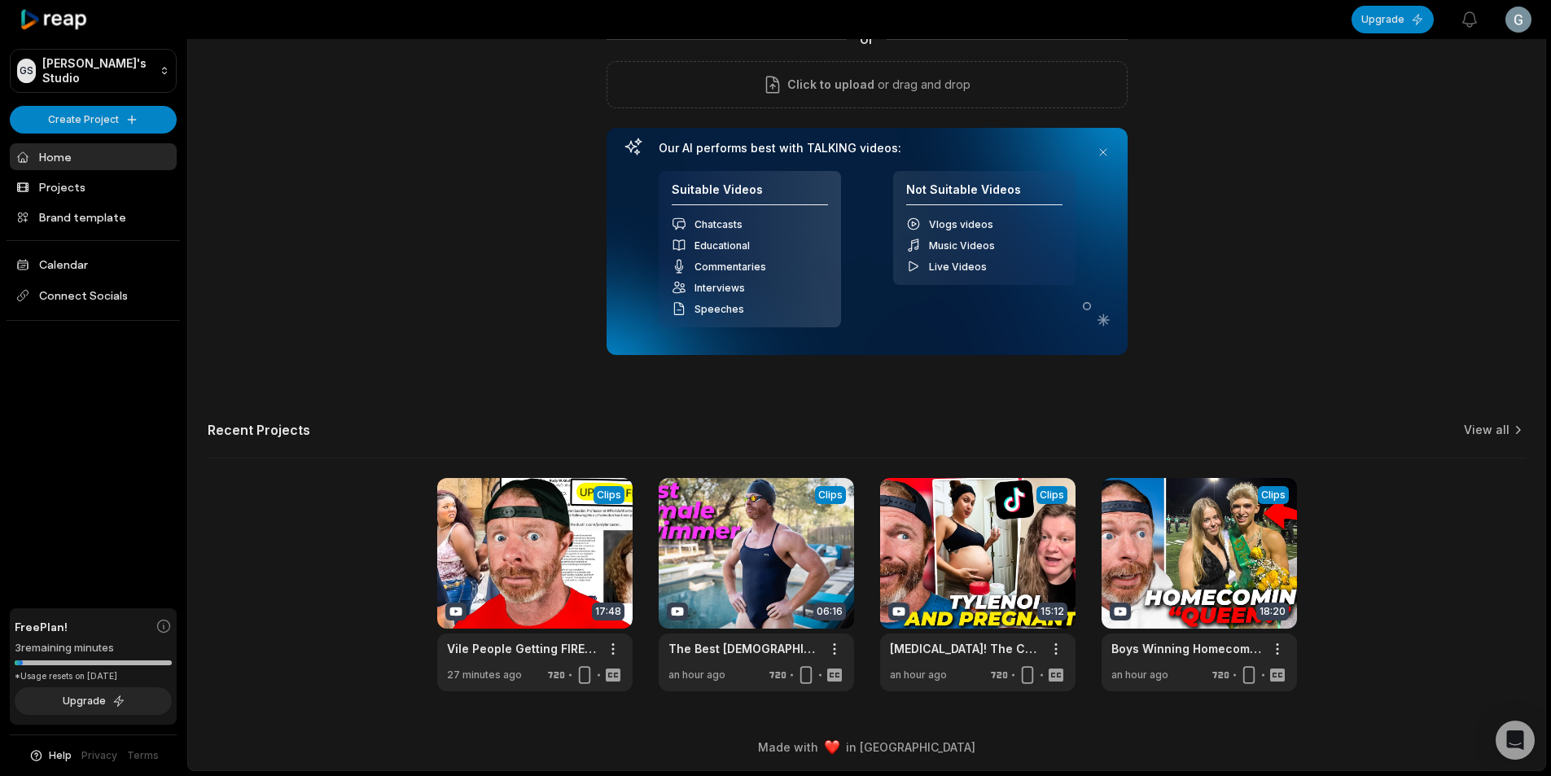
scroll to position [147, 0]
click at [761, 602] on link at bounding box center [755, 584] width 195 height 213
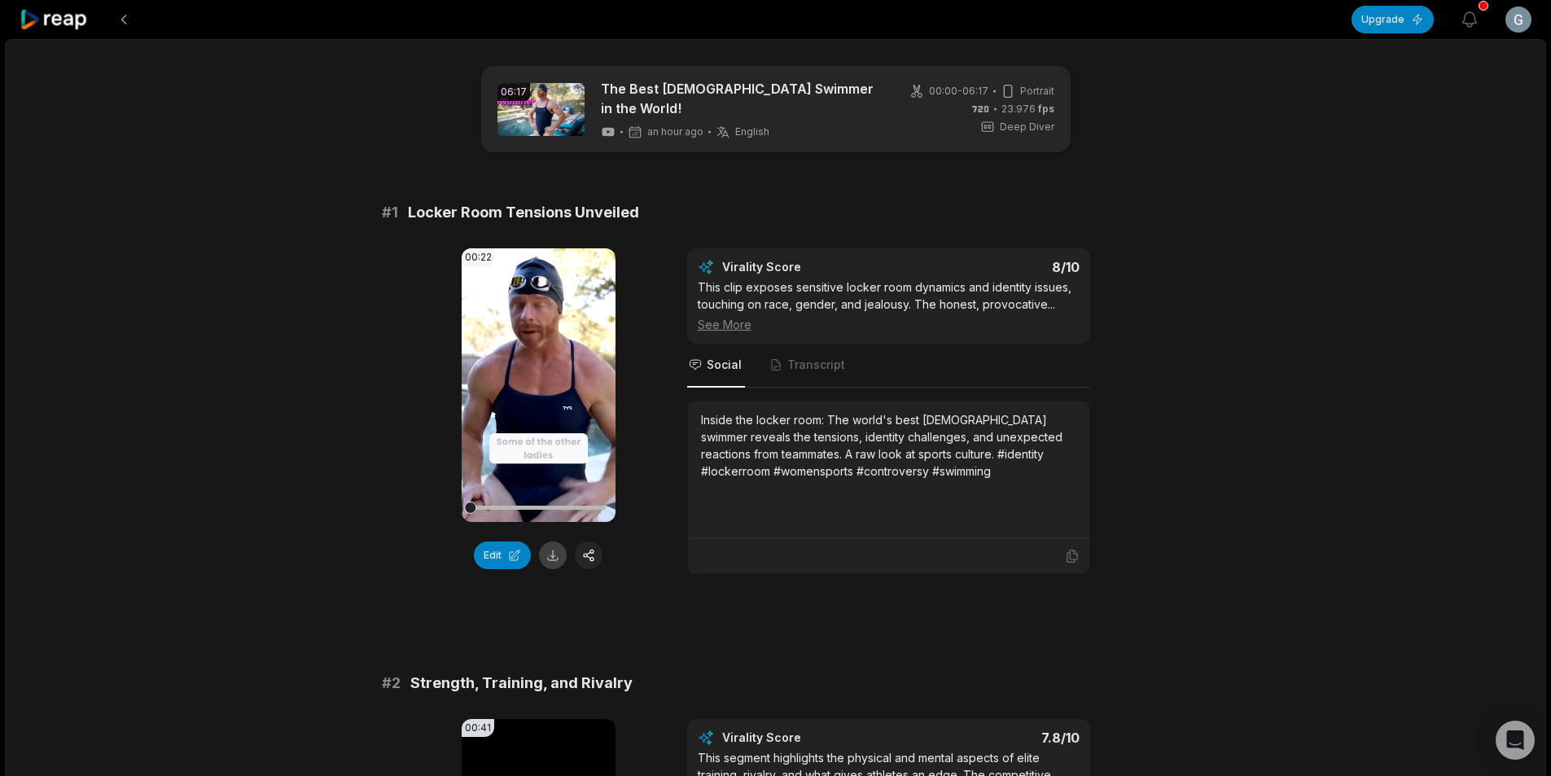
click at [554, 549] on button at bounding box center [553, 555] width 28 height 28
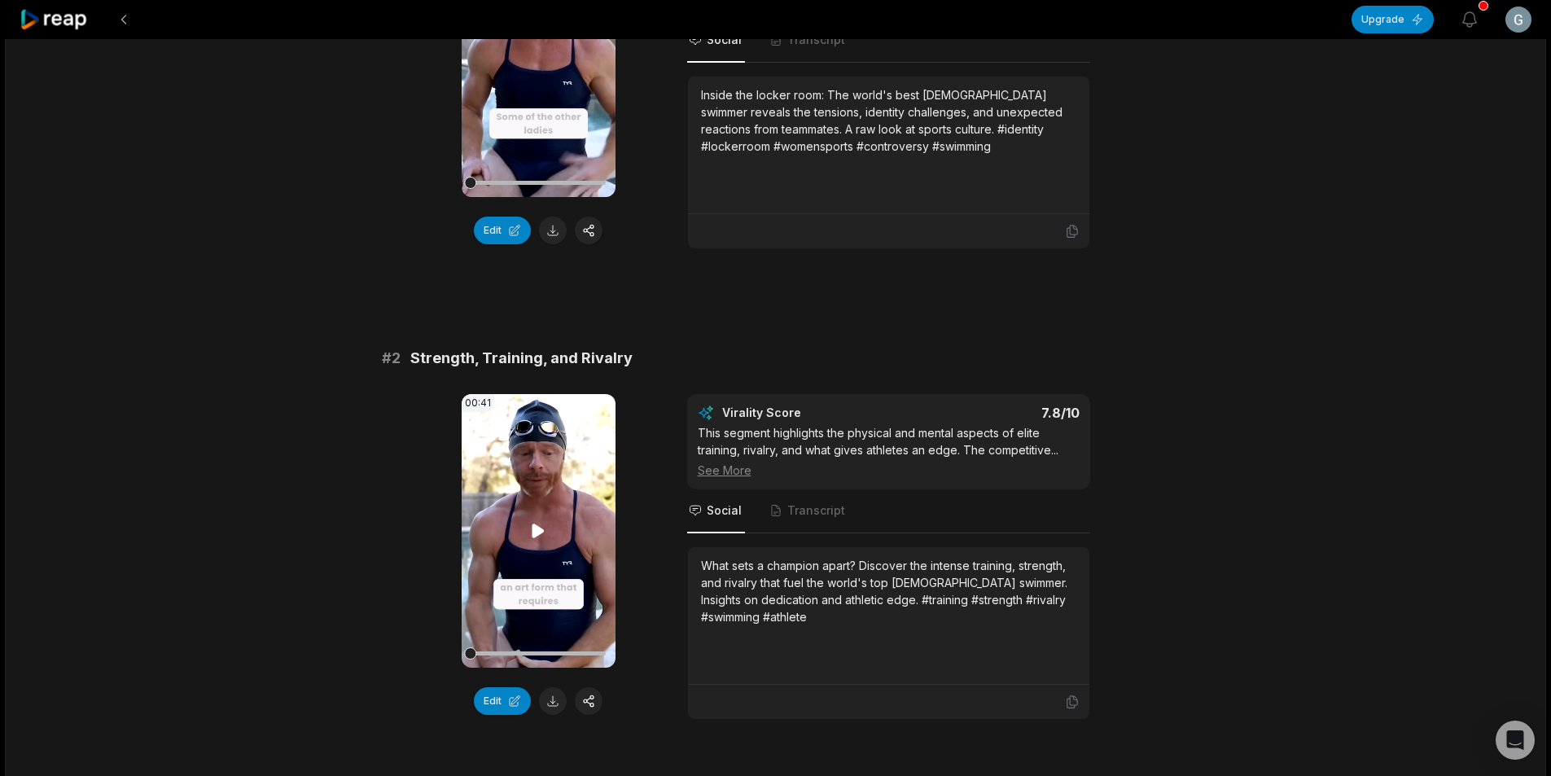
scroll to position [326, 0]
click at [556, 695] on button at bounding box center [553, 700] width 28 height 28
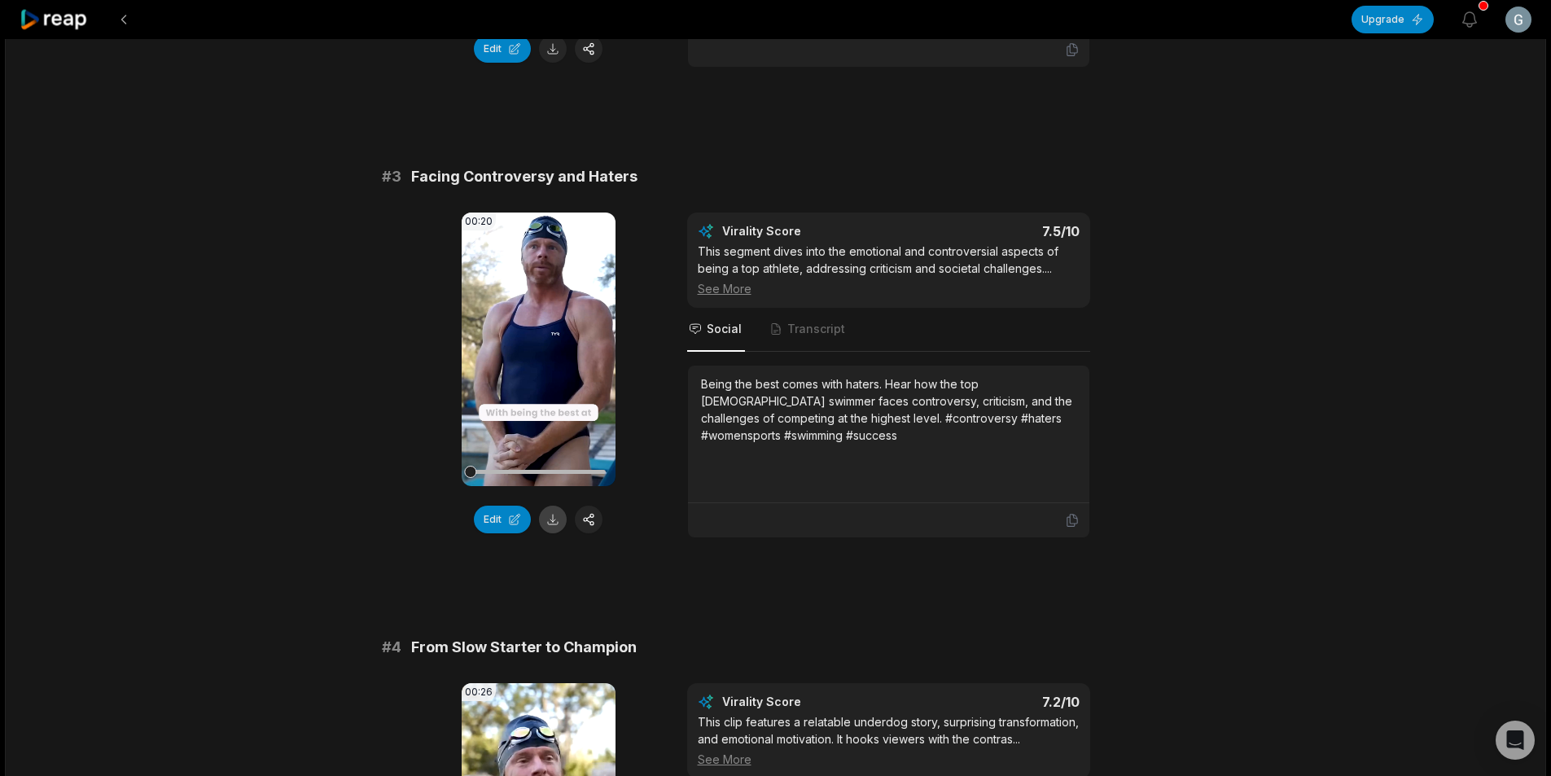
click at [555, 516] on button at bounding box center [553, 519] width 28 height 28
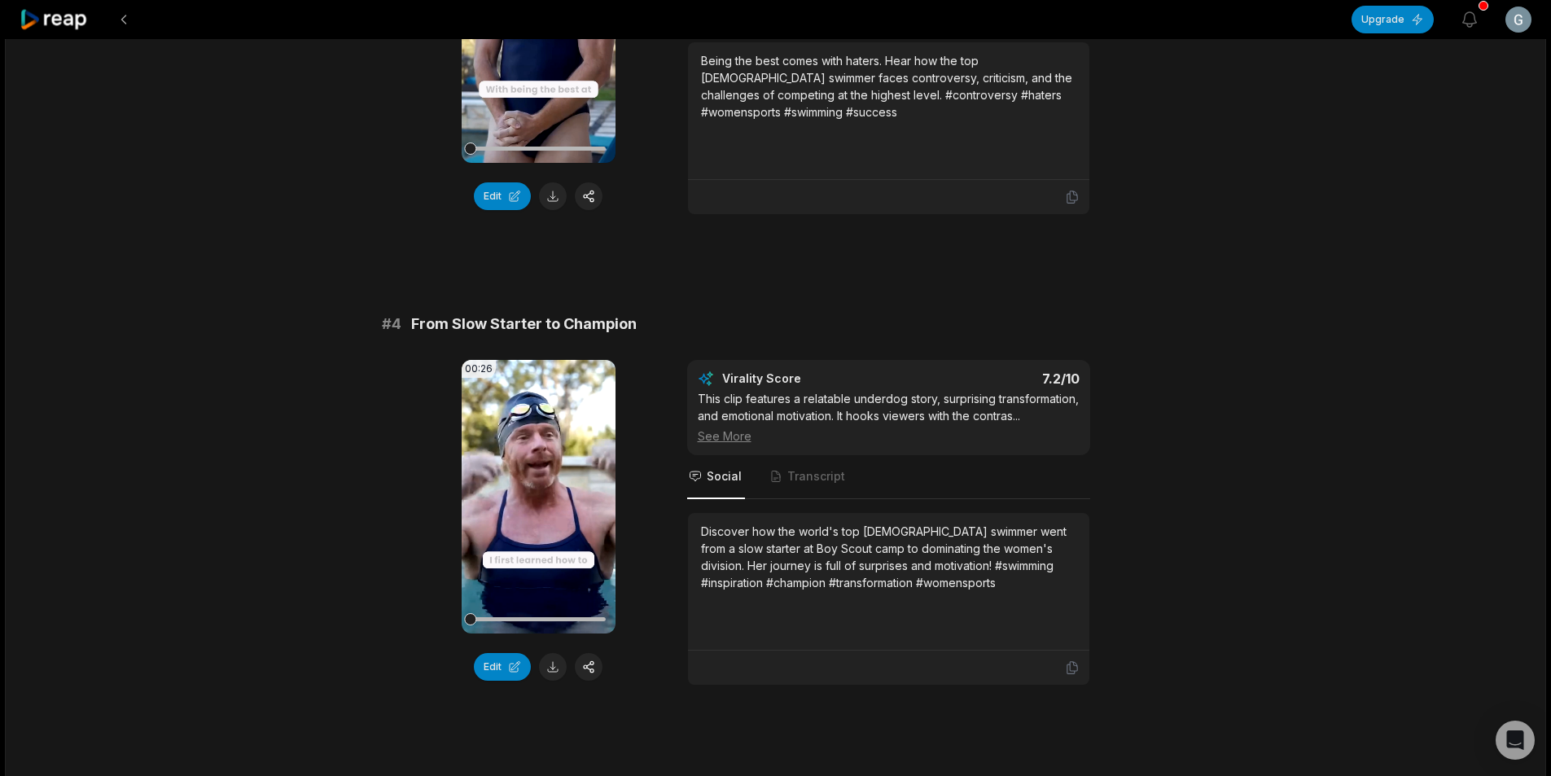
scroll to position [1384, 0]
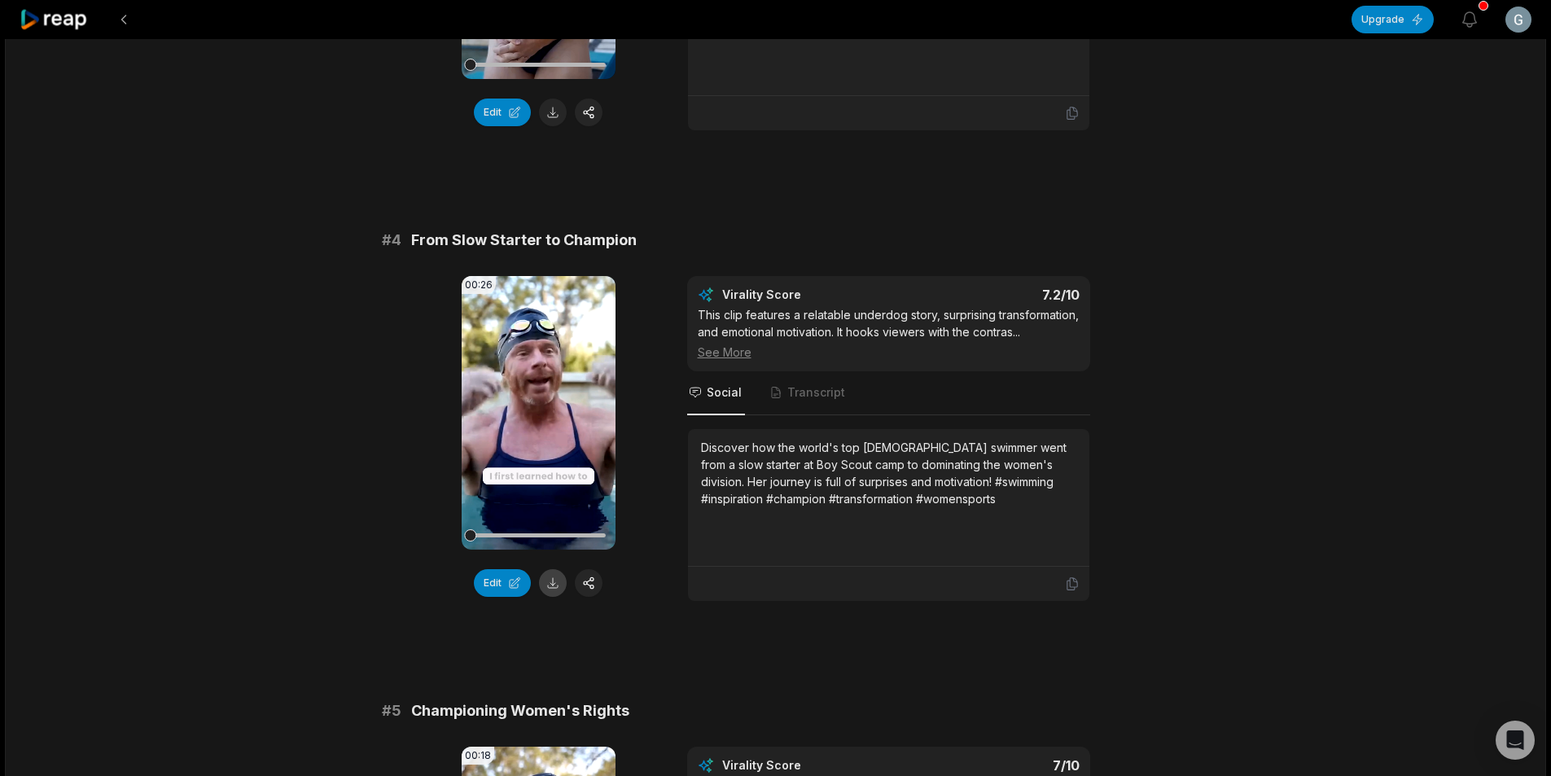
click at [545, 575] on button at bounding box center [553, 583] width 28 height 28
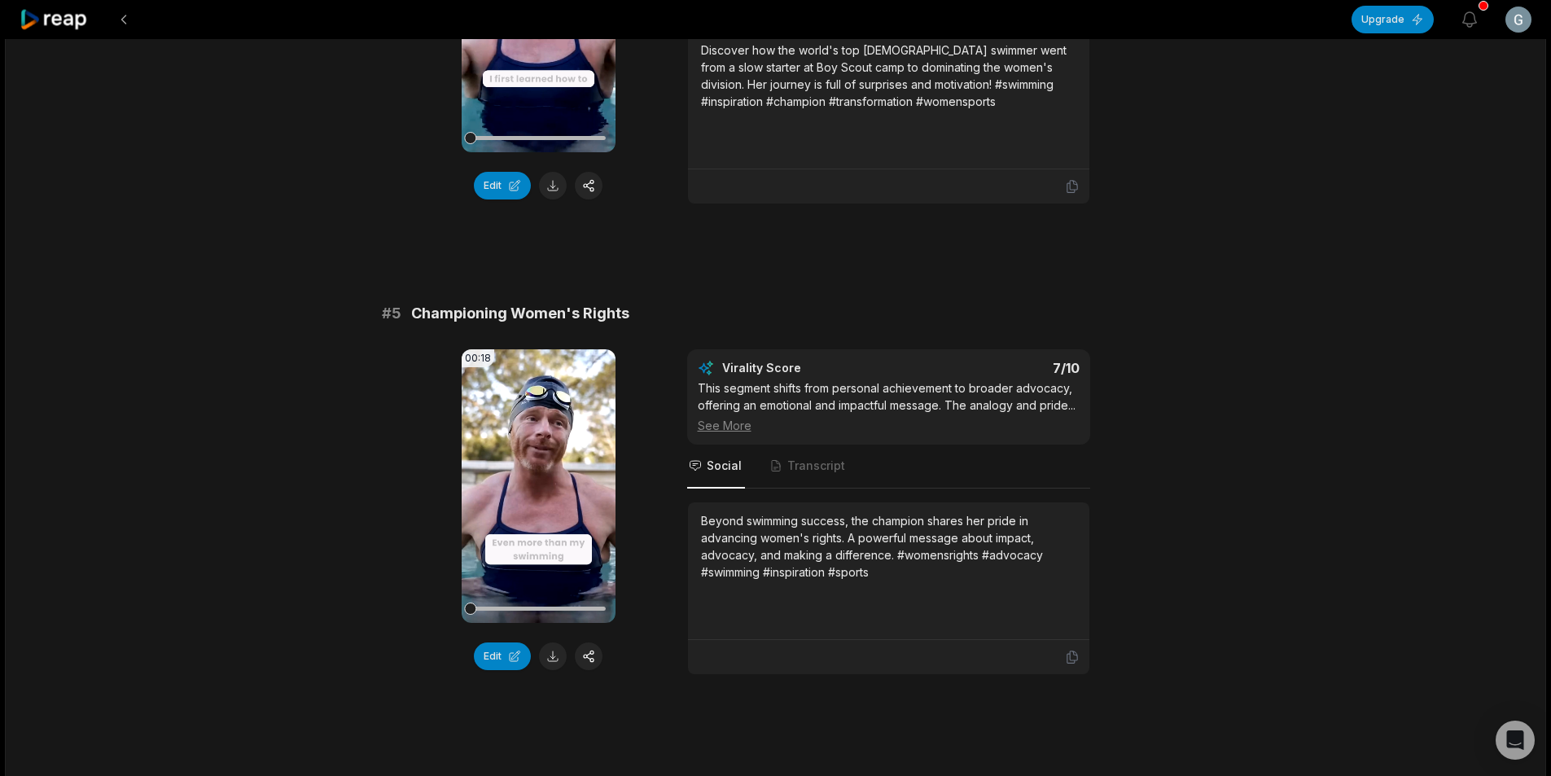
scroll to position [1791, 0]
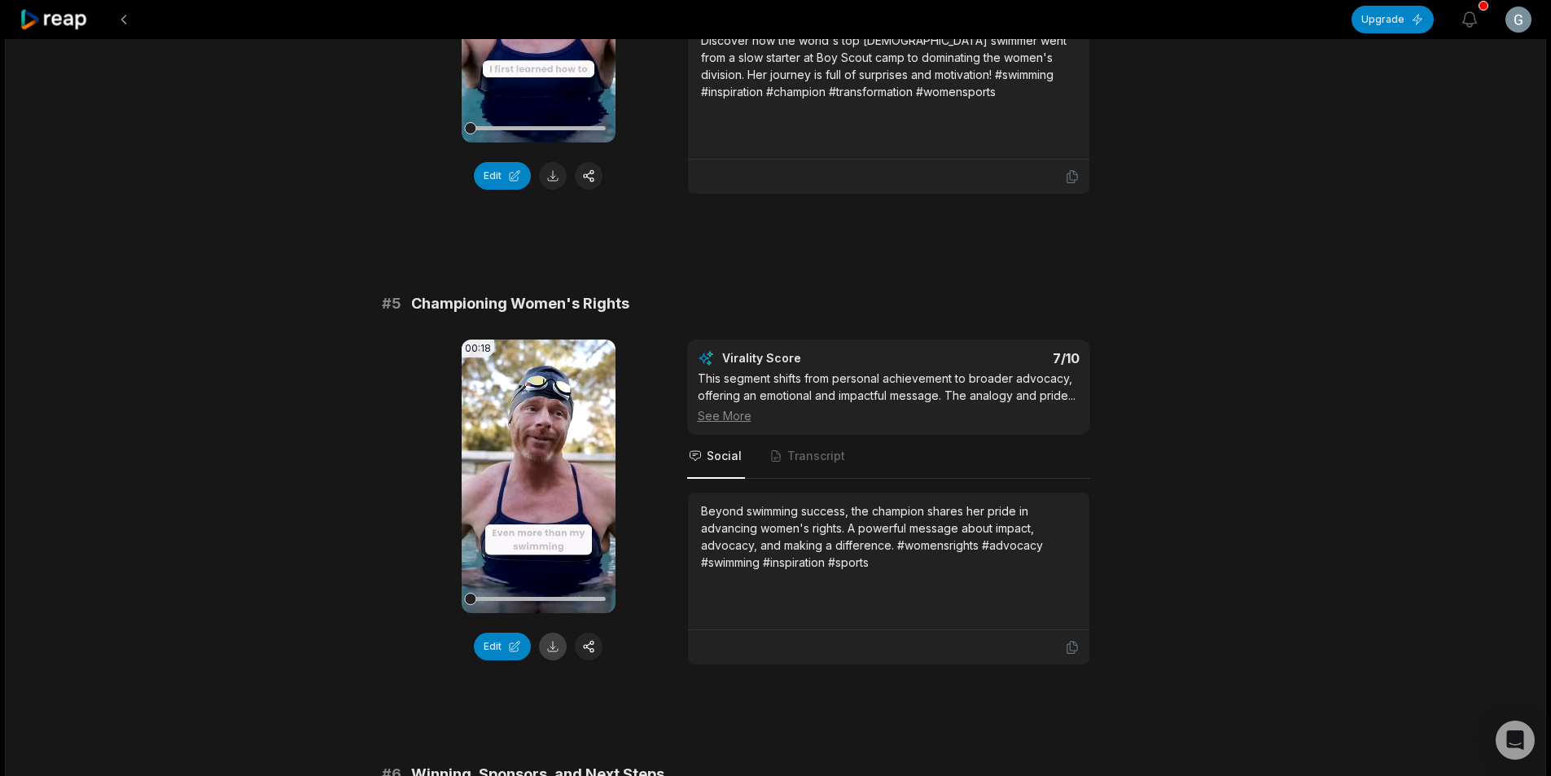
click at [549, 653] on button at bounding box center [553, 646] width 28 height 28
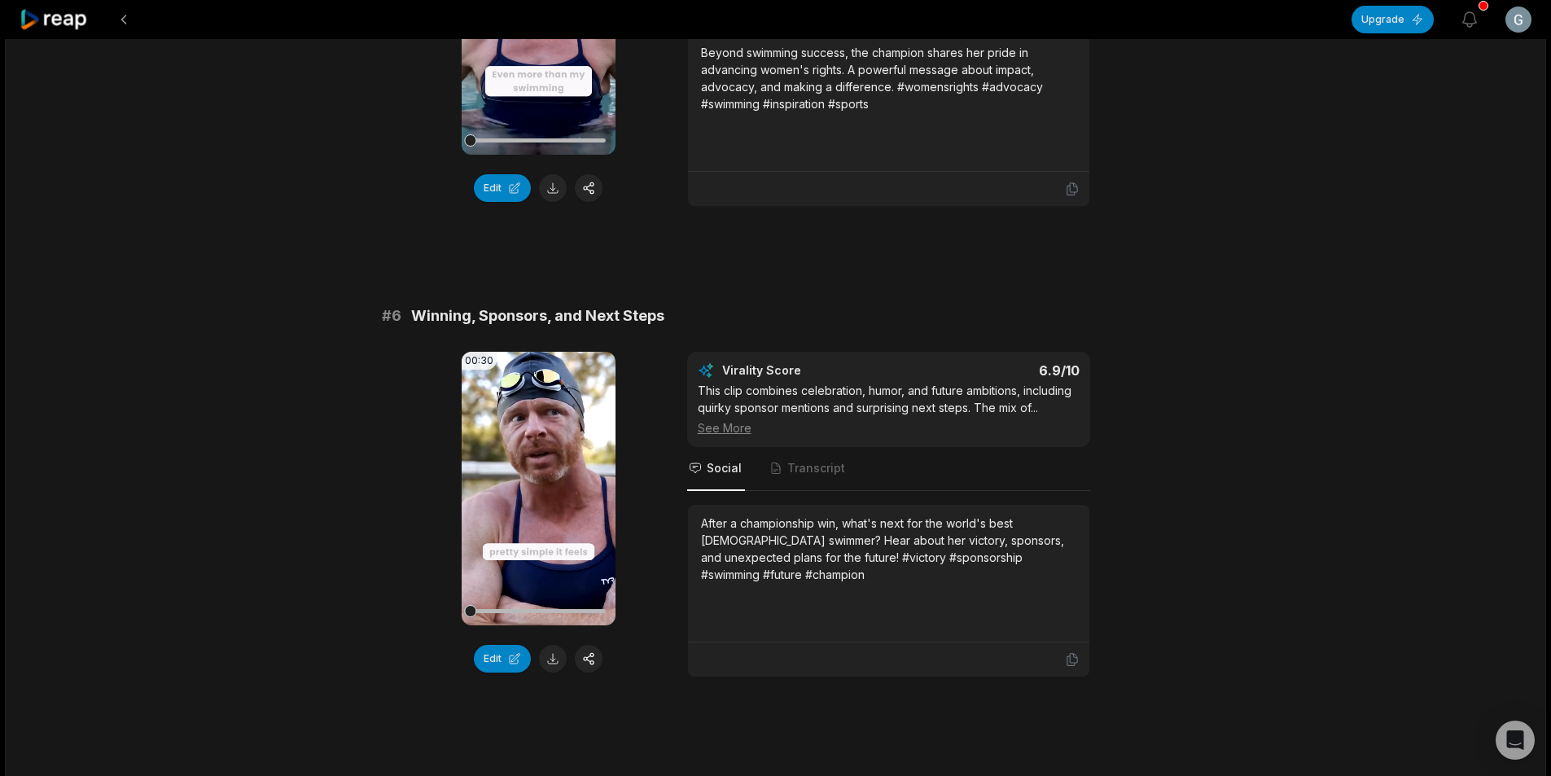
scroll to position [2279, 0]
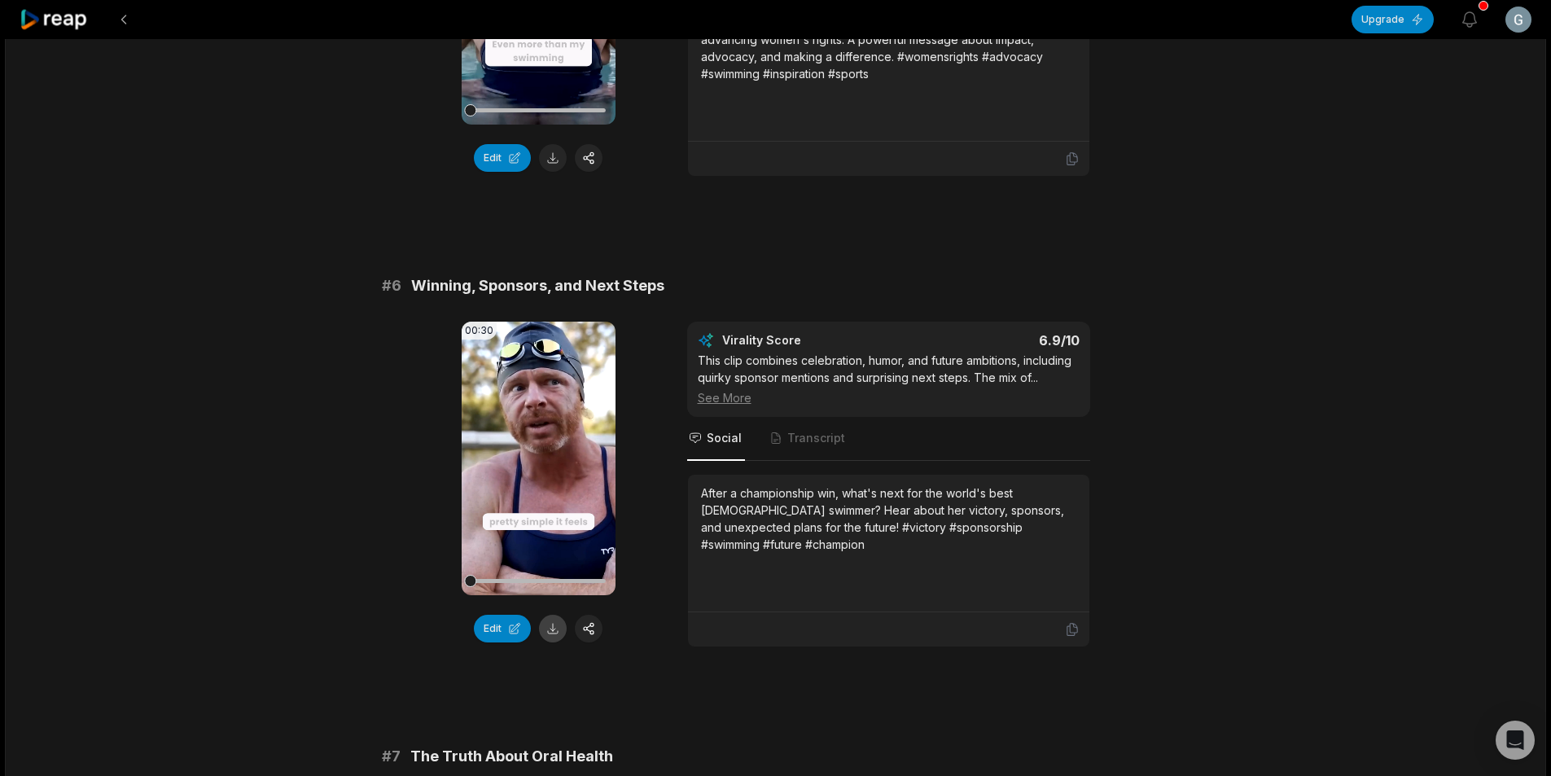
click at [543, 637] on button at bounding box center [553, 629] width 28 height 28
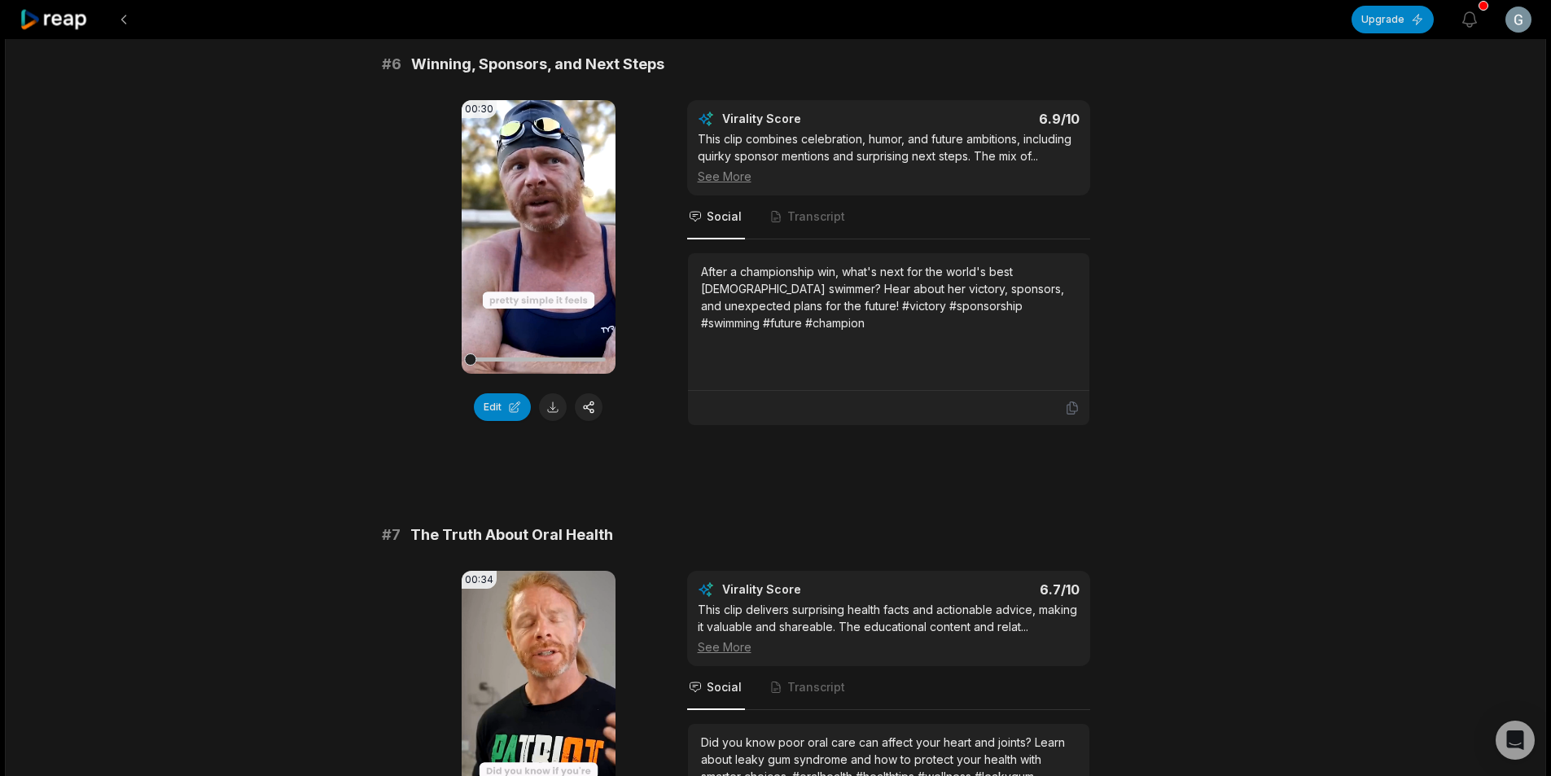
scroll to position [2767, 0]
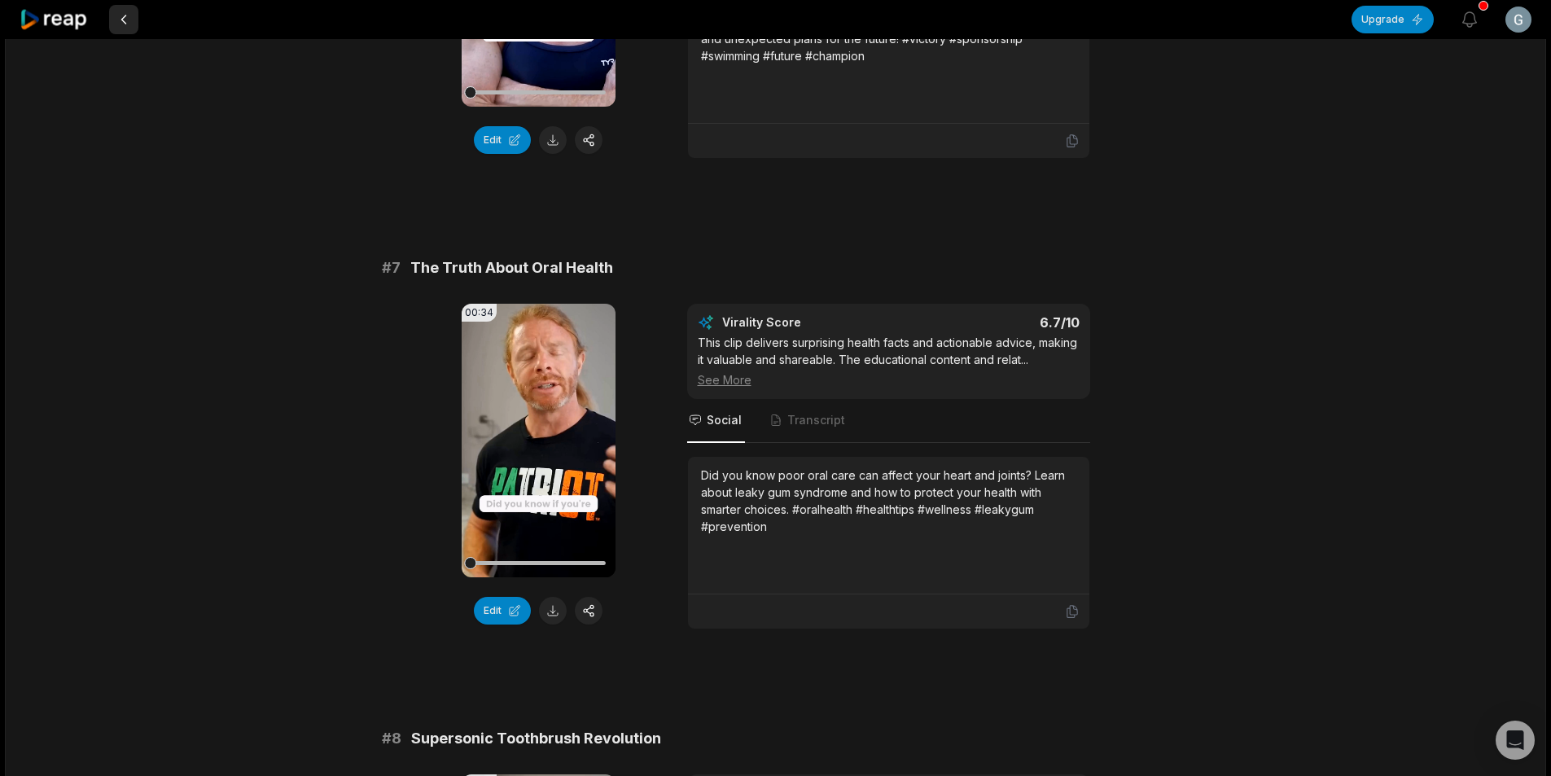
click at [129, 14] on button at bounding box center [123, 19] width 29 height 29
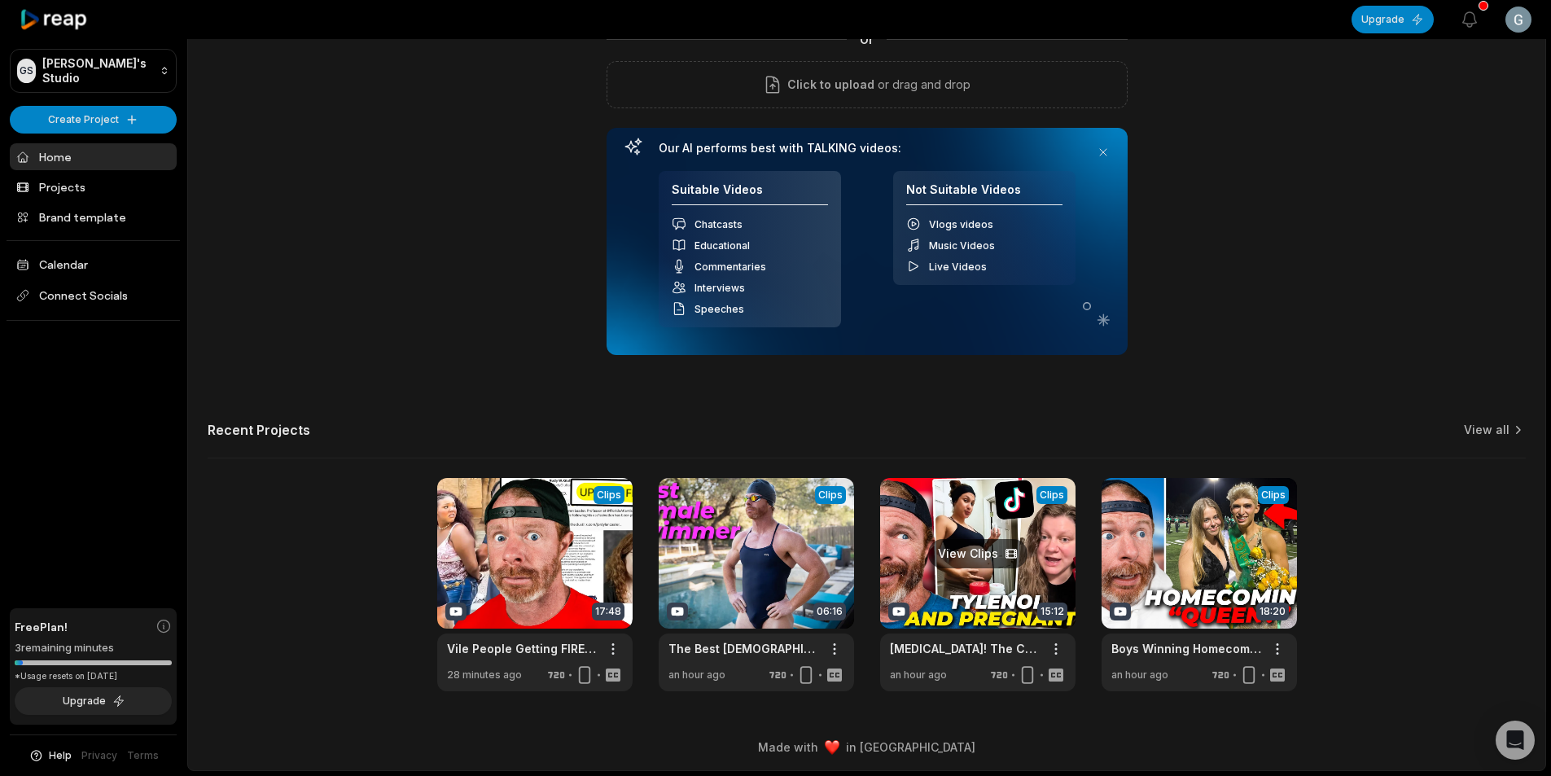
click at [952, 578] on link at bounding box center [977, 584] width 195 height 213
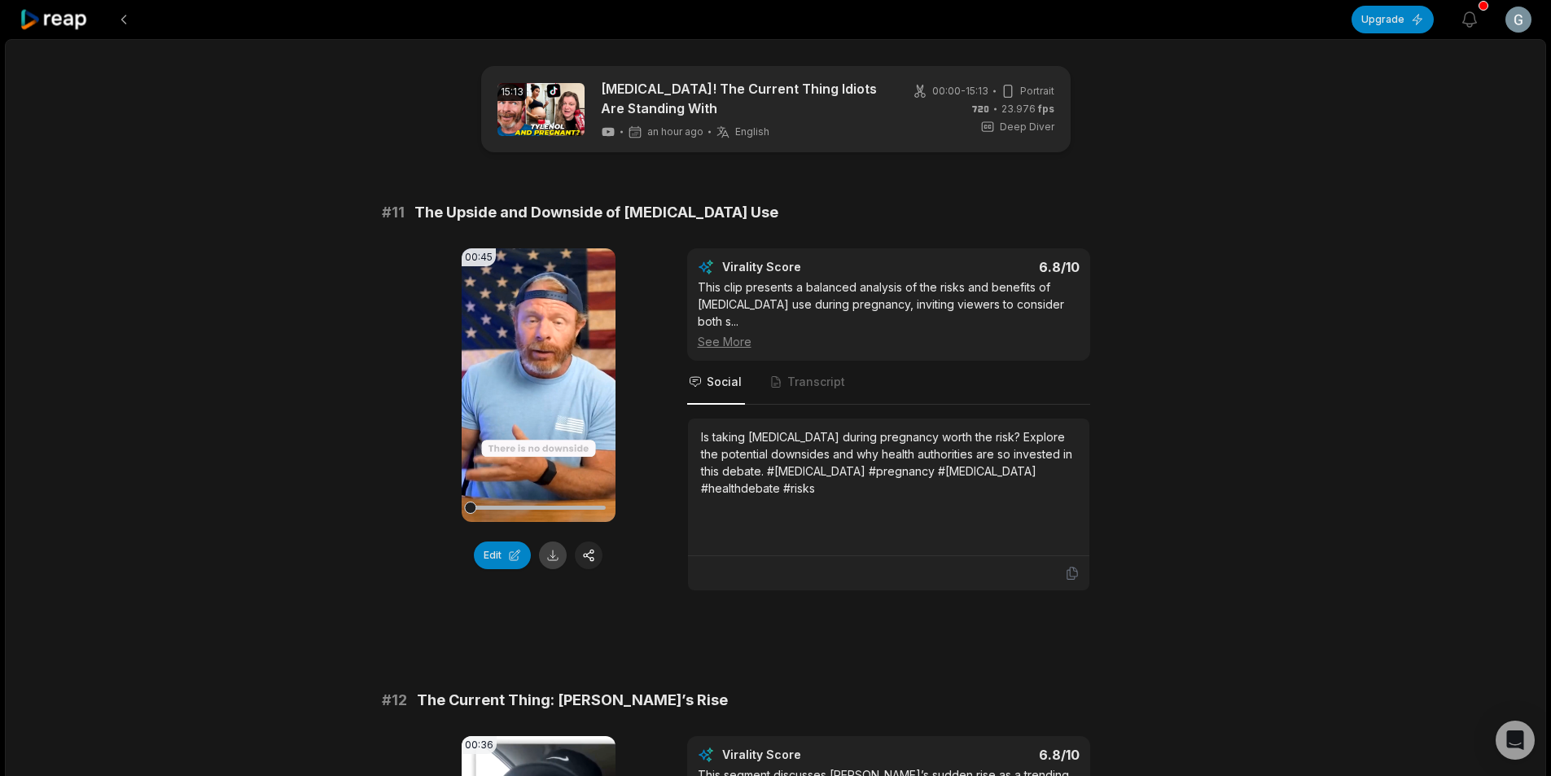
click at [552, 558] on button at bounding box center [553, 555] width 28 height 28
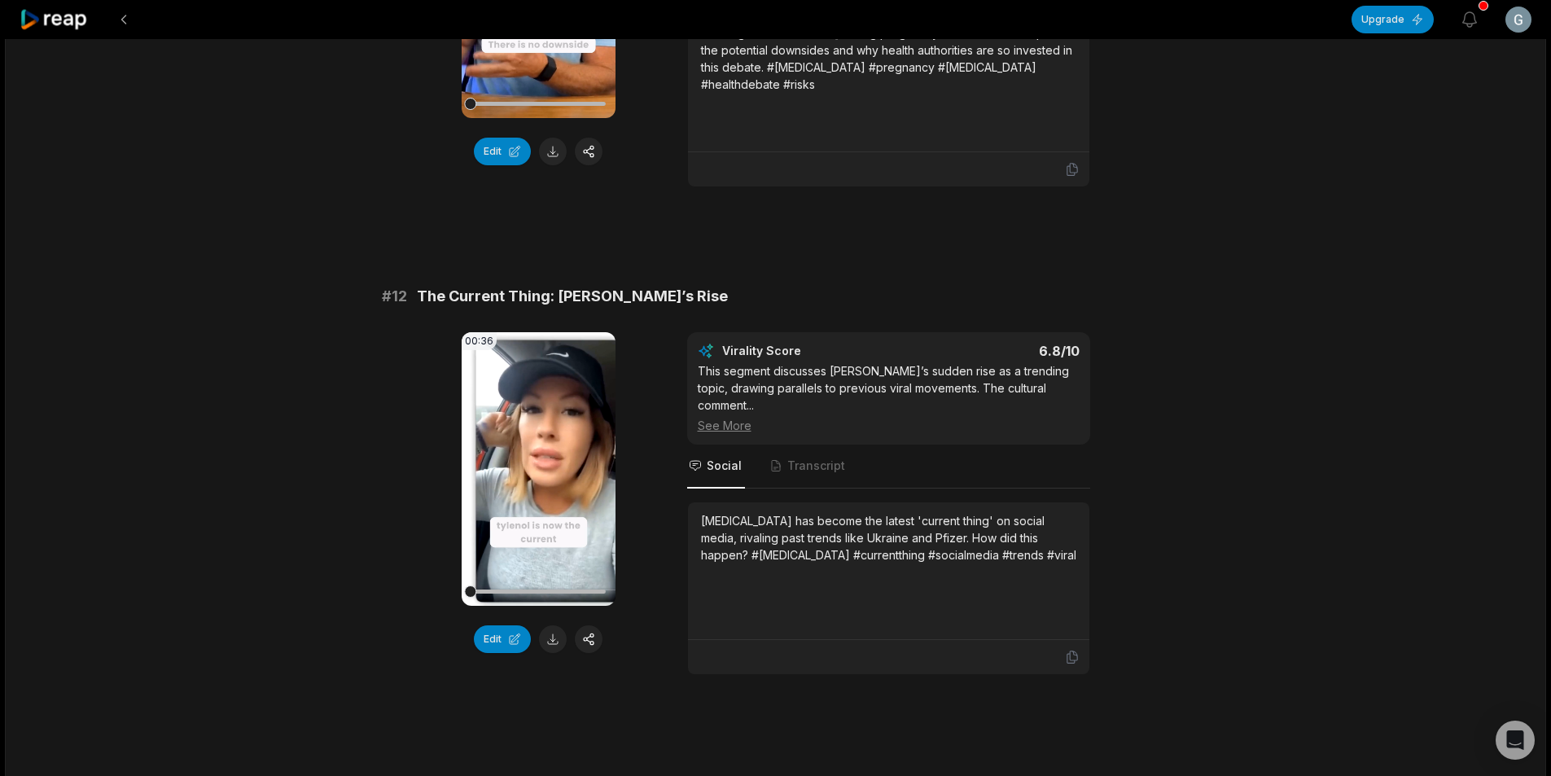
scroll to position [407, 0]
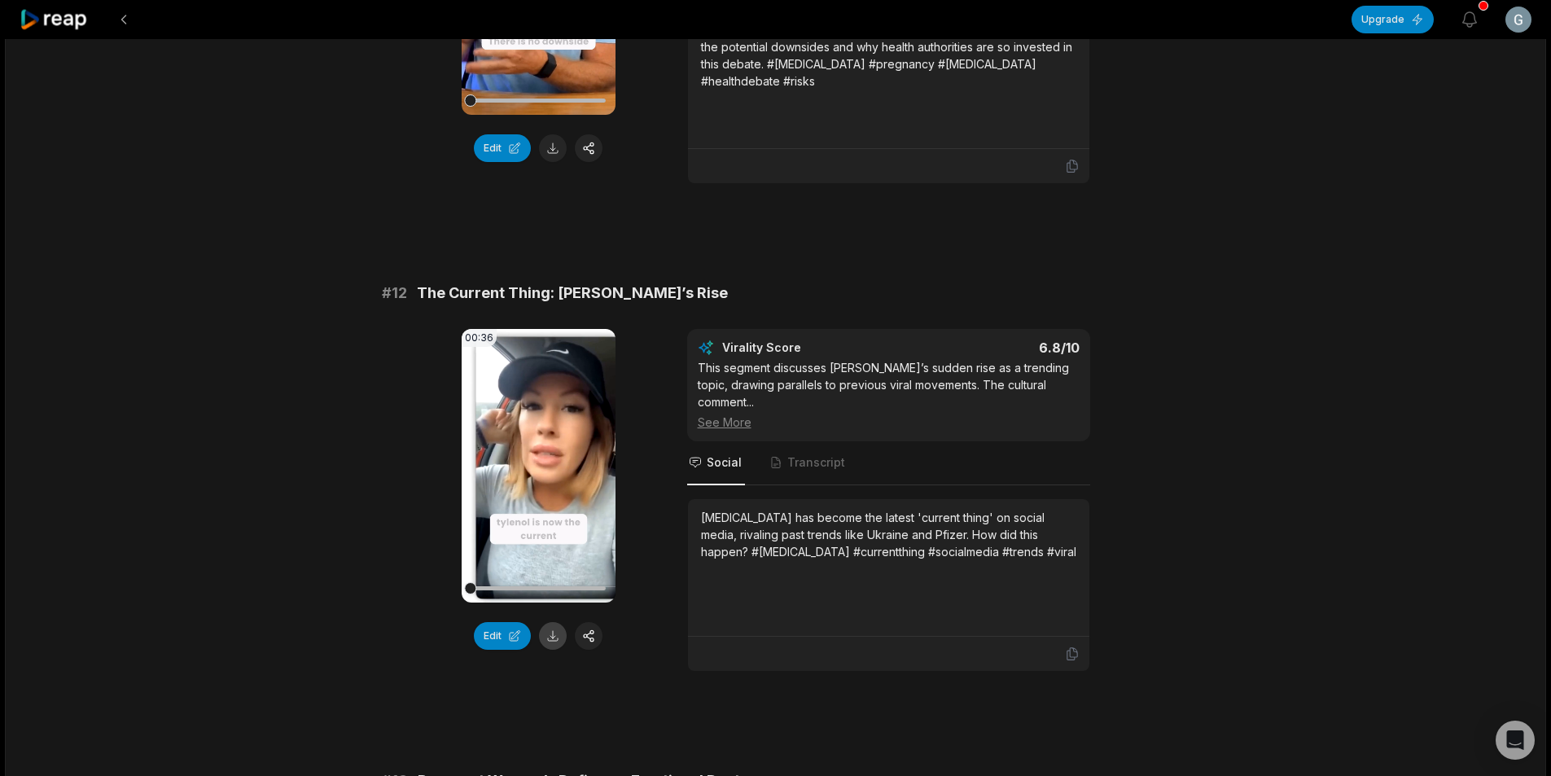
click at [555, 622] on button at bounding box center [553, 636] width 28 height 28
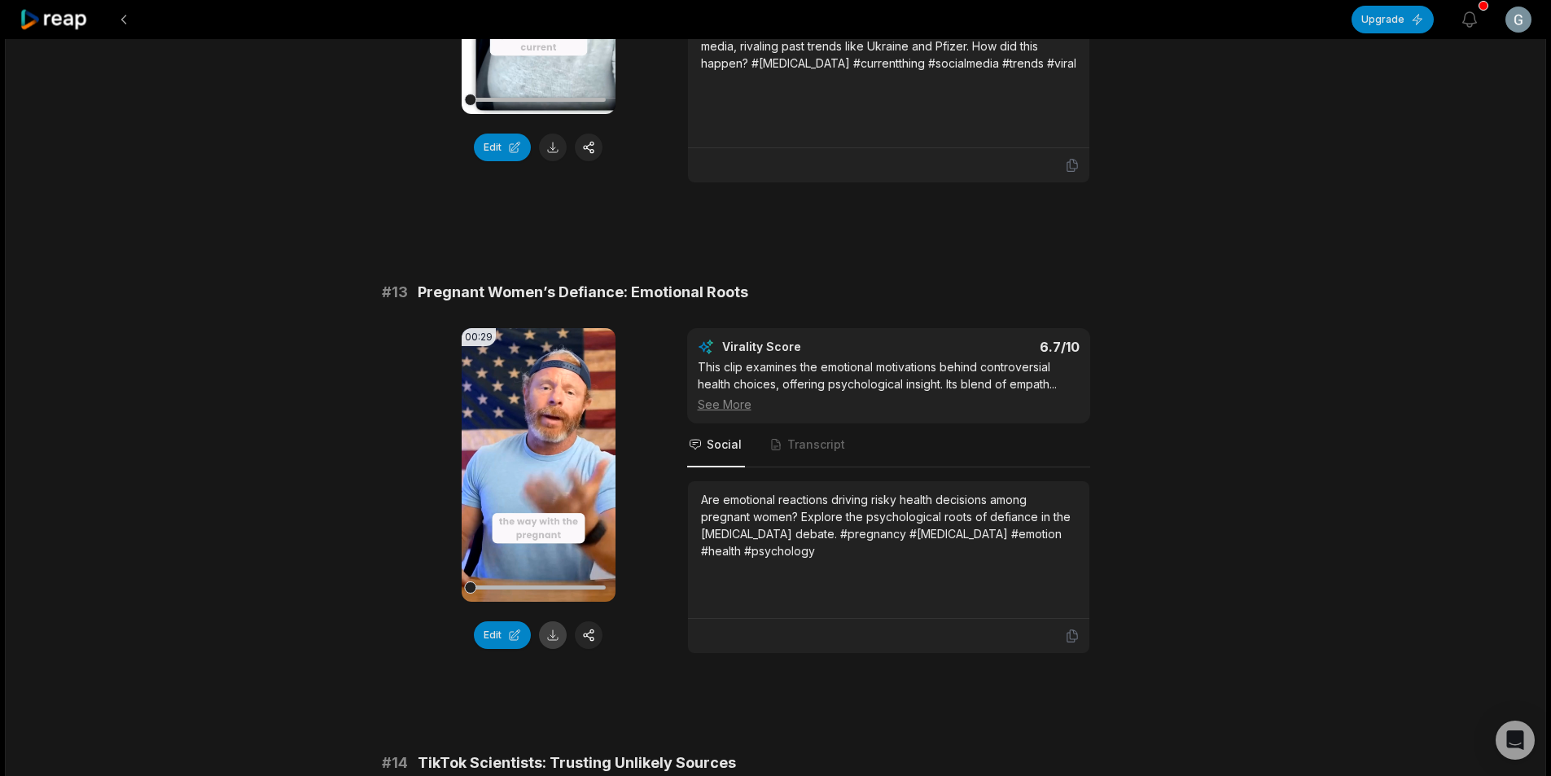
click at [559, 621] on button at bounding box center [553, 635] width 28 height 28
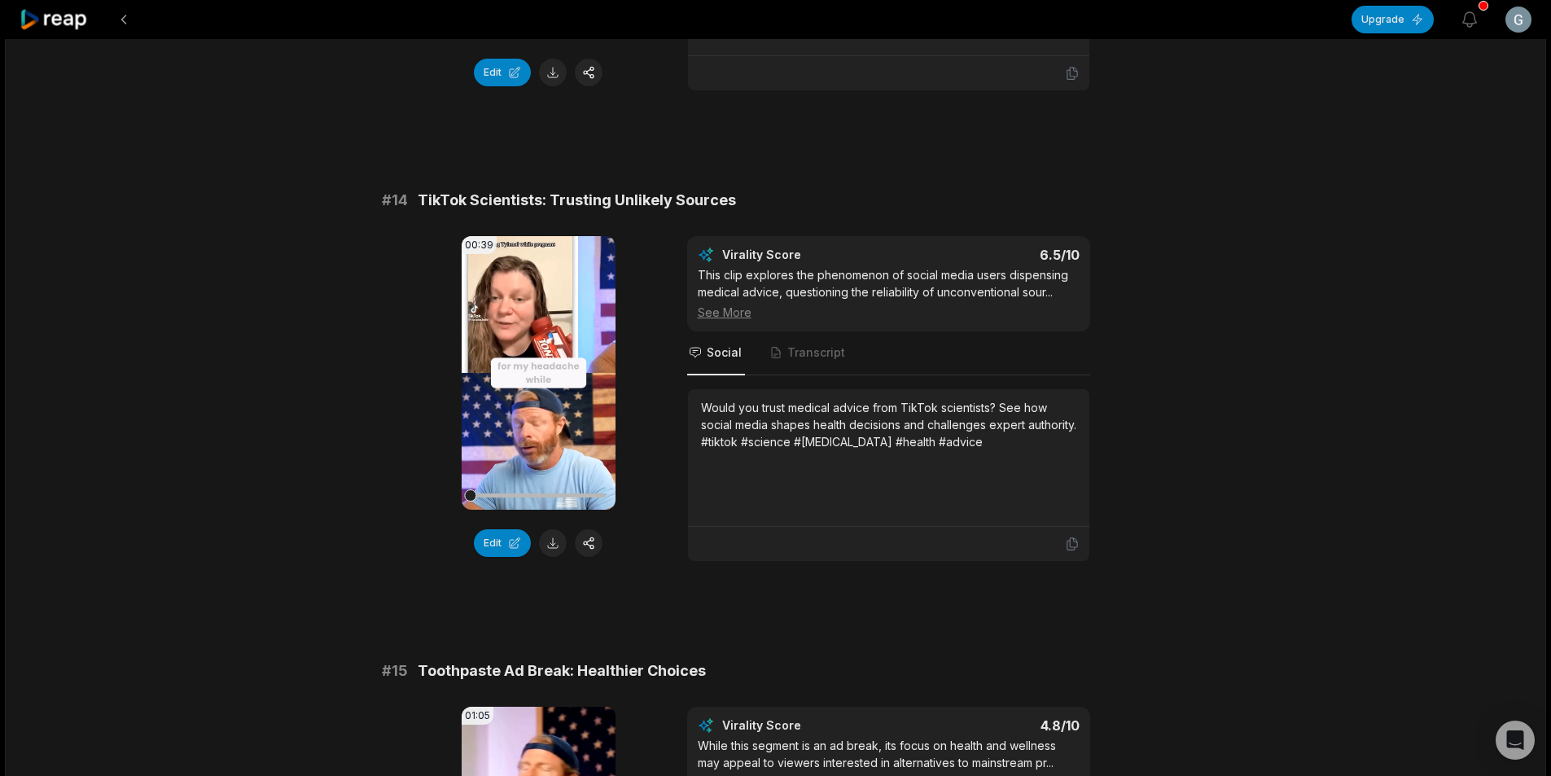
scroll to position [1465, 0]
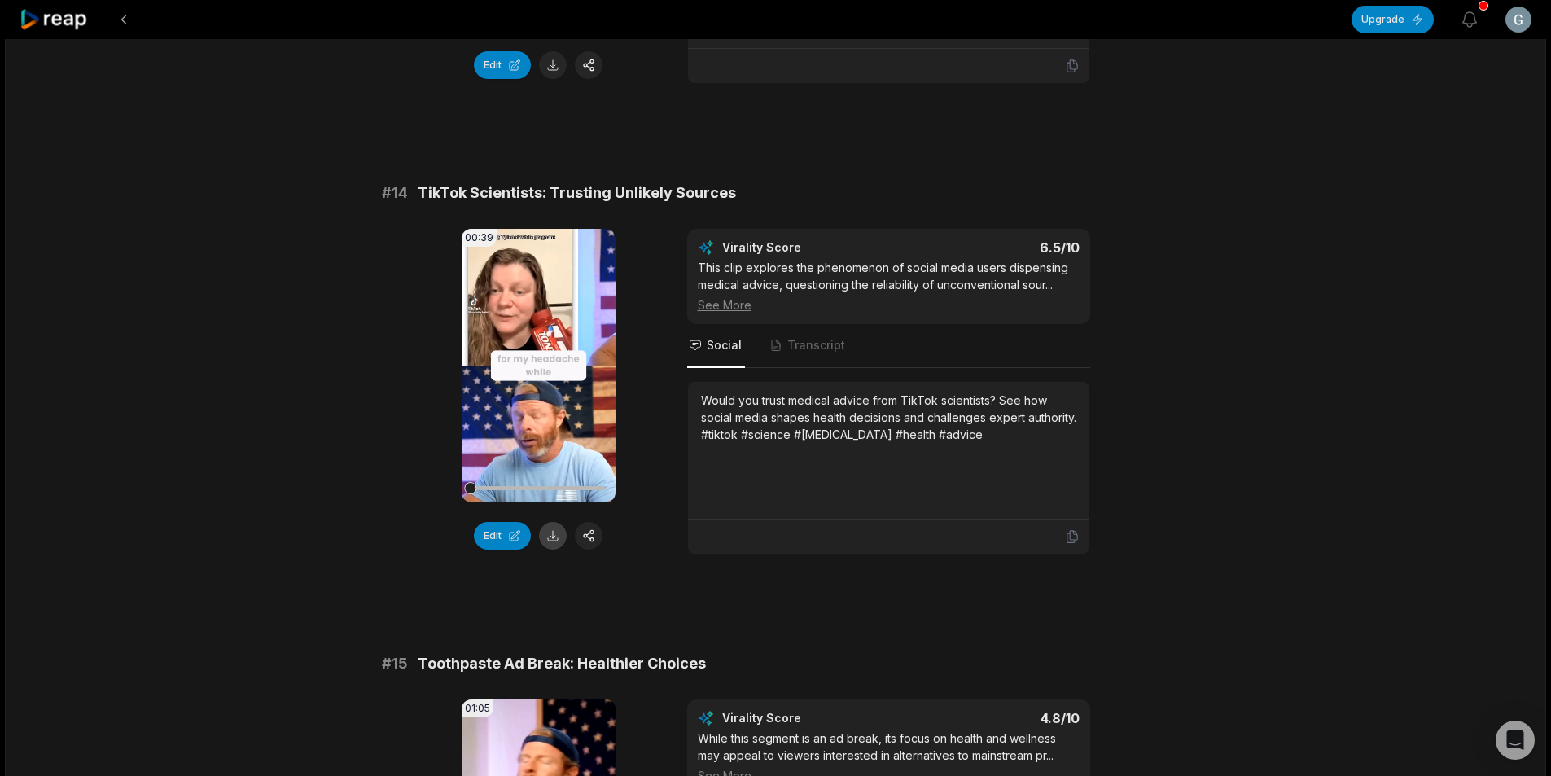
click at [554, 522] on button at bounding box center [553, 536] width 28 height 28
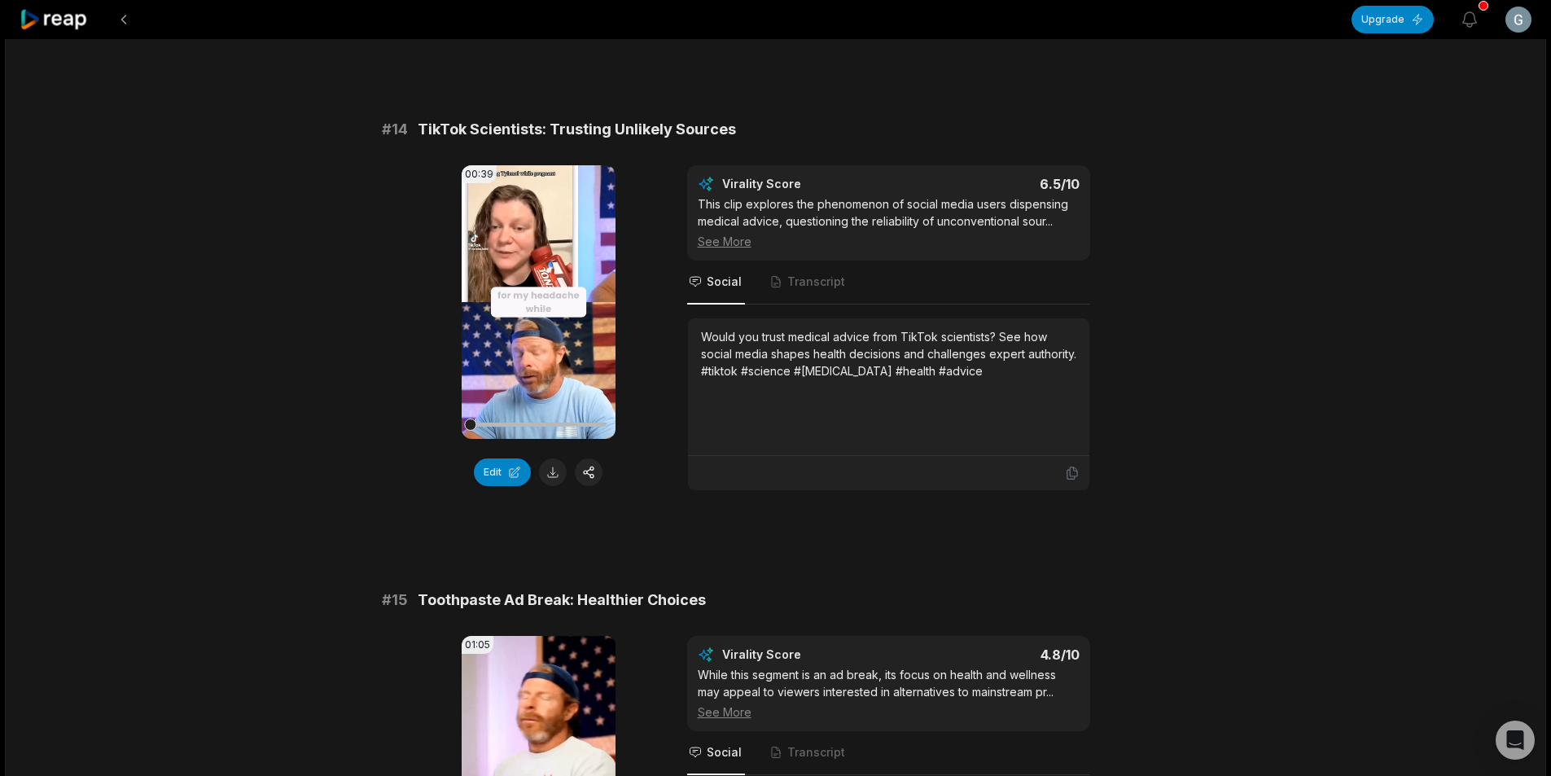
scroll to position [1842, 0]
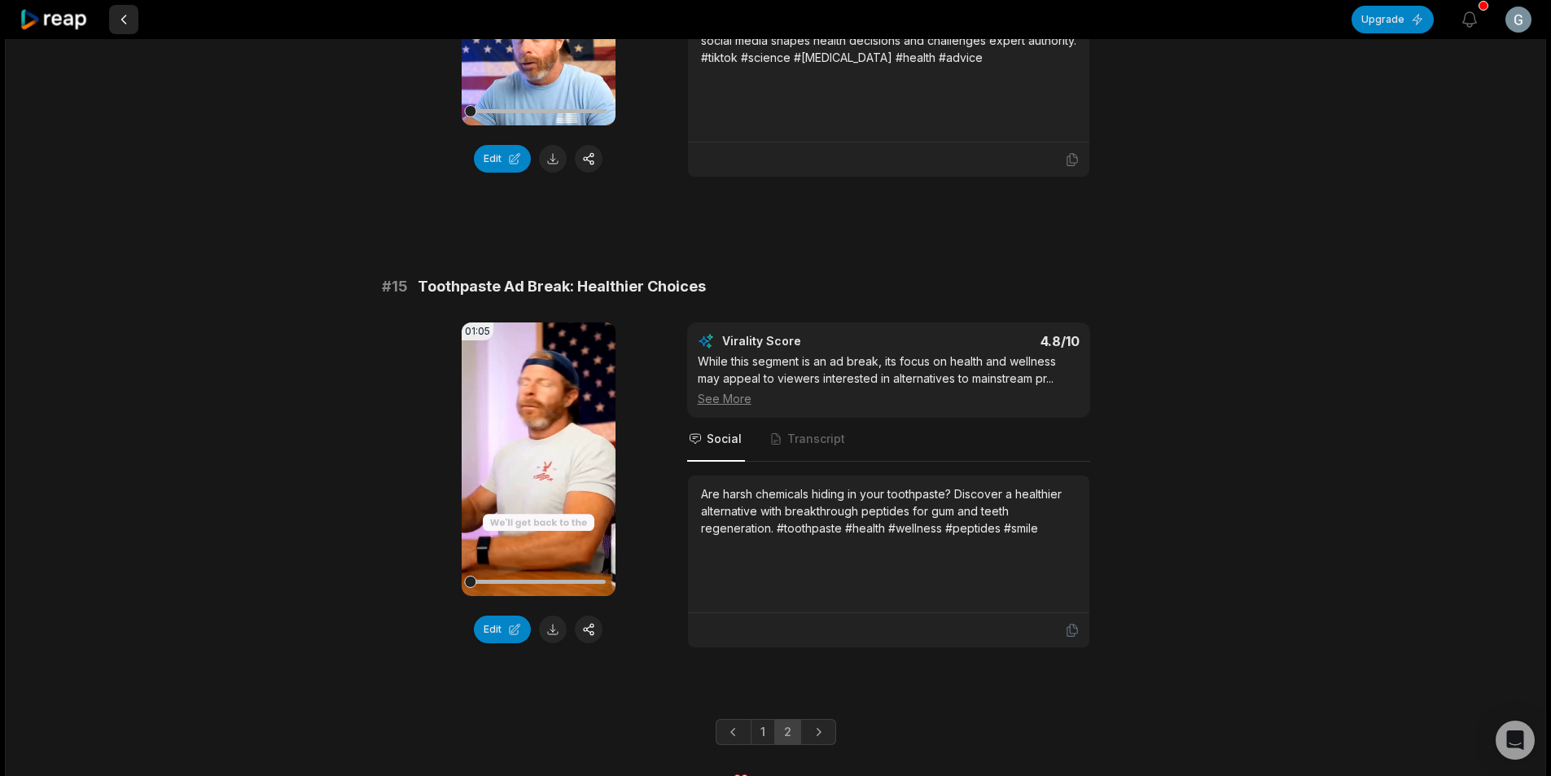
click at [122, 23] on button at bounding box center [123, 19] width 29 height 29
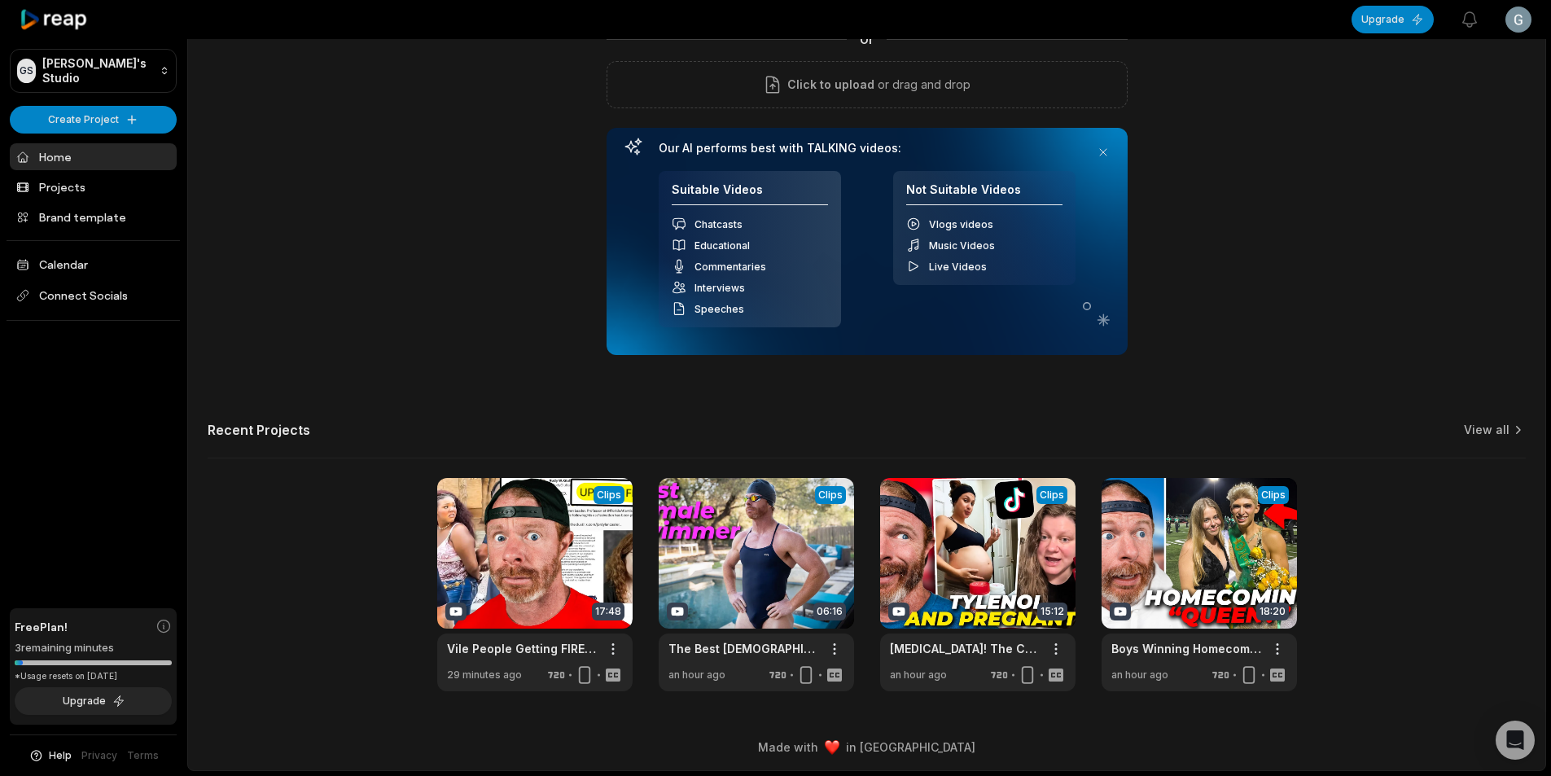
scroll to position [147, 0]
click at [1267, 538] on link at bounding box center [1198, 584] width 195 height 213
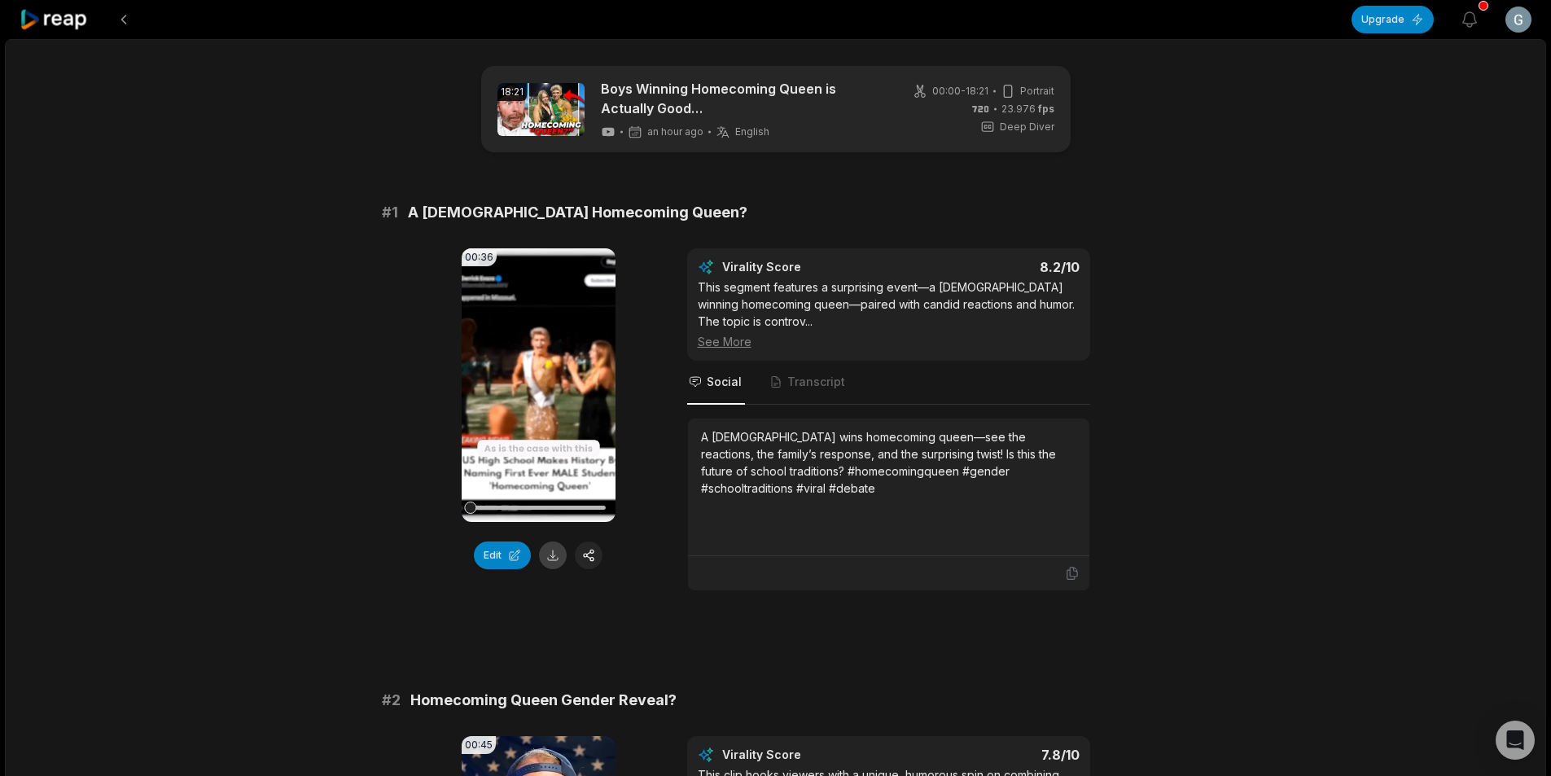
click at [556, 557] on button at bounding box center [553, 555] width 28 height 28
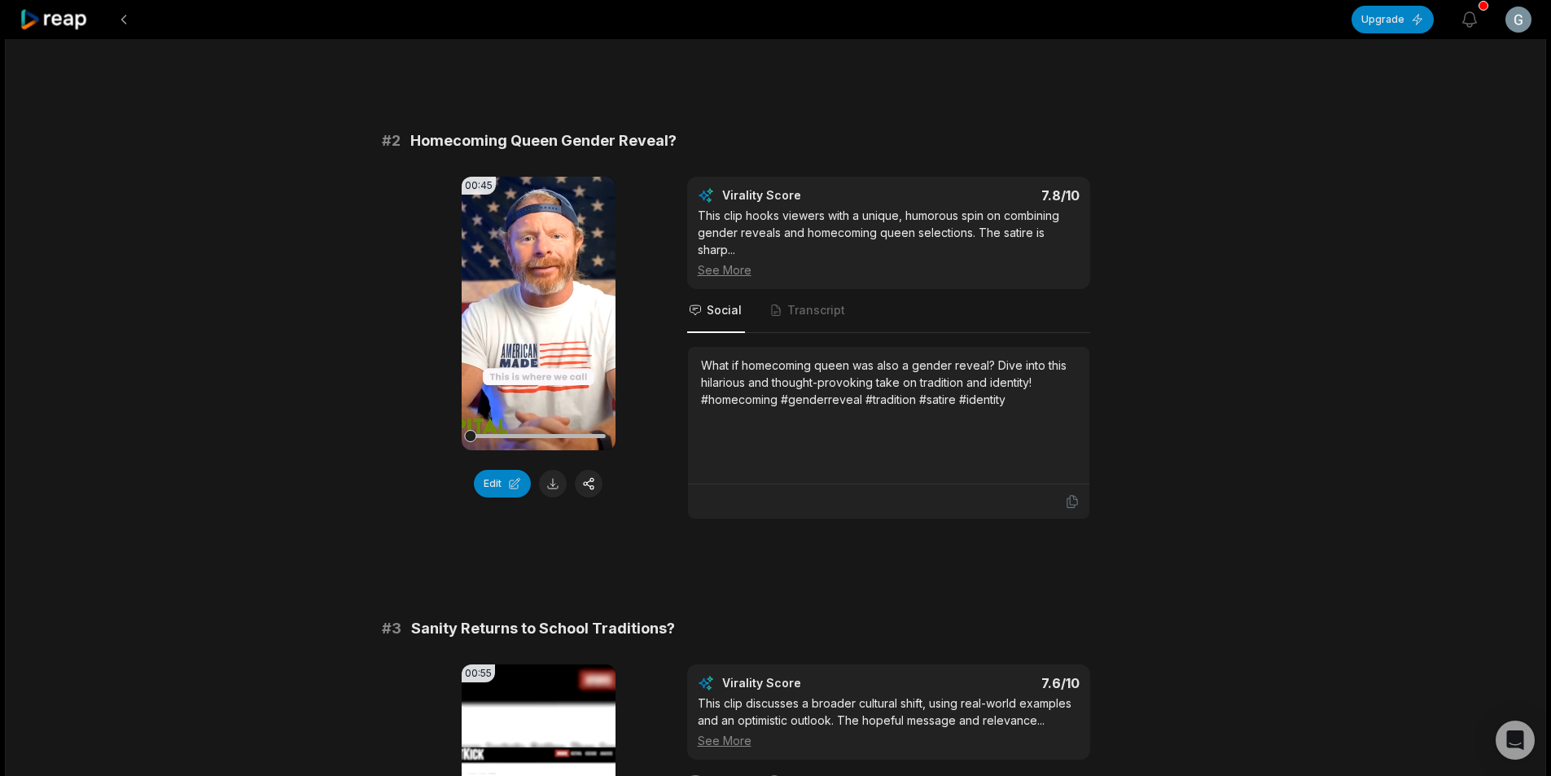
scroll to position [570, 0]
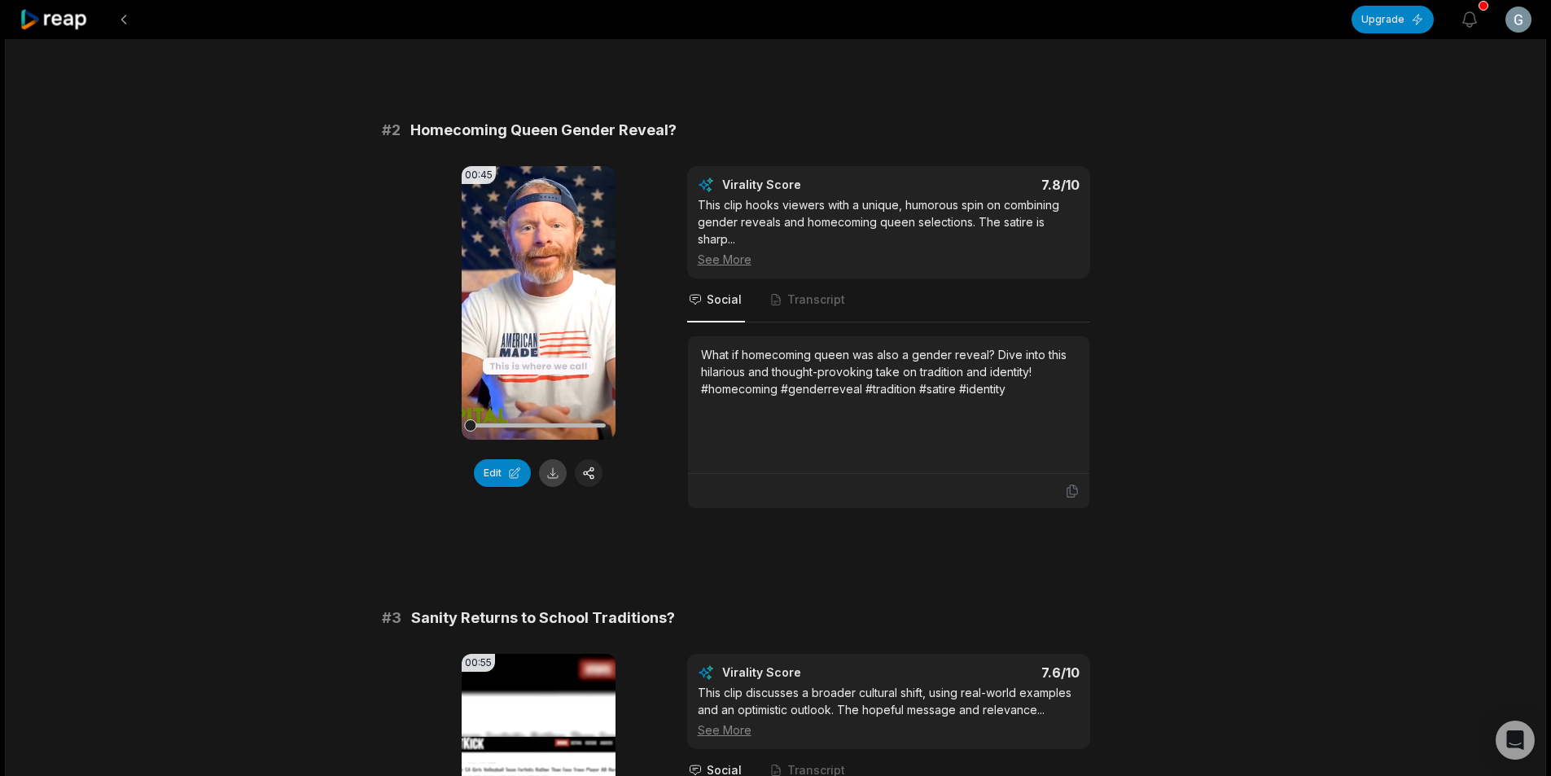
click at [547, 470] on button at bounding box center [553, 473] width 28 height 28
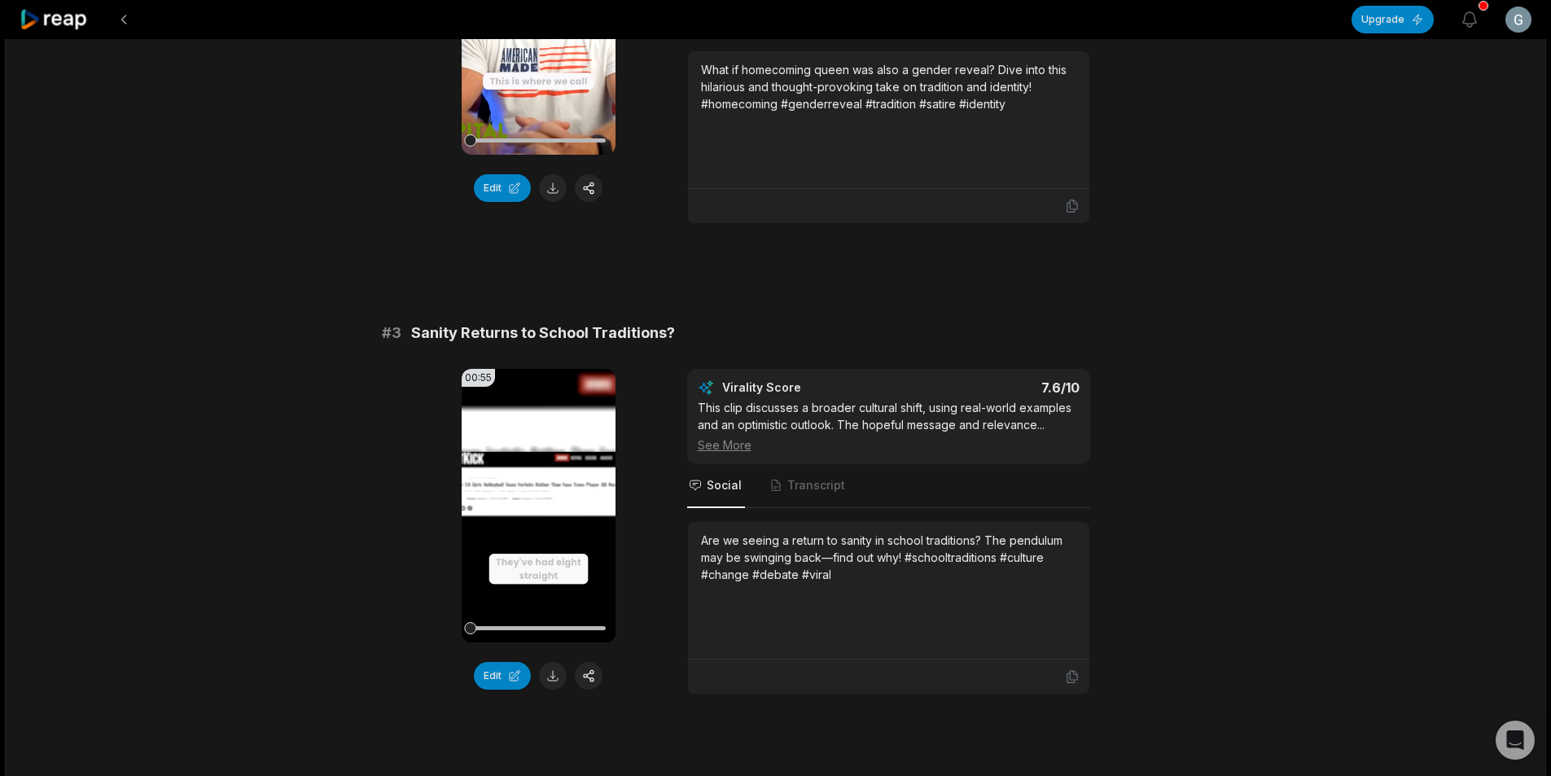
scroll to position [977, 0]
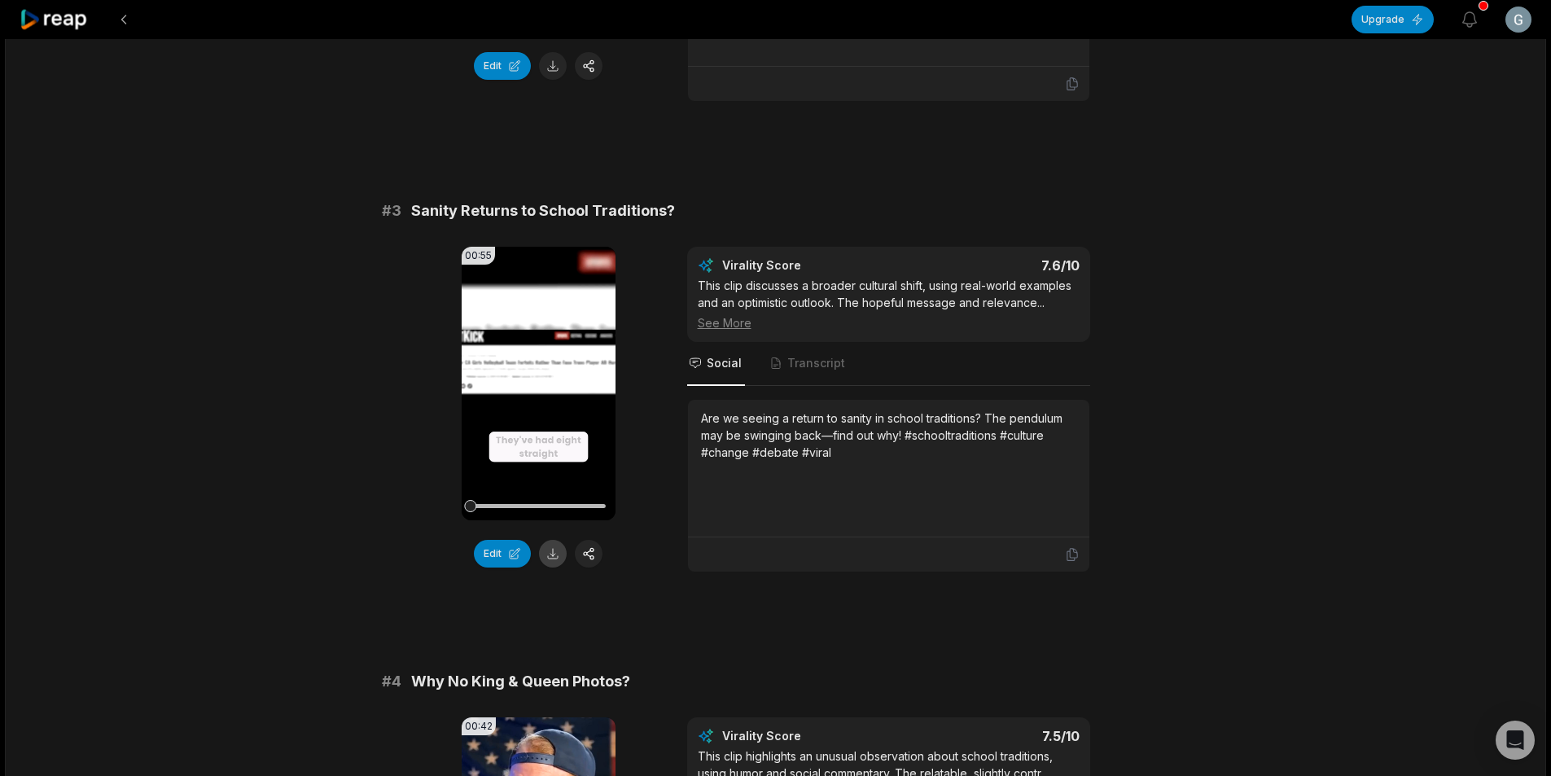
click at [557, 555] on button at bounding box center [553, 554] width 28 height 28
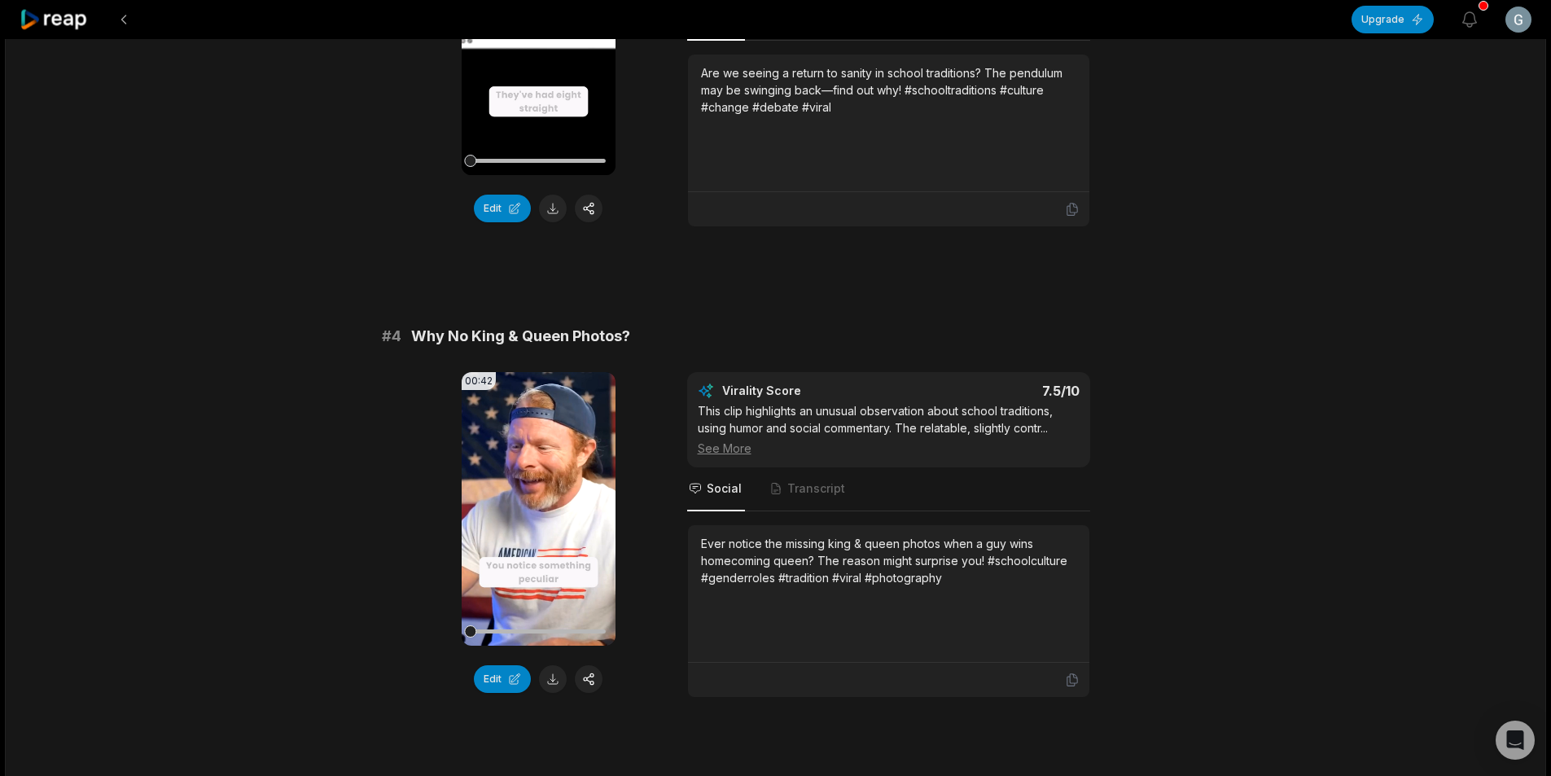
scroll to position [1384, 0]
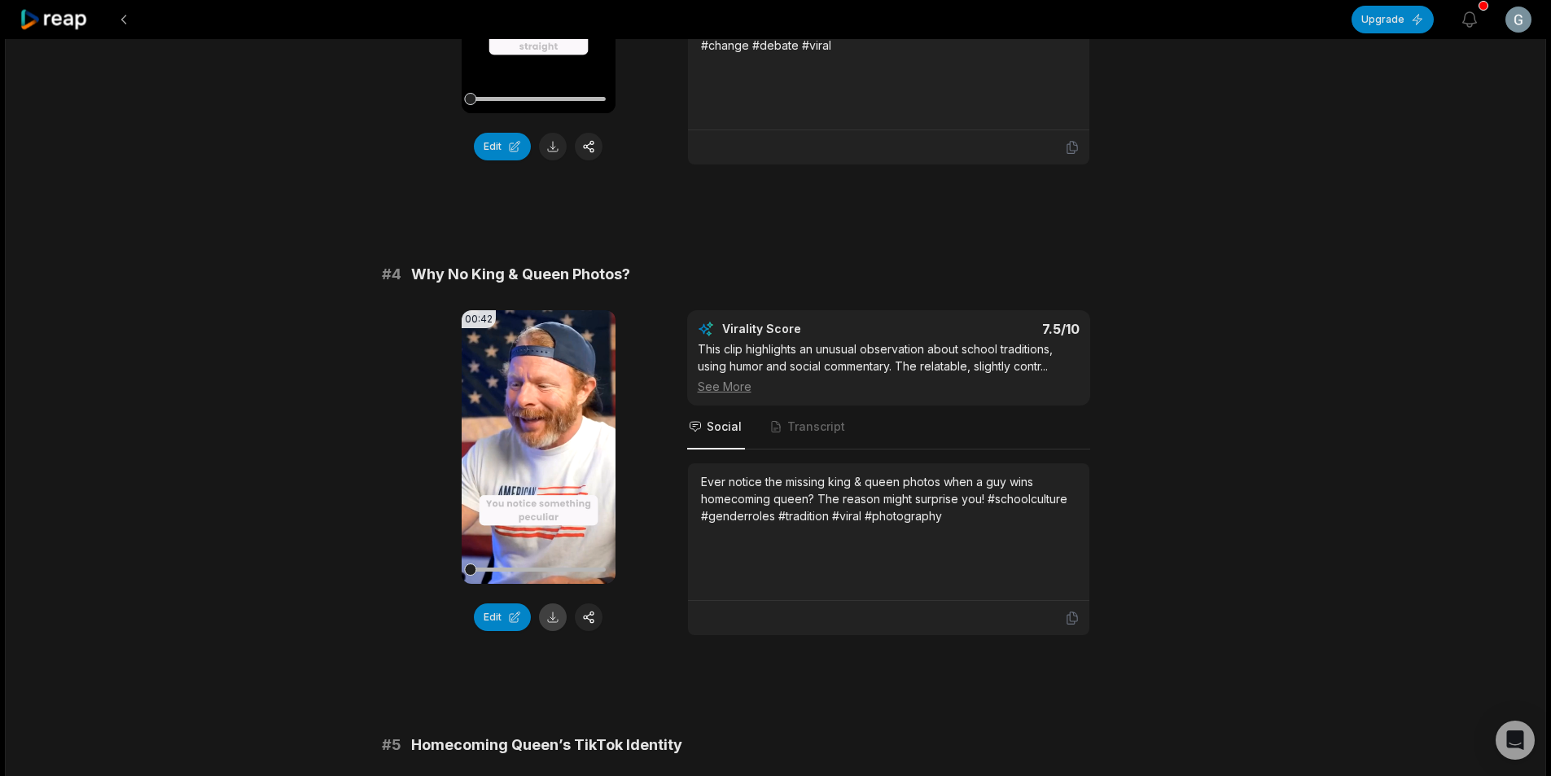
click at [550, 616] on button at bounding box center [553, 617] width 28 height 28
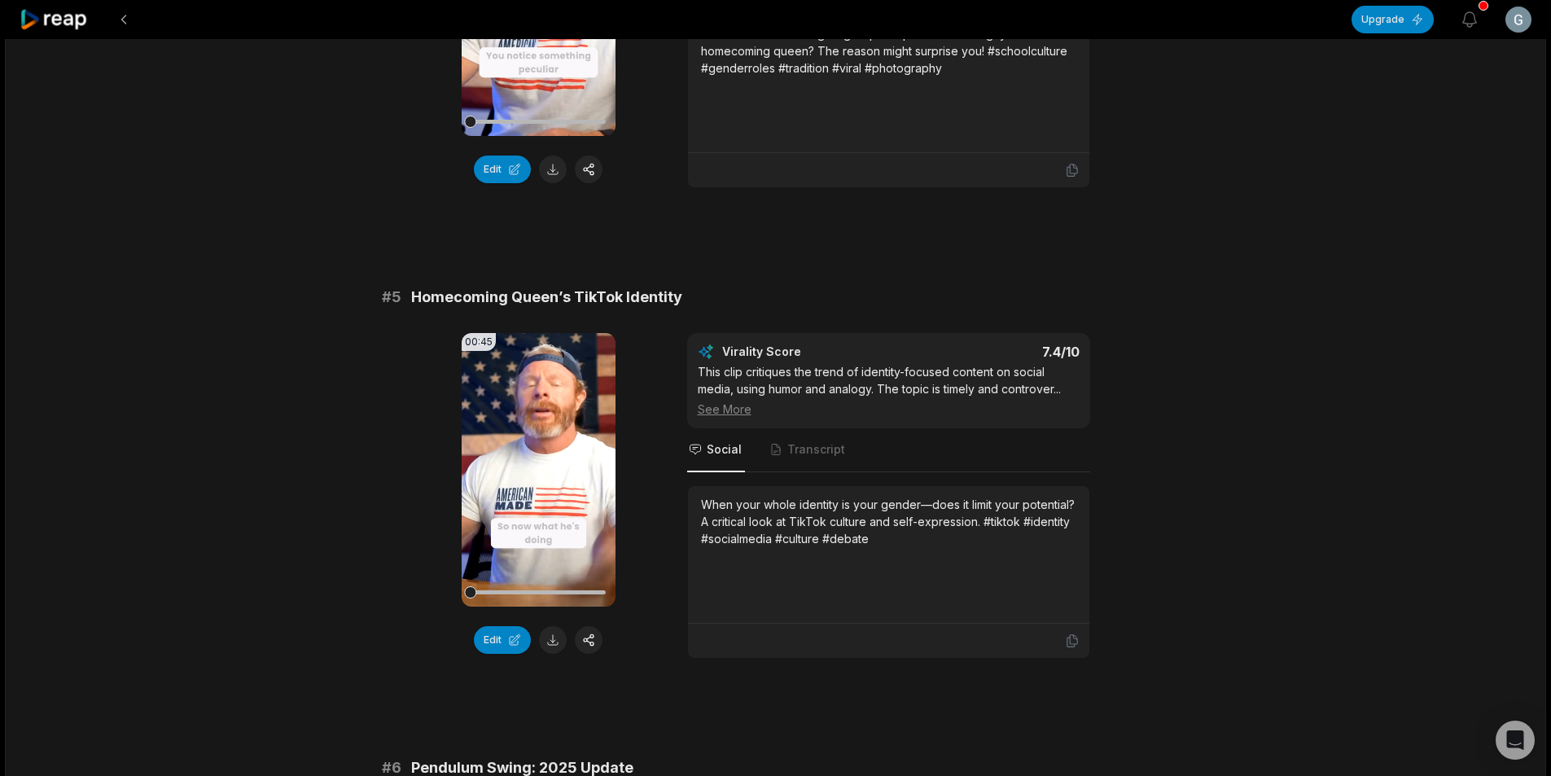
scroll to position [1872, 0]
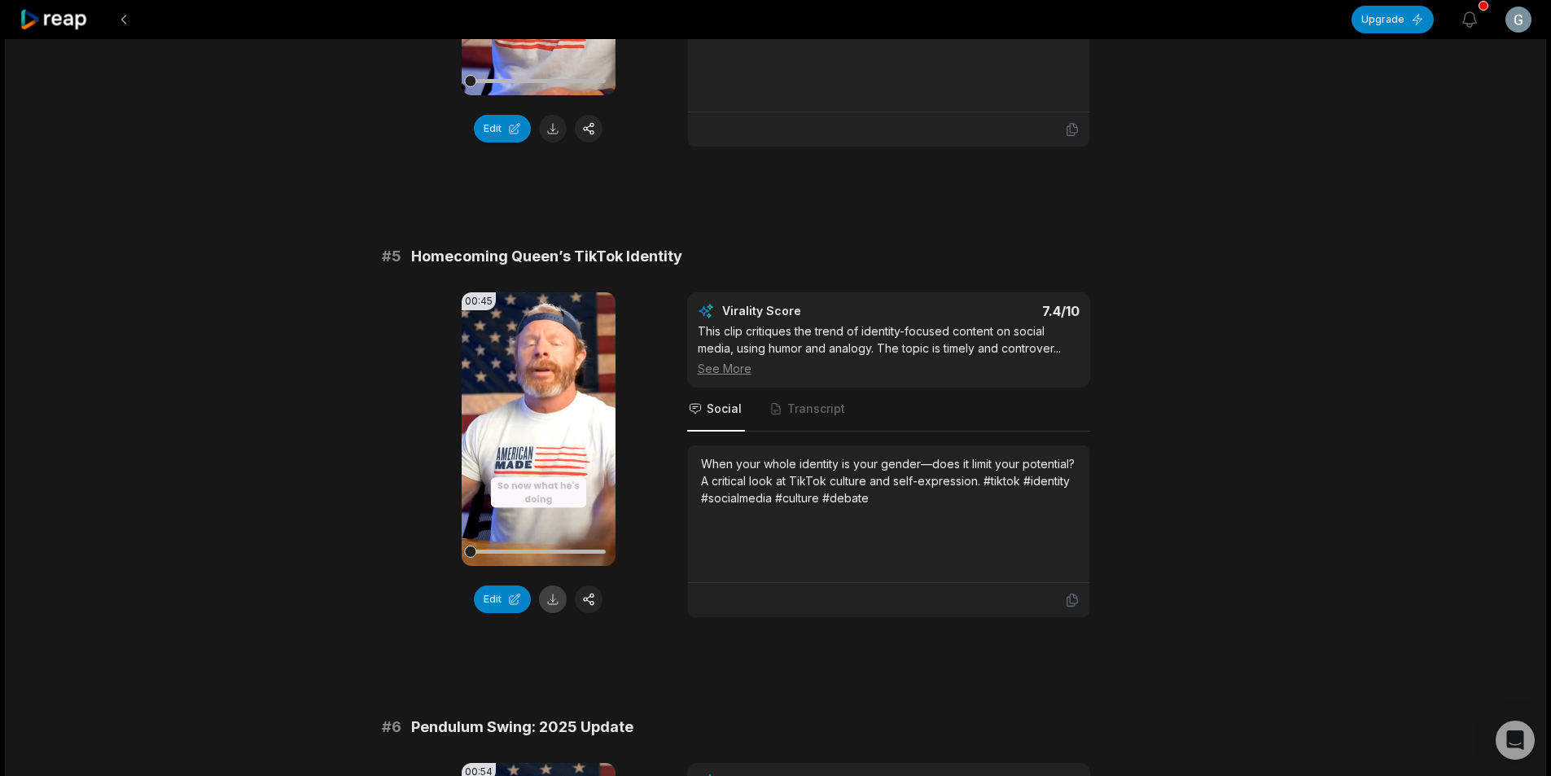
click at [553, 601] on button at bounding box center [553, 599] width 28 height 28
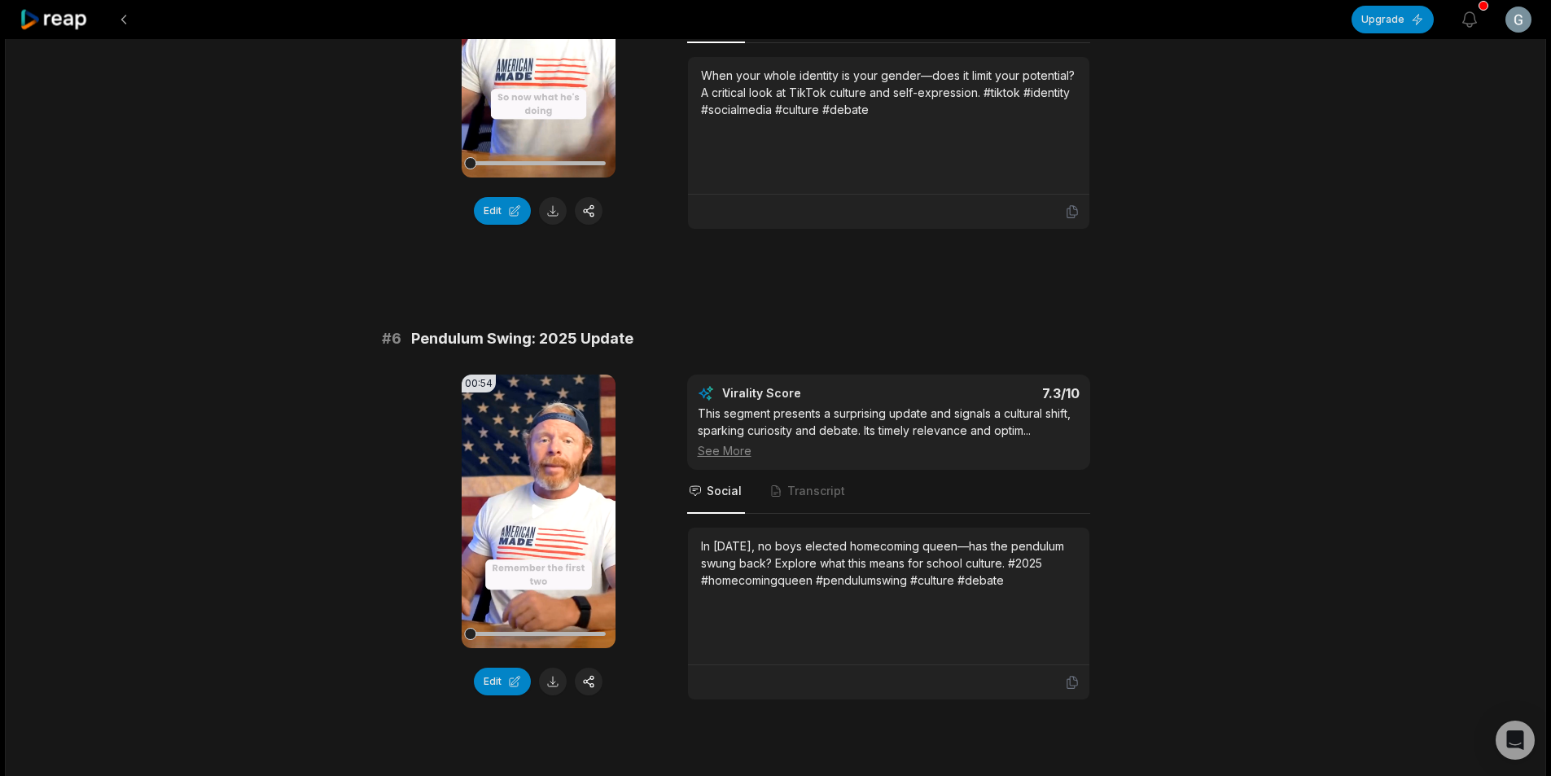
scroll to position [2360, 0]
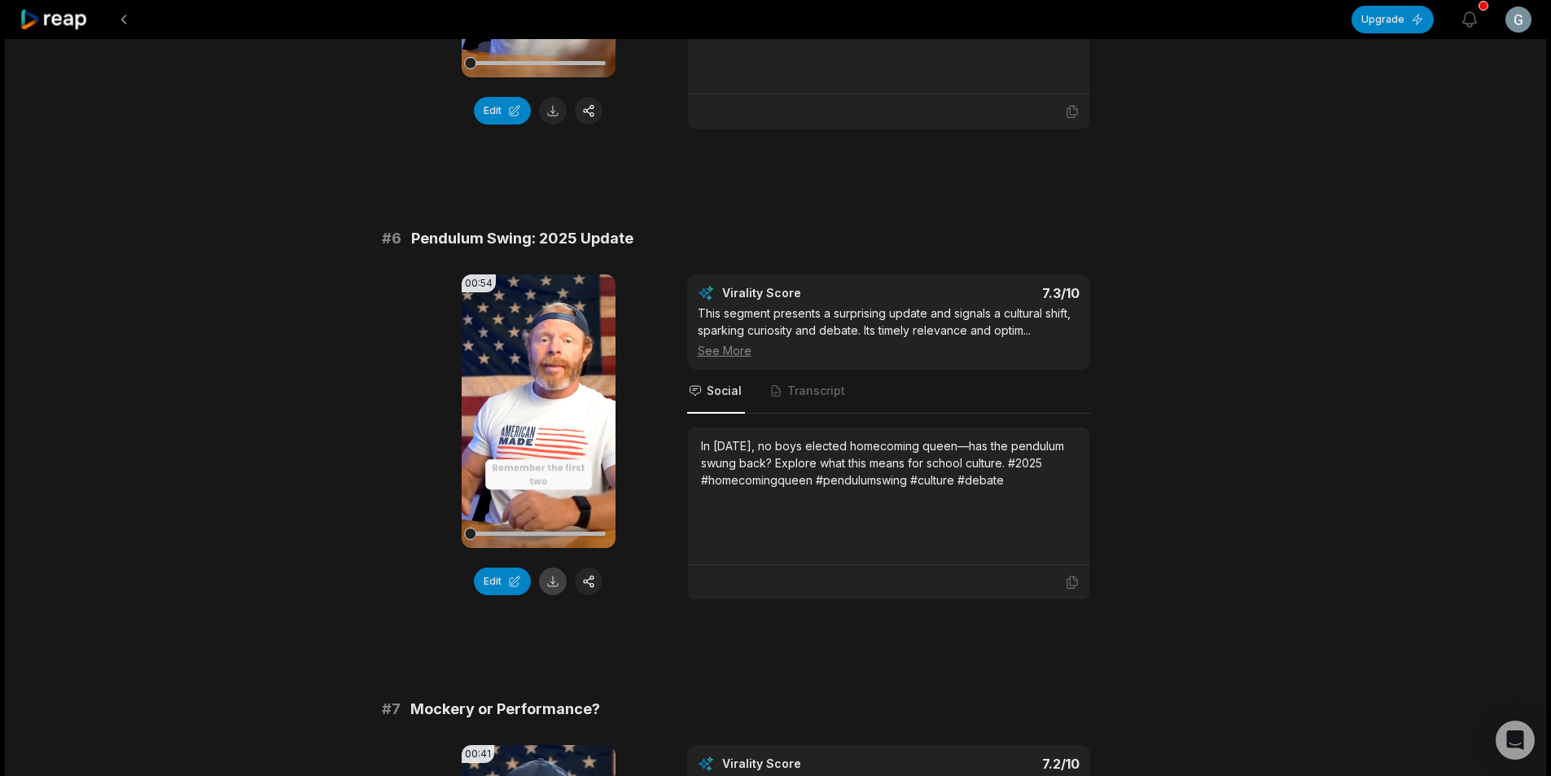
click at [555, 583] on button at bounding box center [553, 581] width 28 height 28
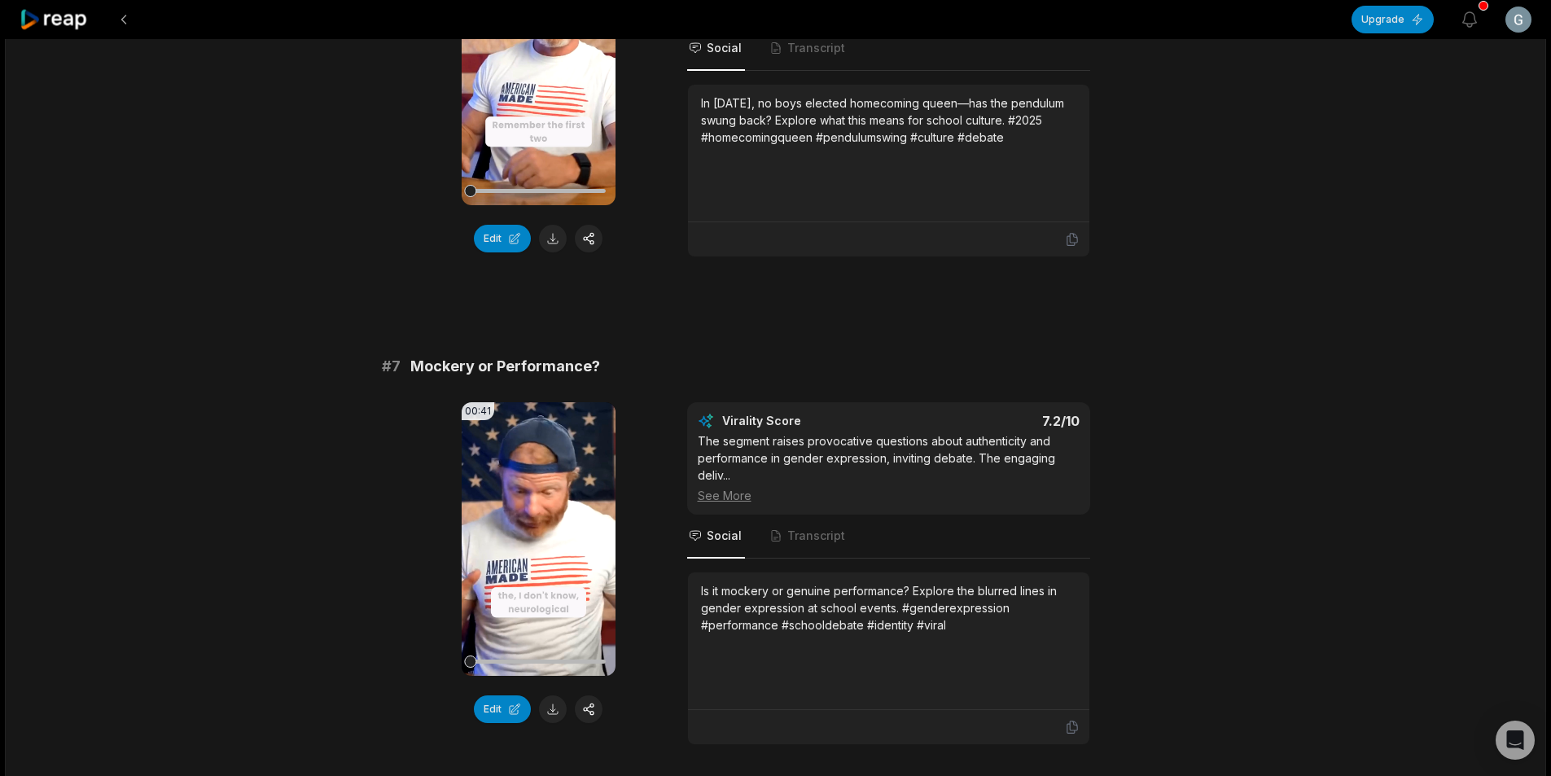
scroll to position [2849, 0]
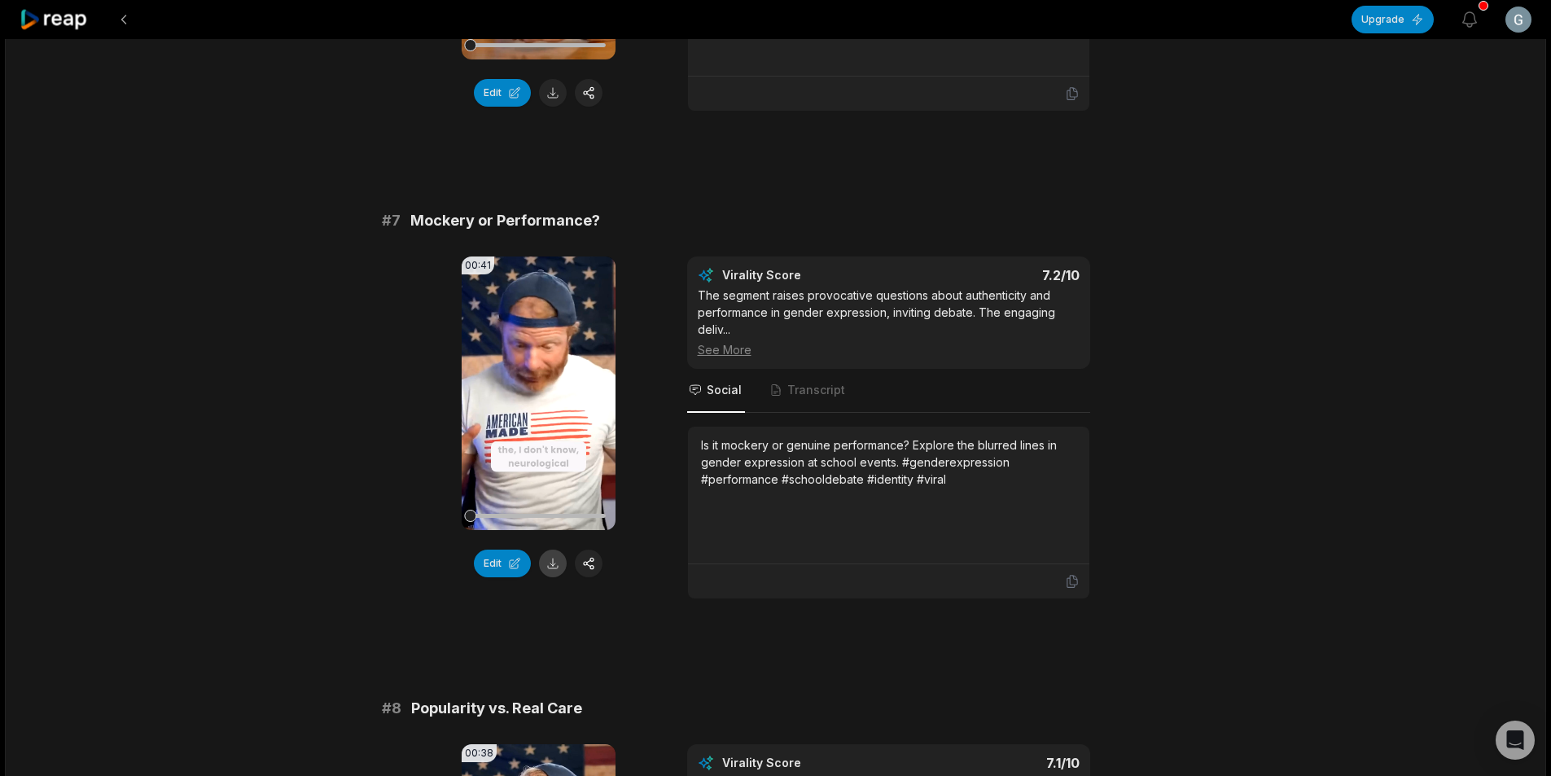
click at [556, 569] on button at bounding box center [553, 563] width 28 height 28
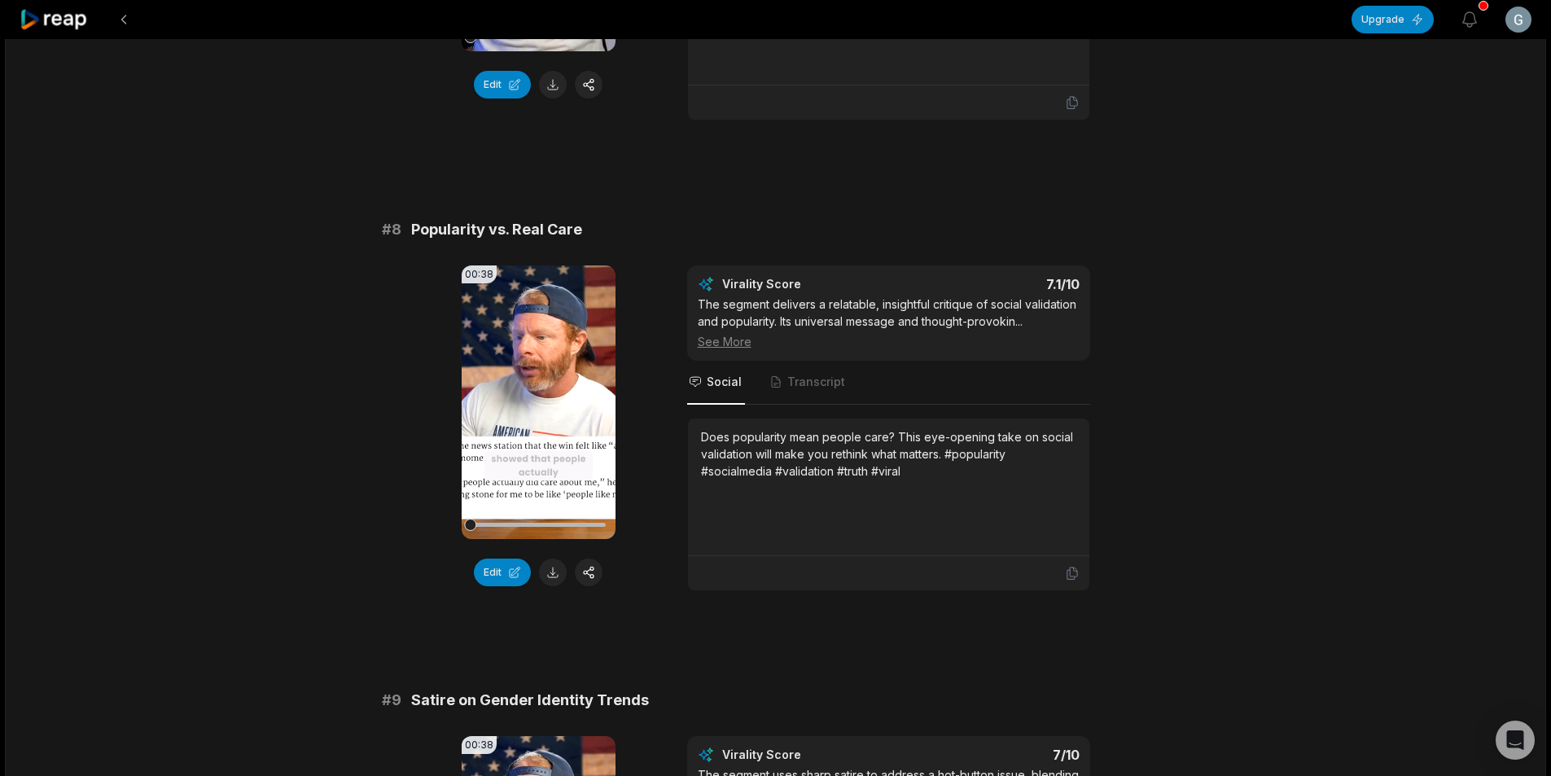
scroll to position [3419, 0]
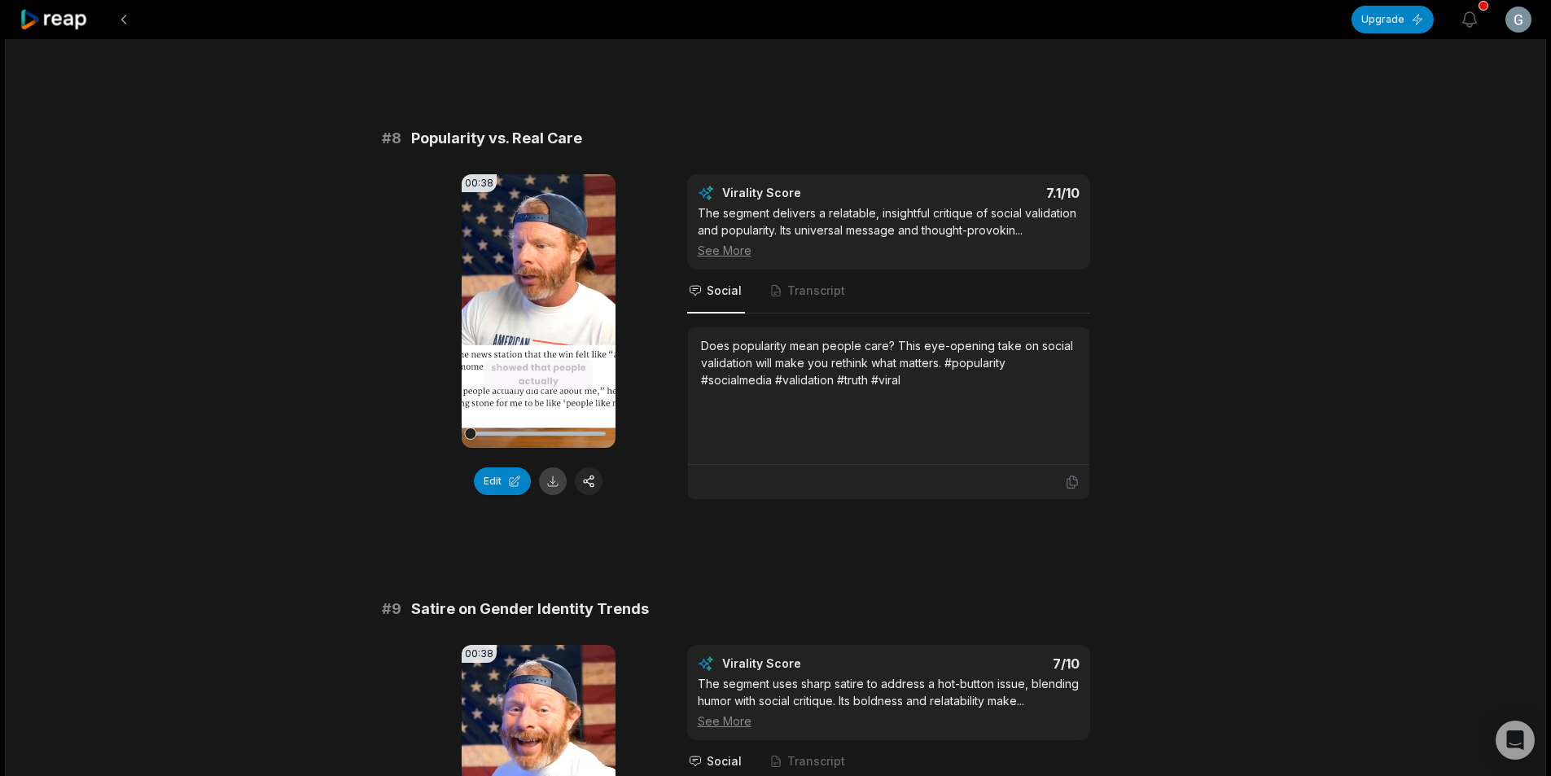
click at [557, 482] on button at bounding box center [553, 481] width 28 height 28
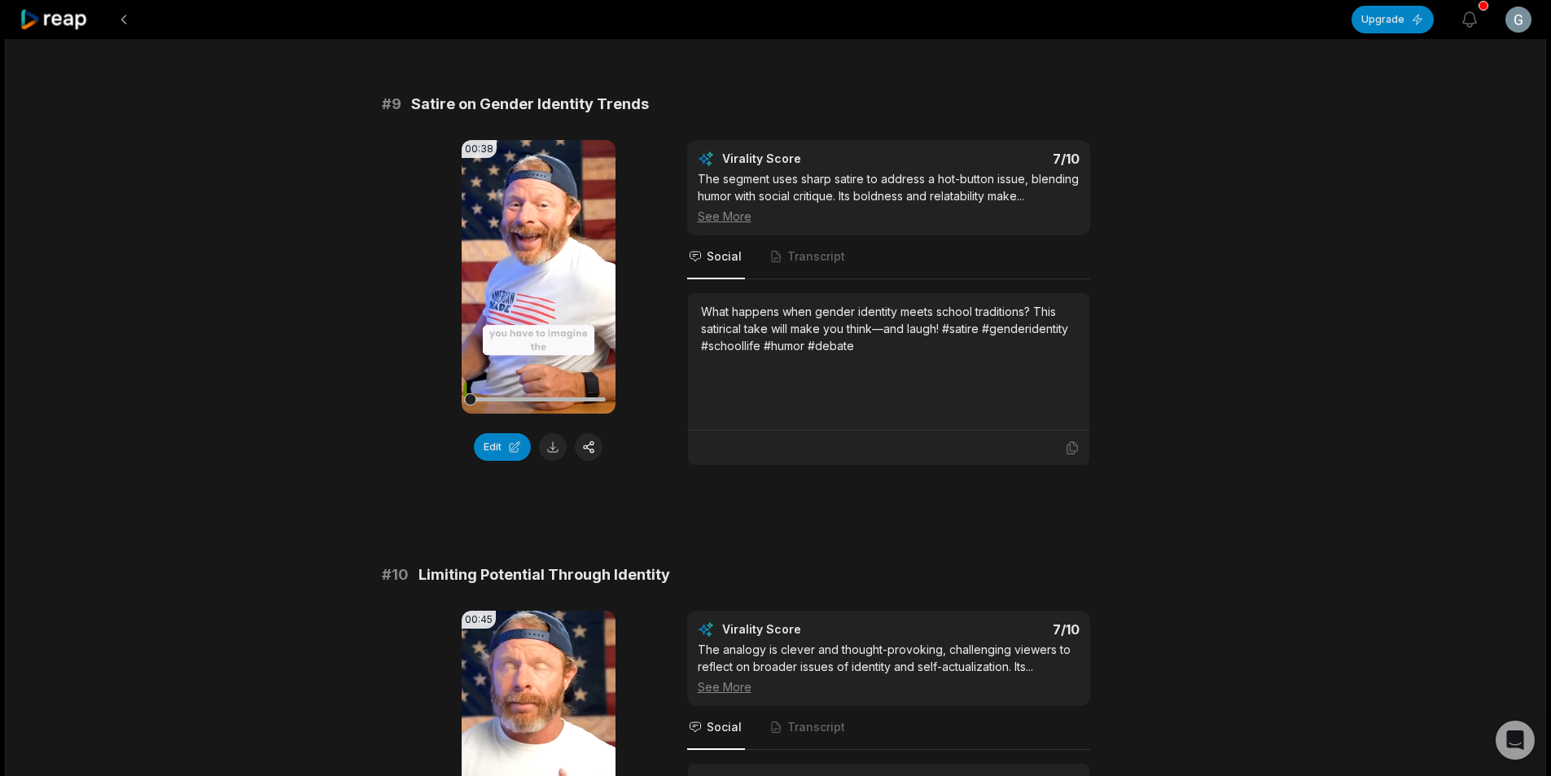
scroll to position [4070, 0]
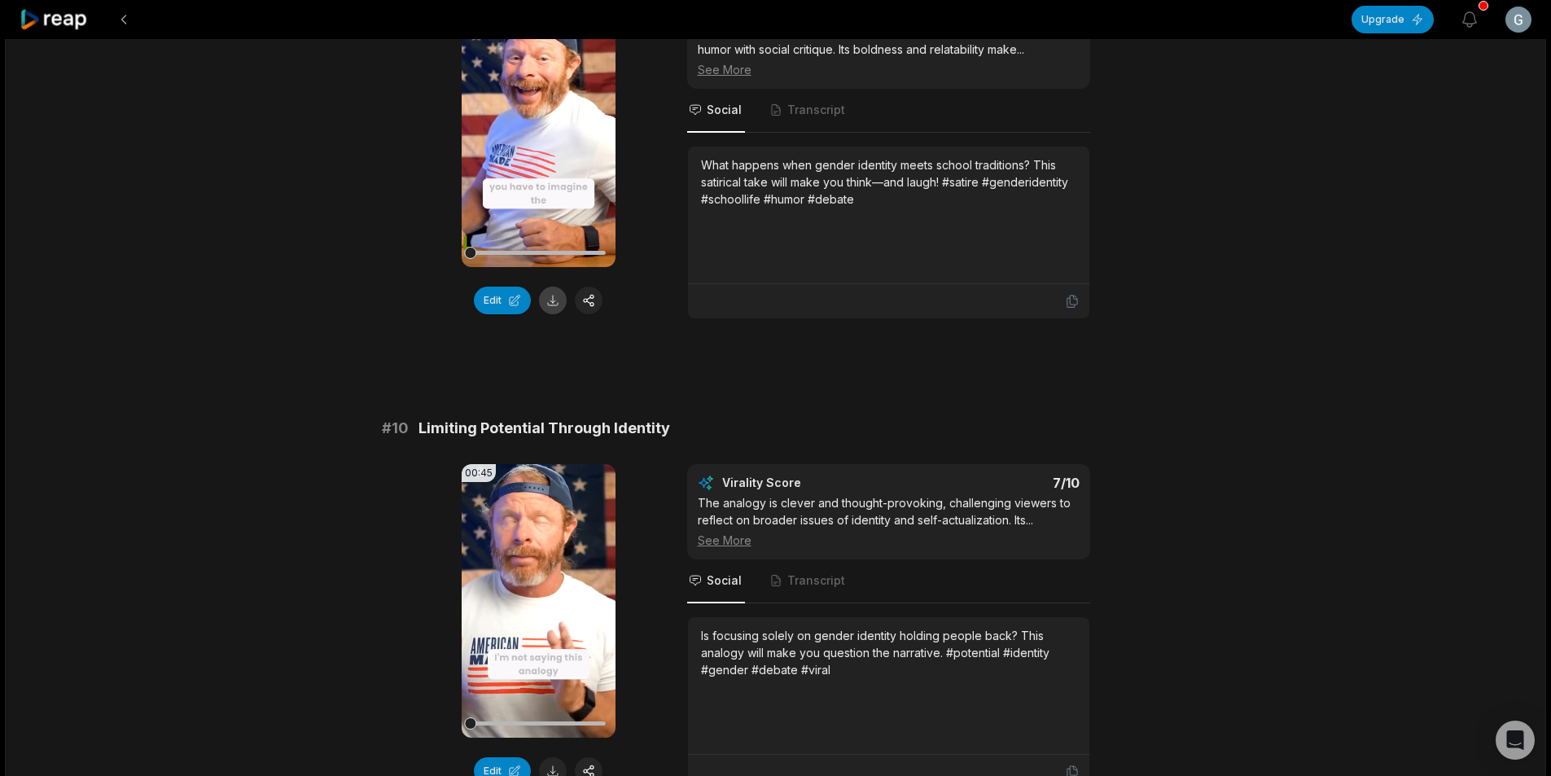
click at [562, 299] on button at bounding box center [553, 301] width 28 height 28
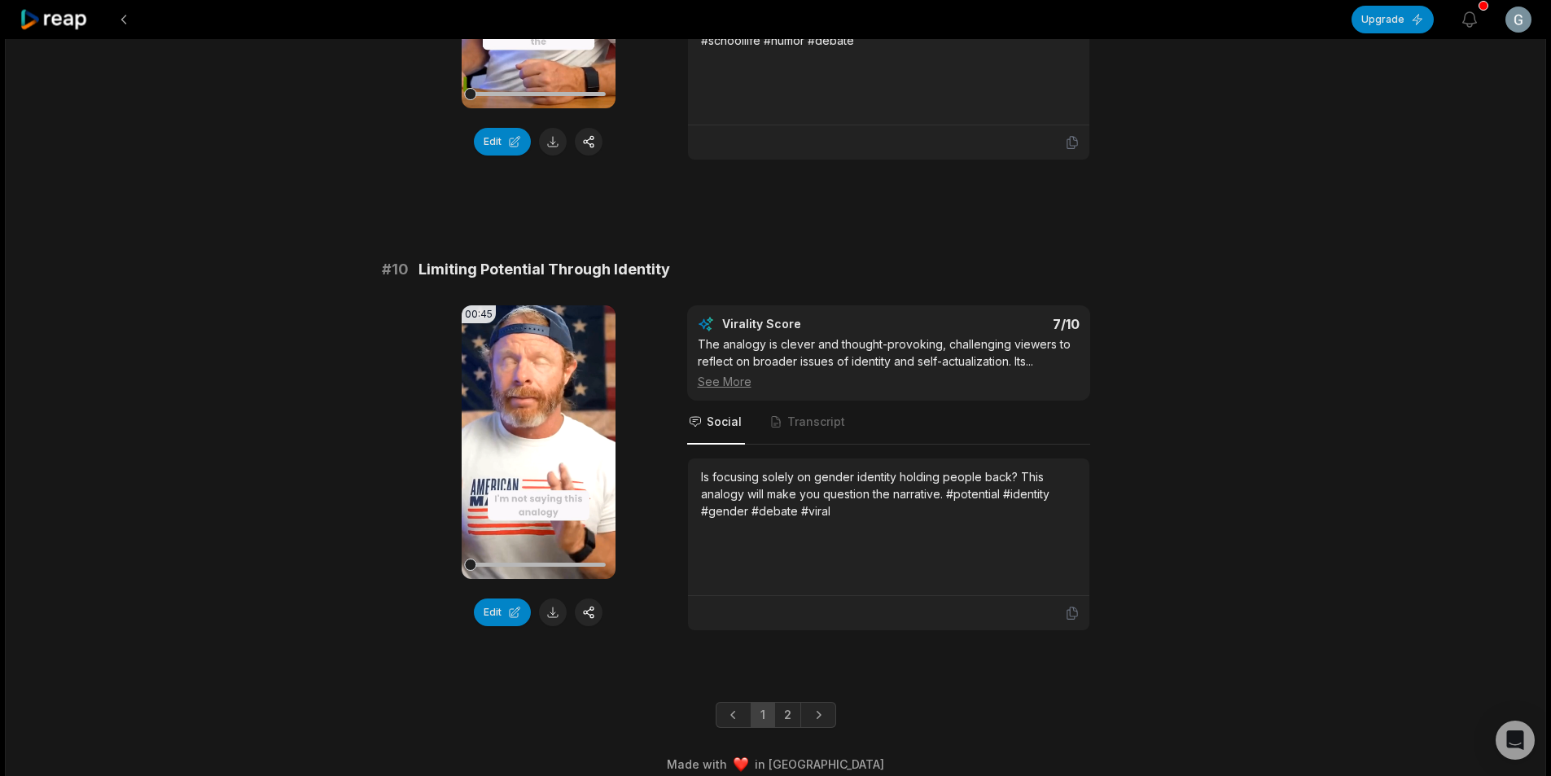
scroll to position [4246, 0]
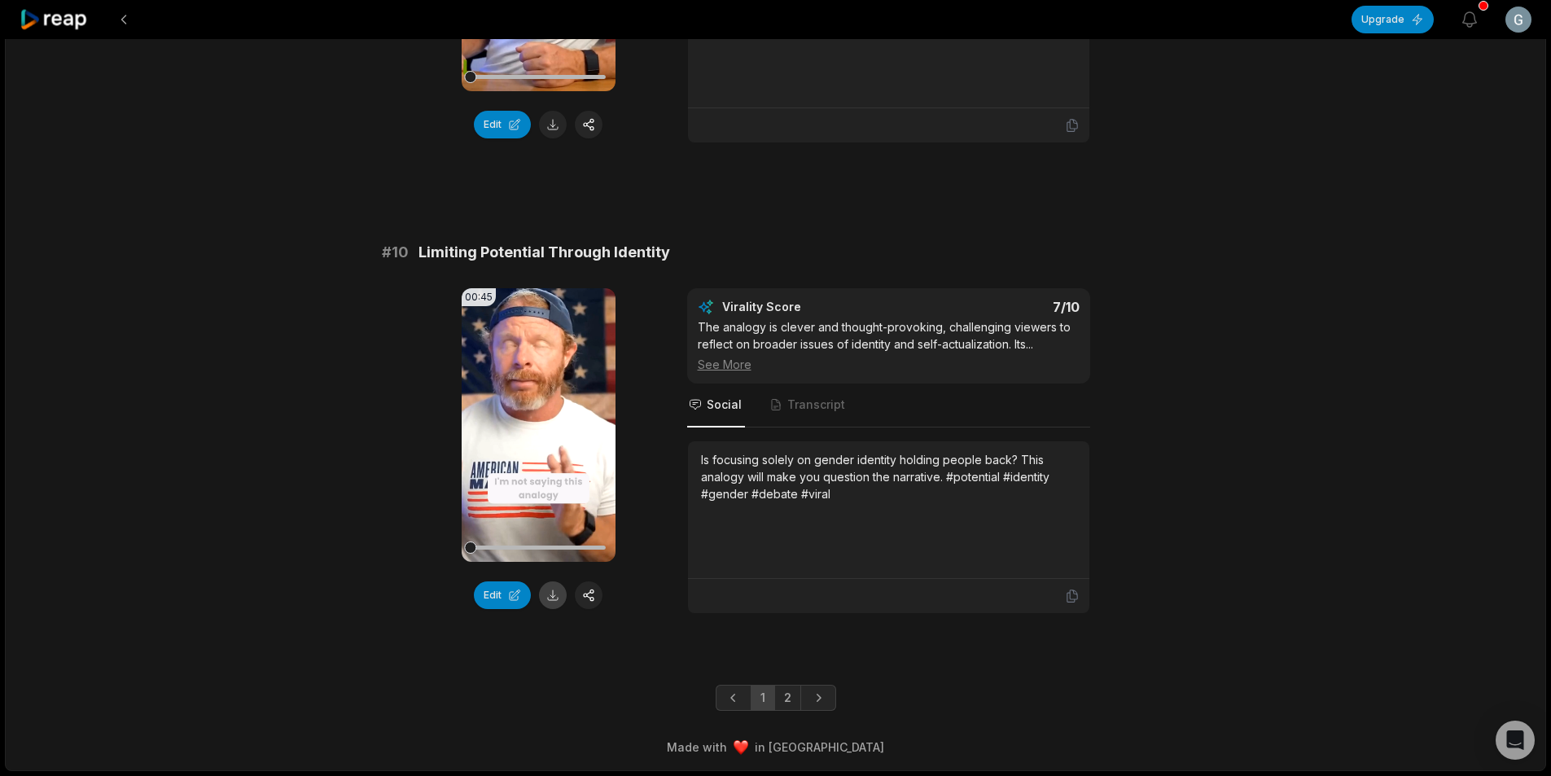
click at [549, 593] on button at bounding box center [553, 595] width 28 height 28
click at [789, 708] on link "2" at bounding box center [787, 698] width 27 height 26
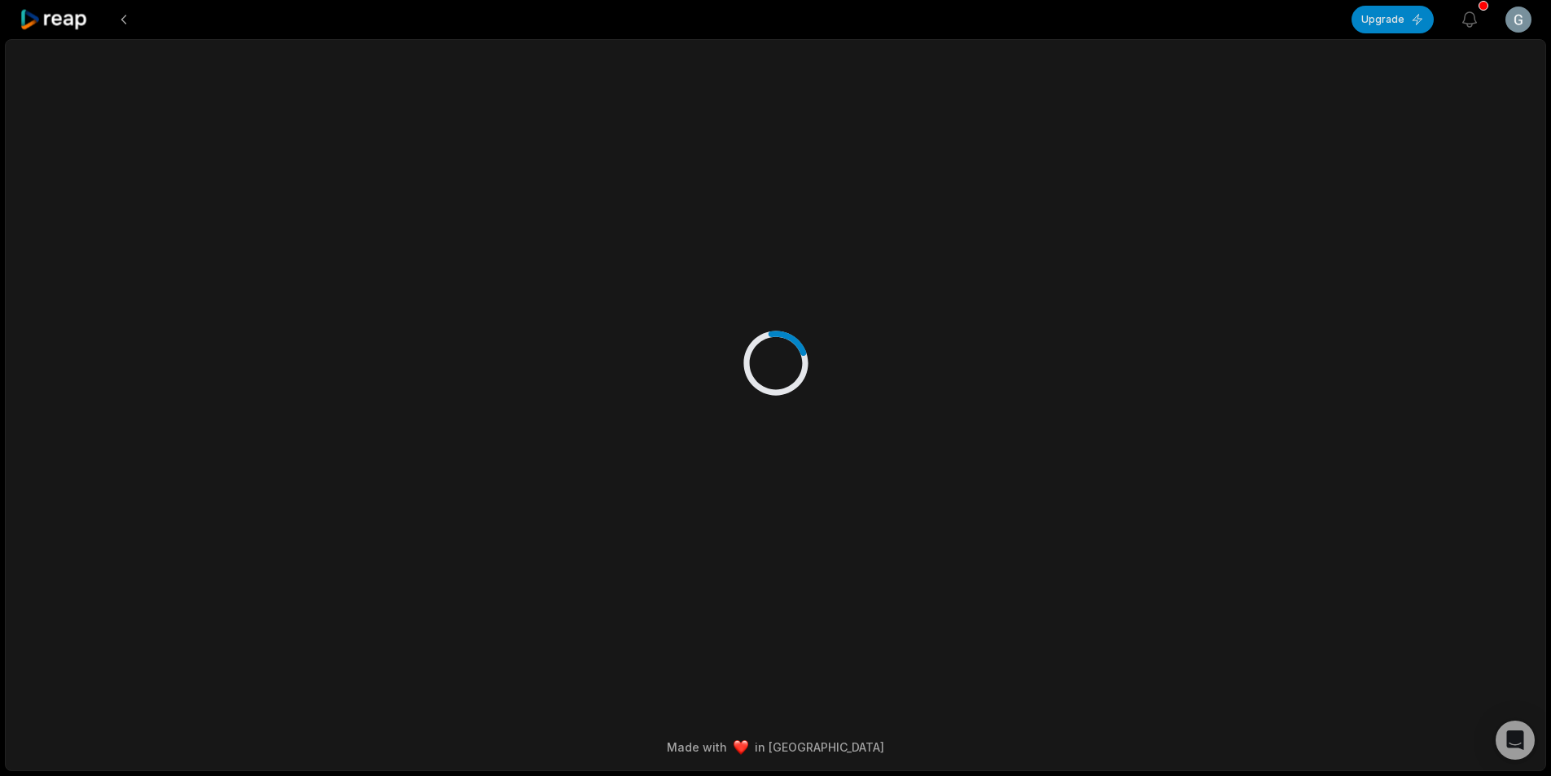
scroll to position [0, 0]
